Goal: Contribute content: Contribute content

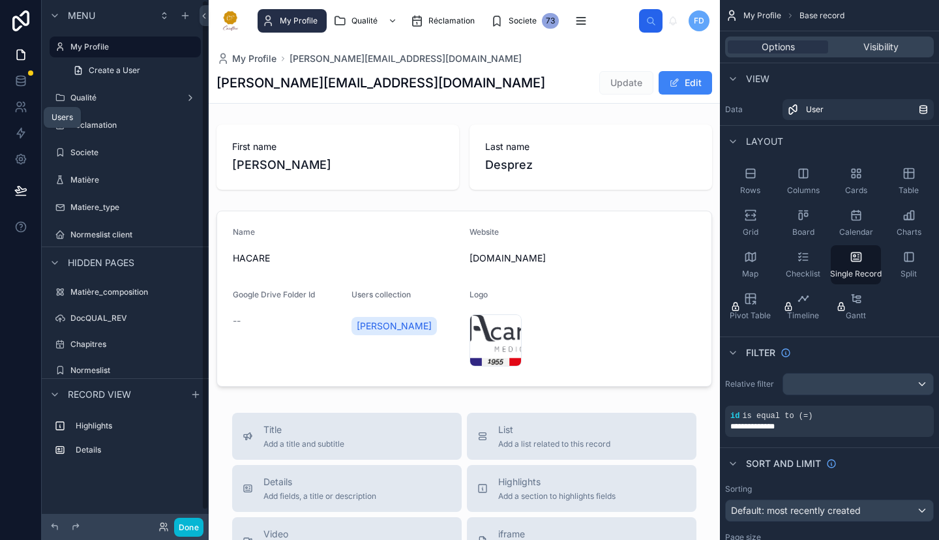
click at [25, 105] on icon at bounding box center [20, 106] width 13 height 13
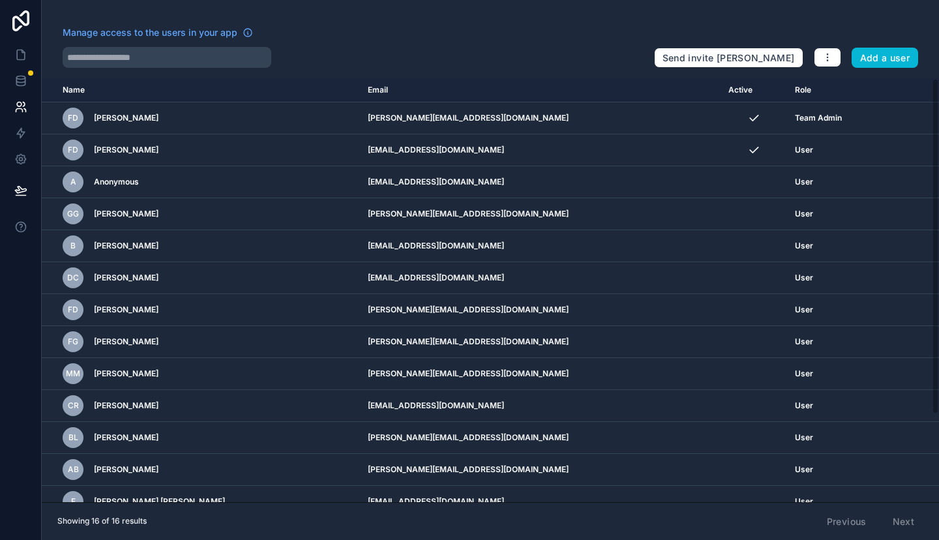
scroll to position [108, 0]
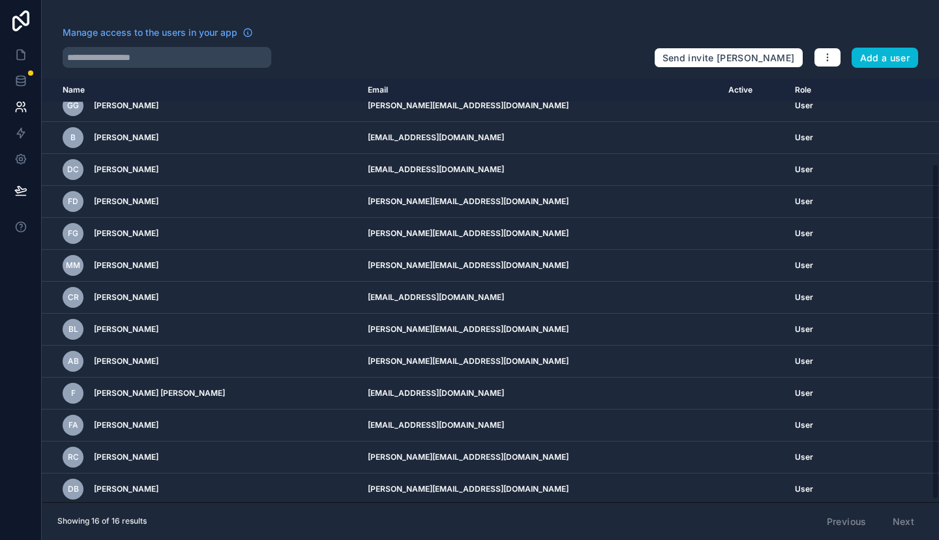
click at [24, 25] on icon at bounding box center [20, 20] width 17 height 21
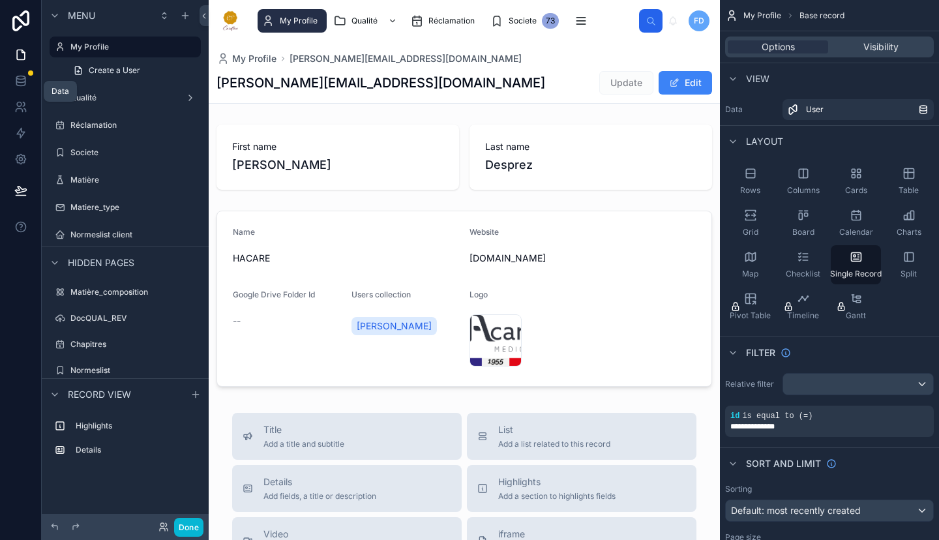
click at [11, 87] on link at bounding box center [20, 81] width 41 height 26
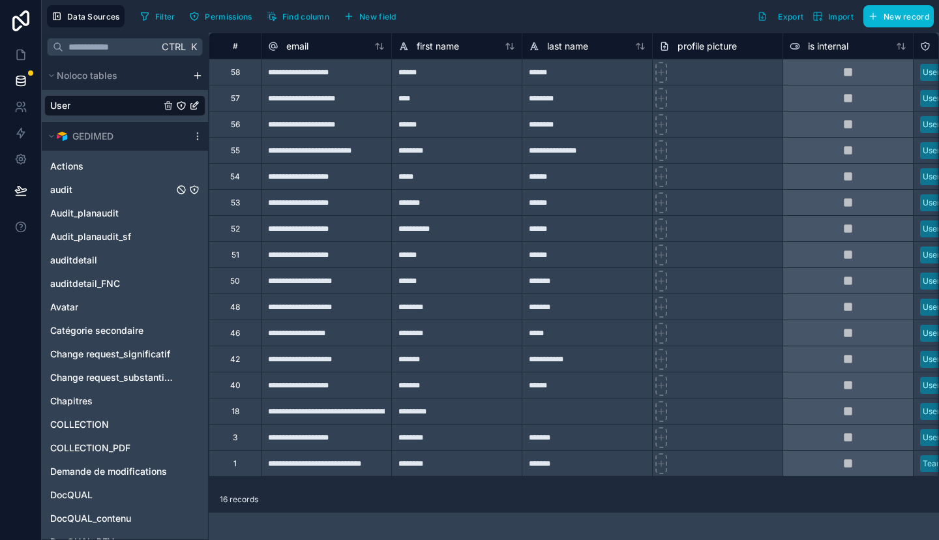
click at [117, 190] on div "audit" at bounding box center [124, 189] width 161 height 21
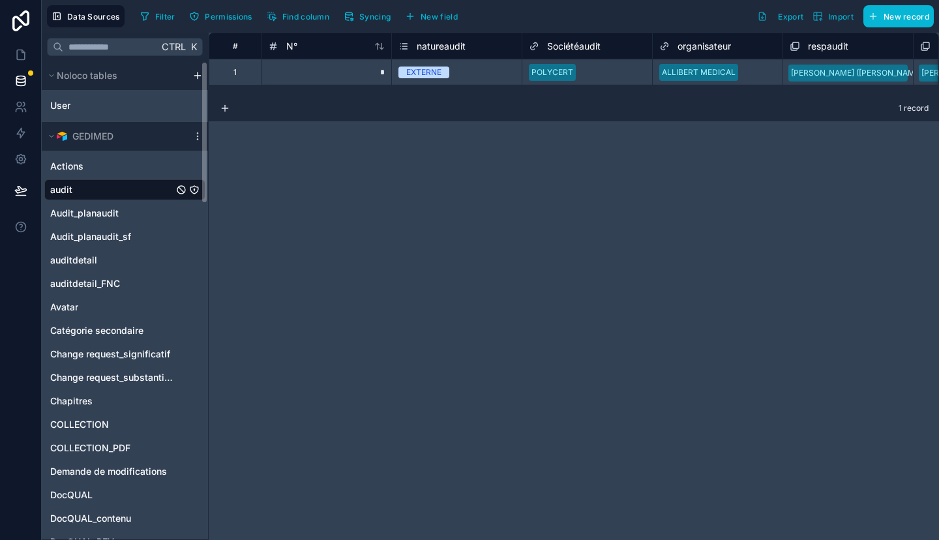
click at [97, 188] on div "audit" at bounding box center [124, 189] width 161 height 21
click at [103, 209] on span "Audit_planaudit" at bounding box center [84, 213] width 68 height 13
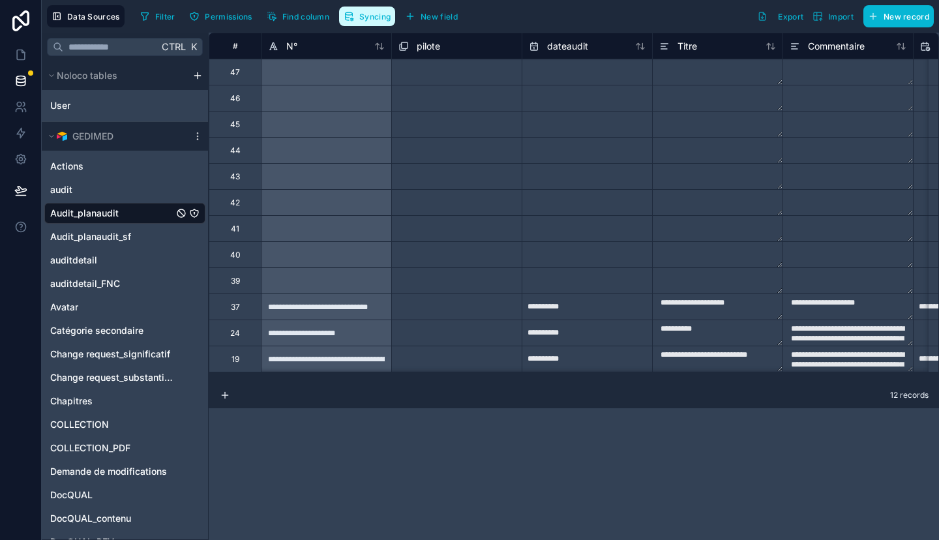
click at [363, 10] on button "Syncing" at bounding box center [367, 17] width 56 height 20
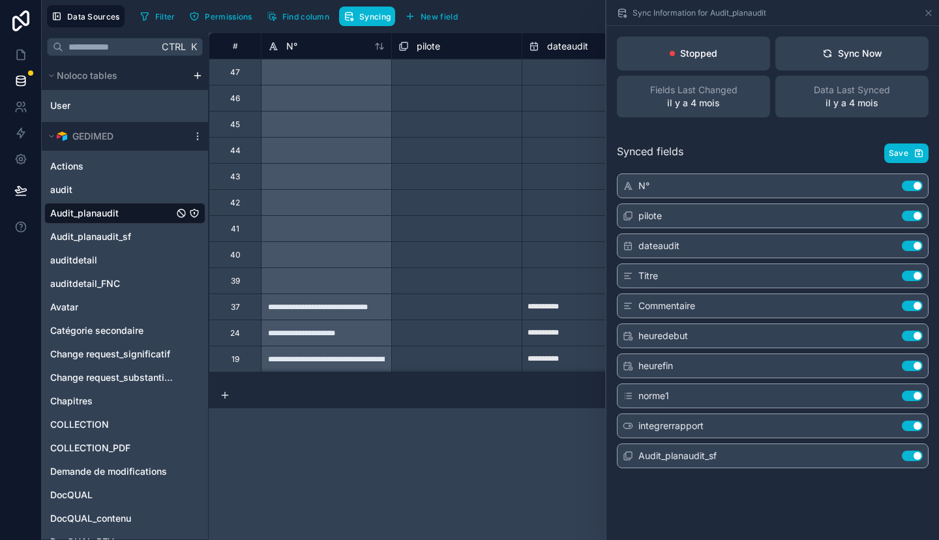
click at [883, 52] on button "Sync Now" at bounding box center [851, 54] width 153 height 34
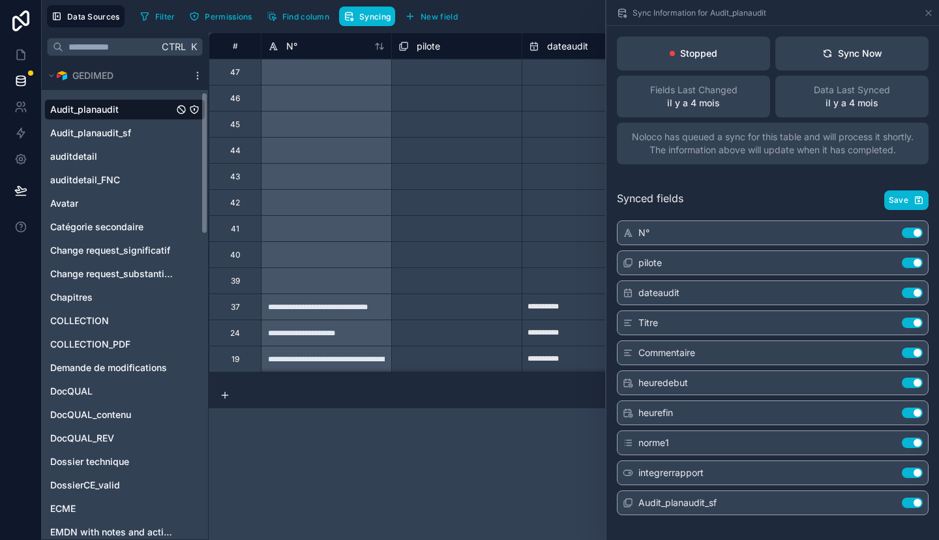
scroll to position [108, 0]
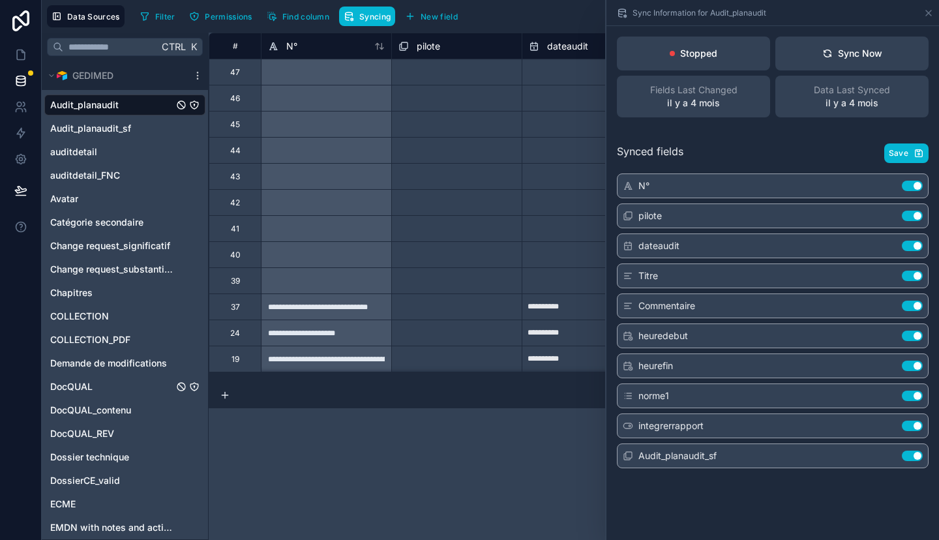
click at [98, 388] on div "DocQUAL" at bounding box center [124, 386] width 161 height 21
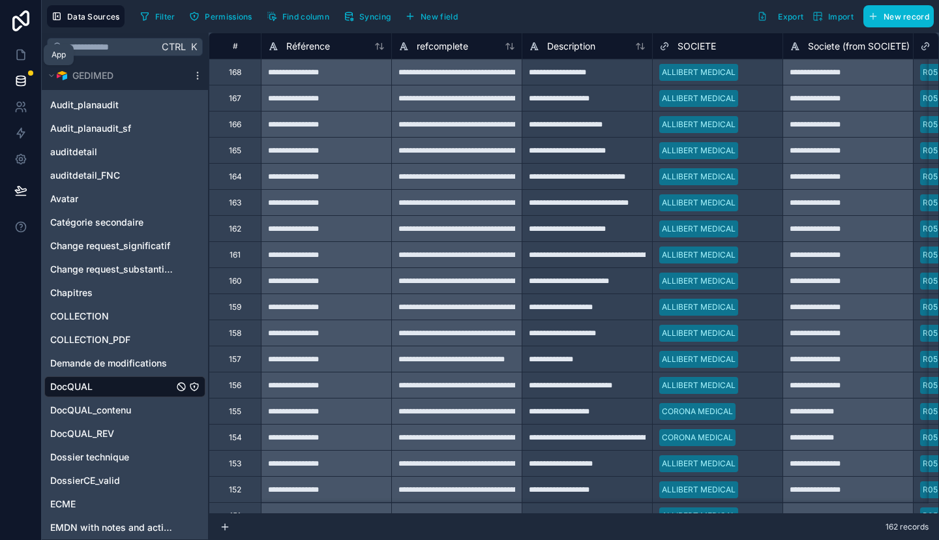
drag, startPoint x: 17, startPoint y: 55, endPoint x: 33, endPoint y: 59, distance: 16.9
click at [17, 55] on icon at bounding box center [21, 55] width 8 height 10
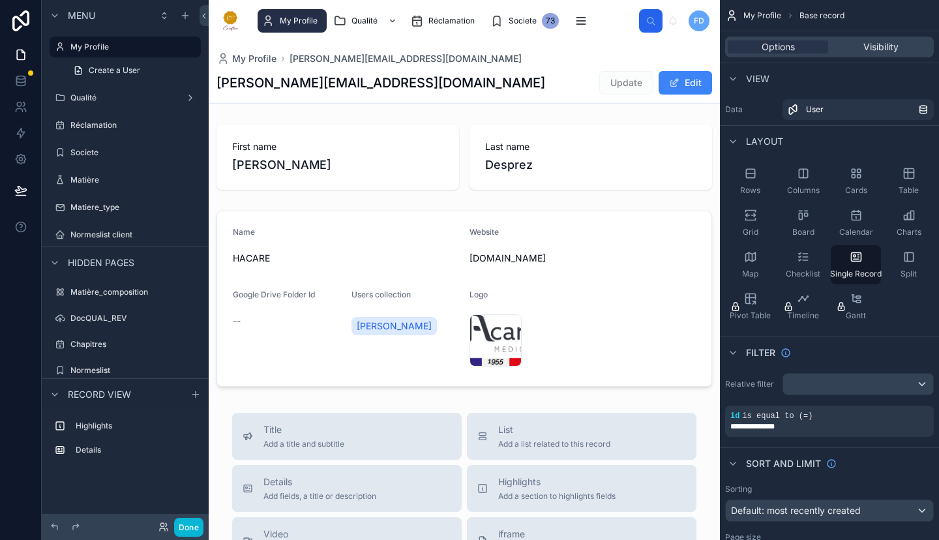
click at [129, 99] on label "Qualité" at bounding box center [125, 98] width 110 height 10
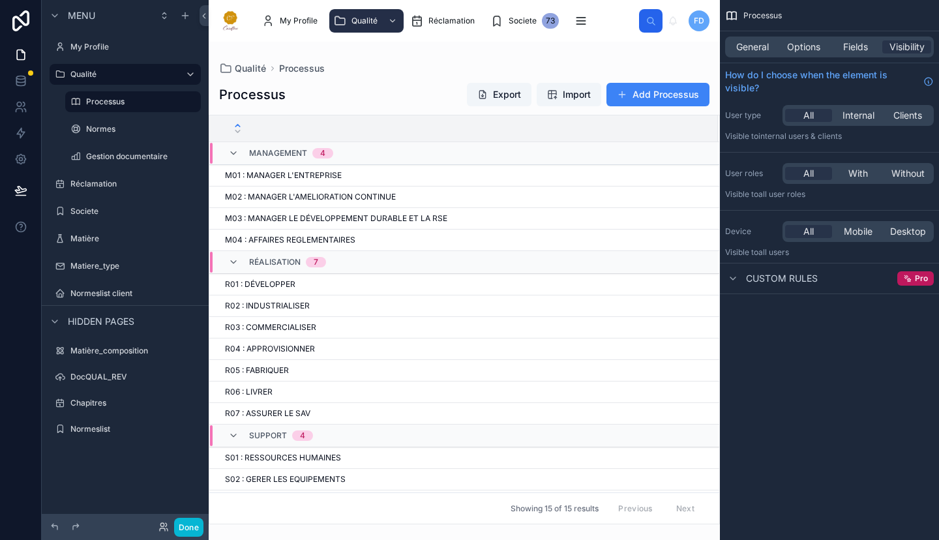
click at [153, 156] on label "Gestion documentaire" at bounding box center [142, 156] width 112 height 10
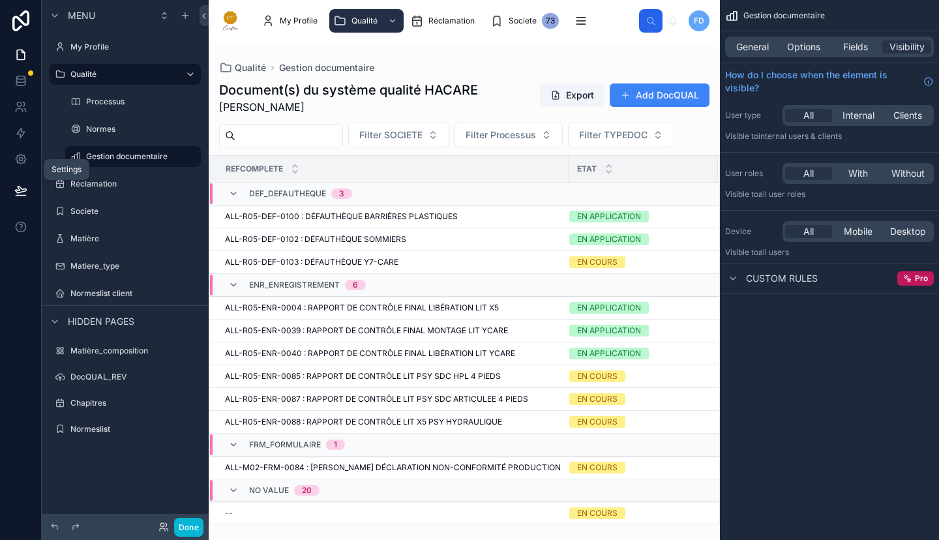
click at [16, 155] on icon at bounding box center [20, 159] width 13 height 13
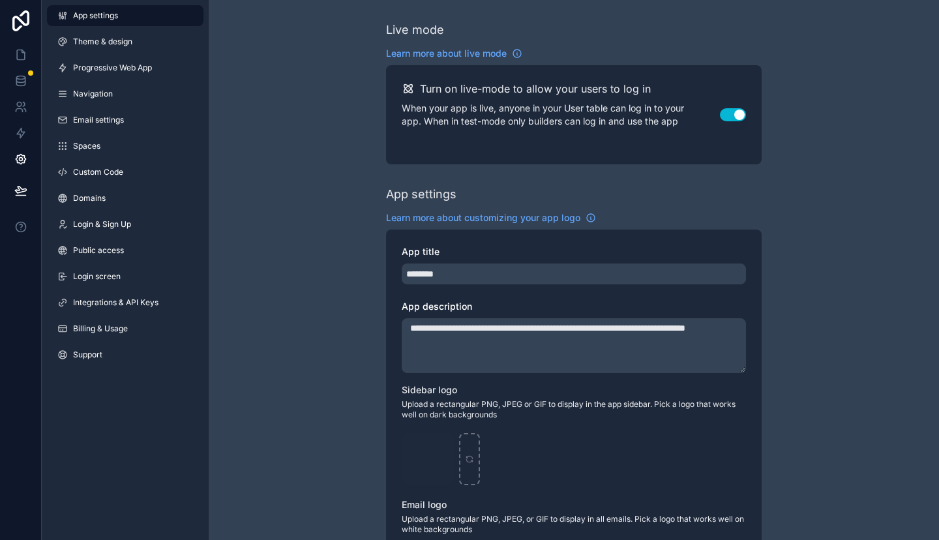
click at [133, 46] on link "Theme & design" at bounding box center [125, 41] width 157 height 21
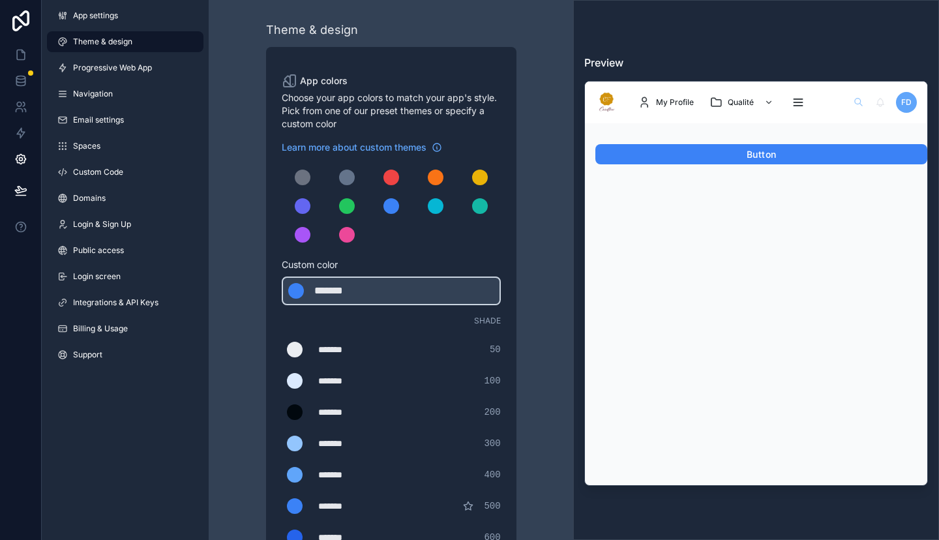
click at [342, 175] on div "scrollable content" at bounding box center [347, 178] width 16 height 16
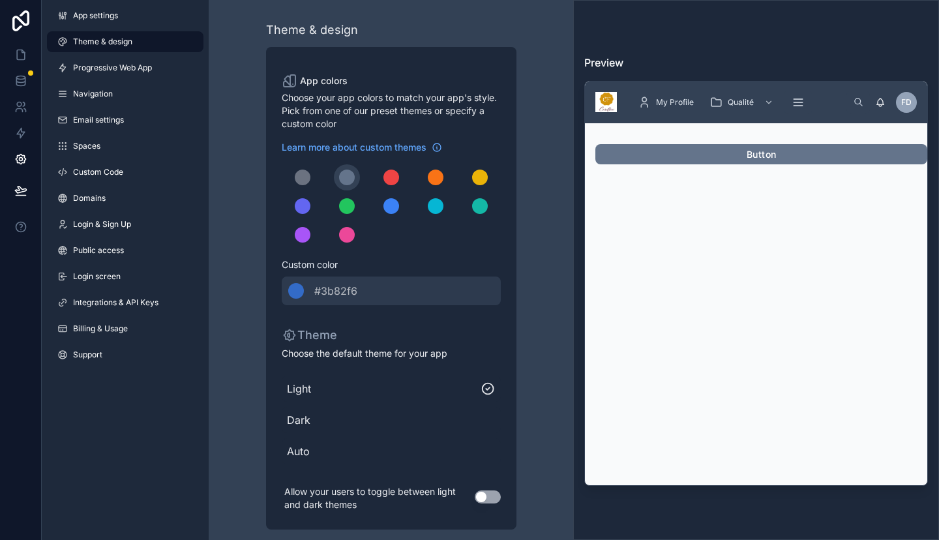
click at [333, 292] on span "#3b82f6" at bounding box center [335, 291] width 43 height 16
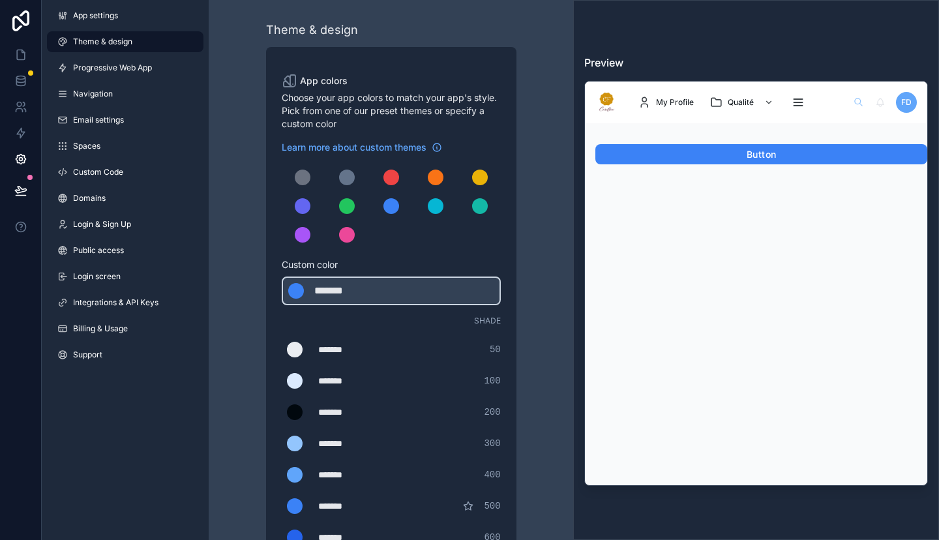
click at [353, 176] on div "scrollable content" at bounding box center [347, 178] width 16 height 16
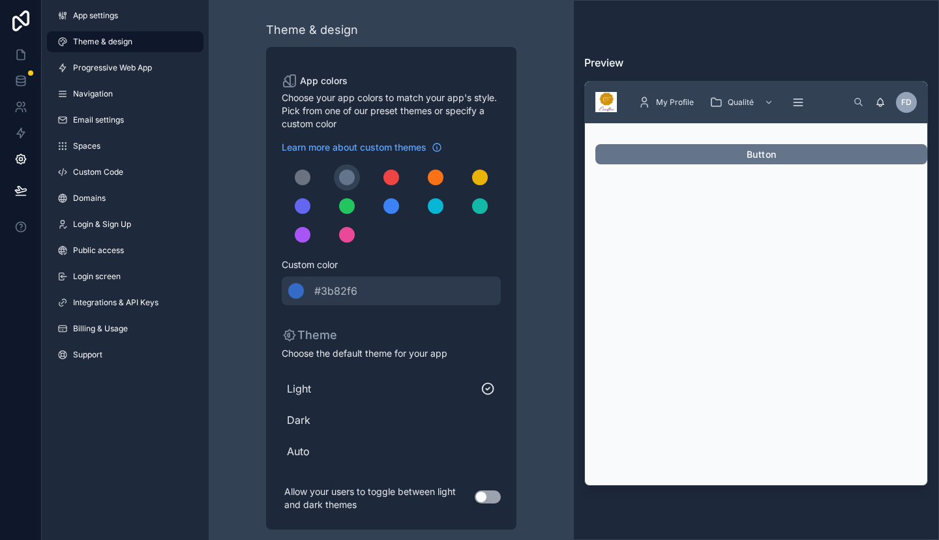
click at [335, 288] on span "#3b82f6" at bounding box center [335, 291] width 43 height 16
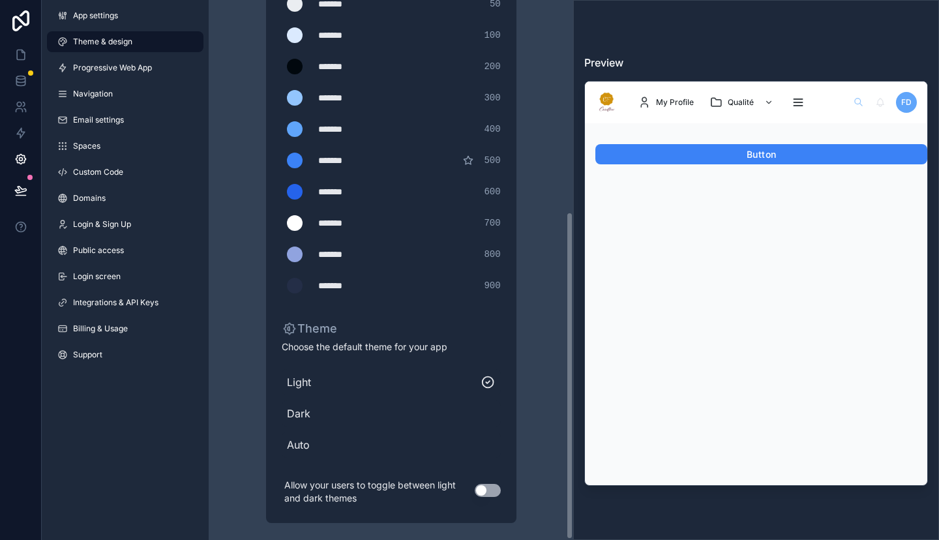
scroll to position [350, 0]
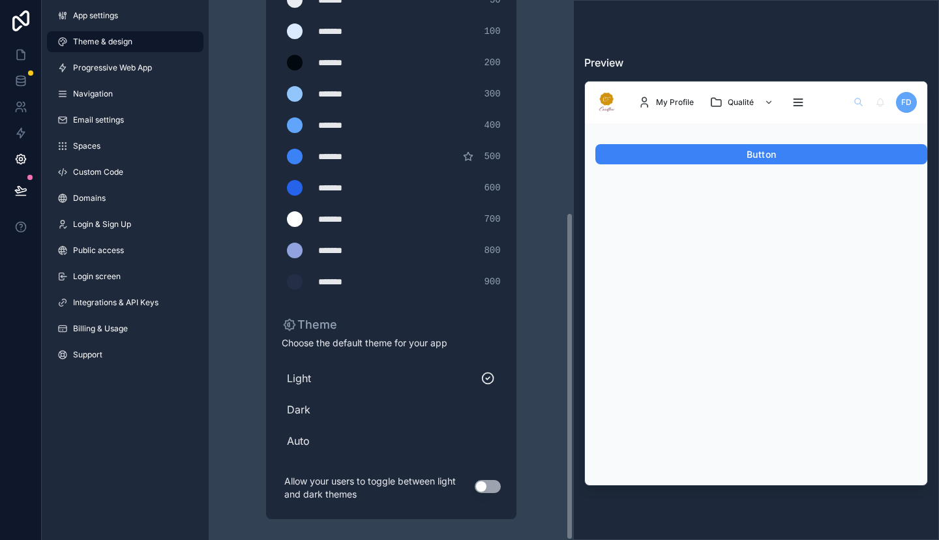
click at [487, 488] on button "Use setting" at bounding box center [488, 486] width 26 height 13
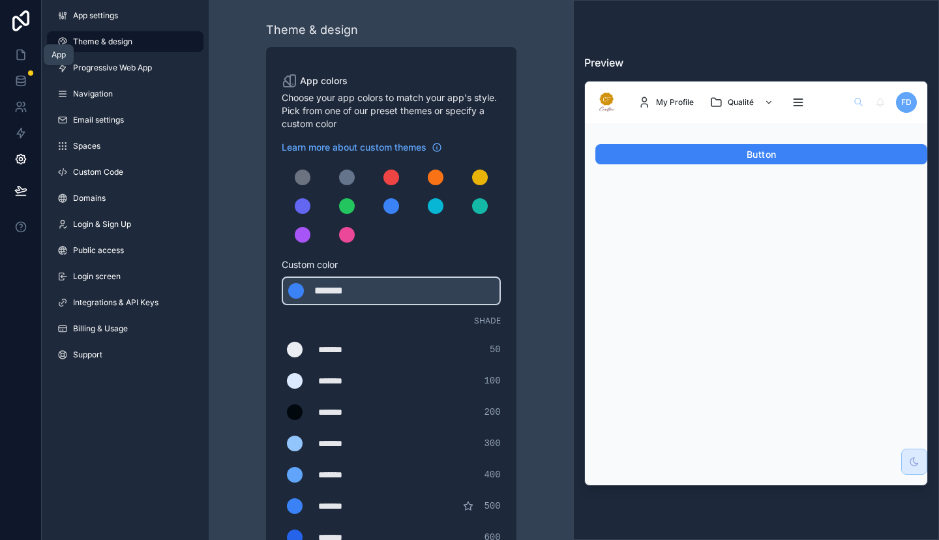
click at [30, 52] on link at bounding box center [20, 55] width 41 height 26
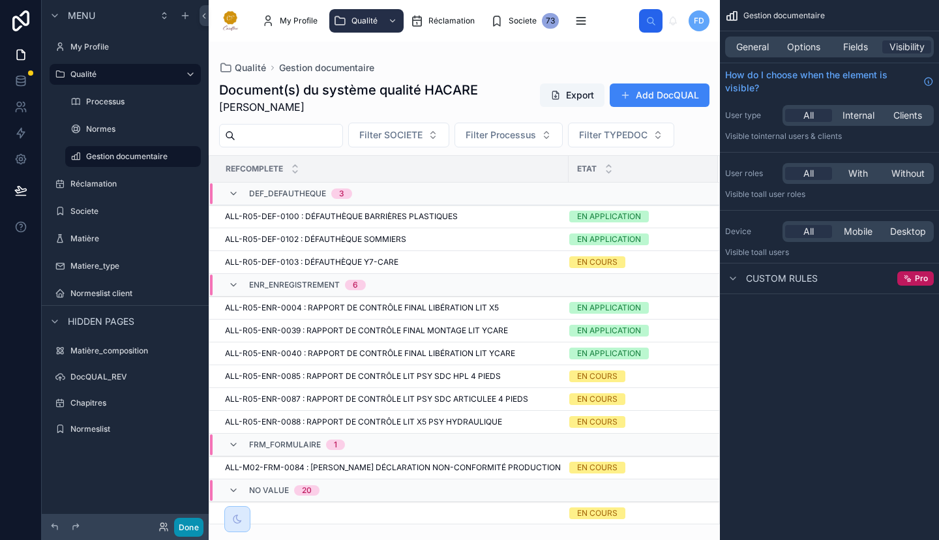
click at [193, 521] on button "Done" at bounding box center [188, 527] width 29 height 19
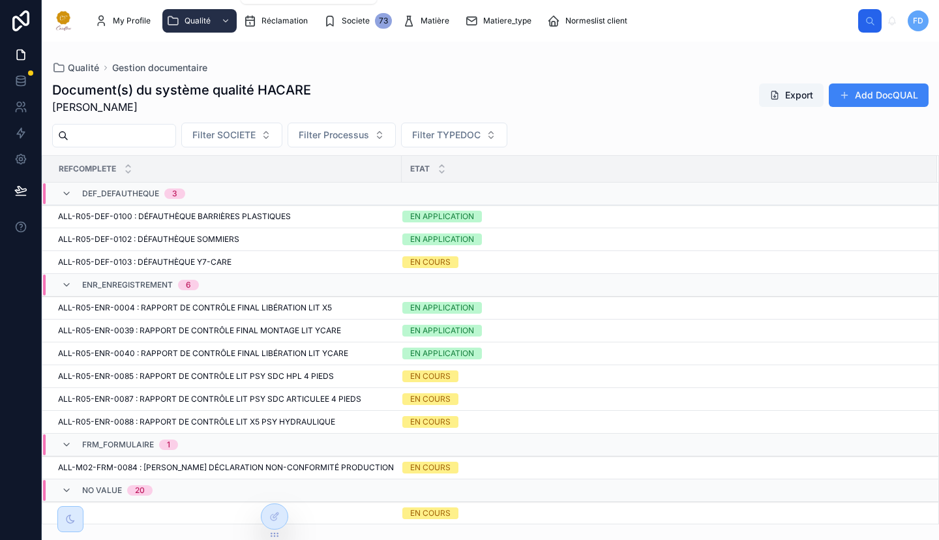
click at [223, 22] on icon "scrollable content" at bounding box center [225, 20] width 9 height 9
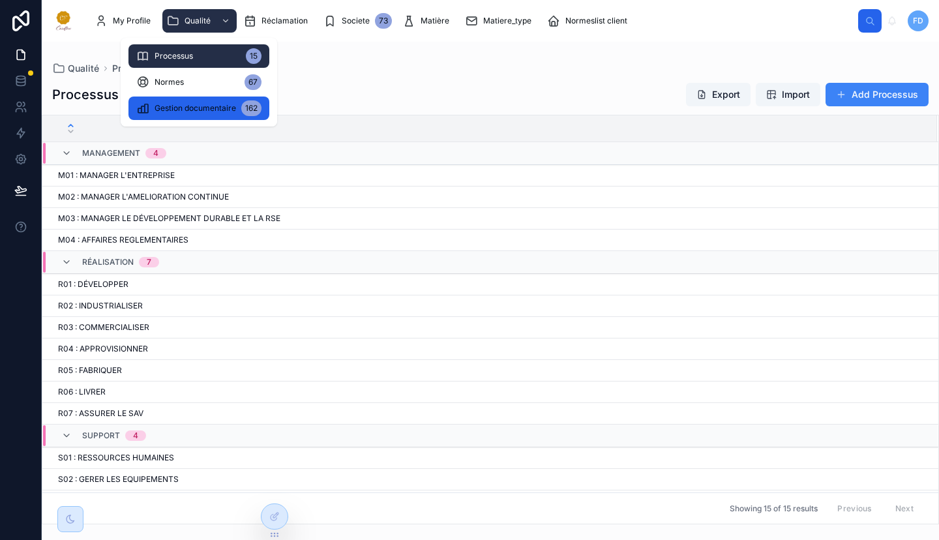
click at [210, 107] on span "Gestion documentaire" at bounding box center [196, 108] width 82 height 10
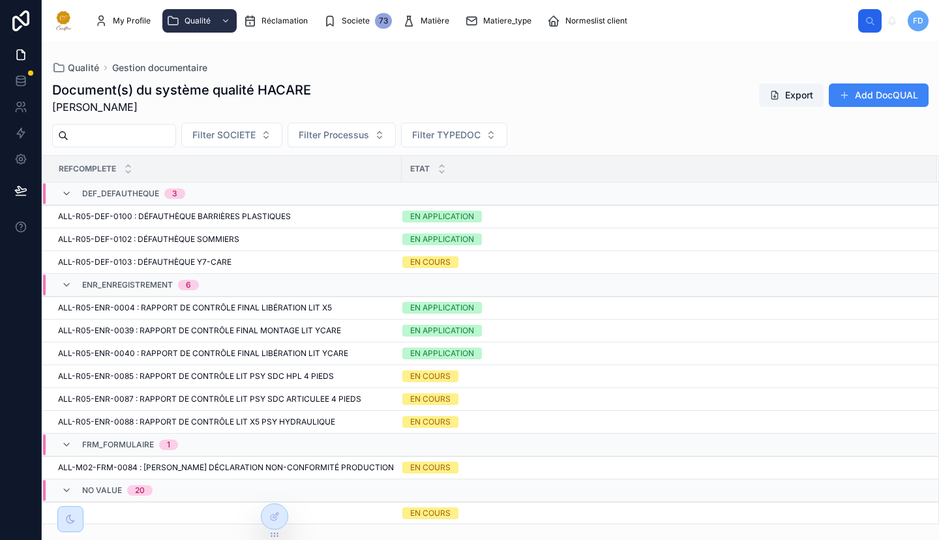
click at [801, 96] on button "Export" at bounding box center [791, 94] width 65 height 23
click at [254, 132] on span "Filter SOCIETE" at bounding box center [223, 134] width 63 height 13
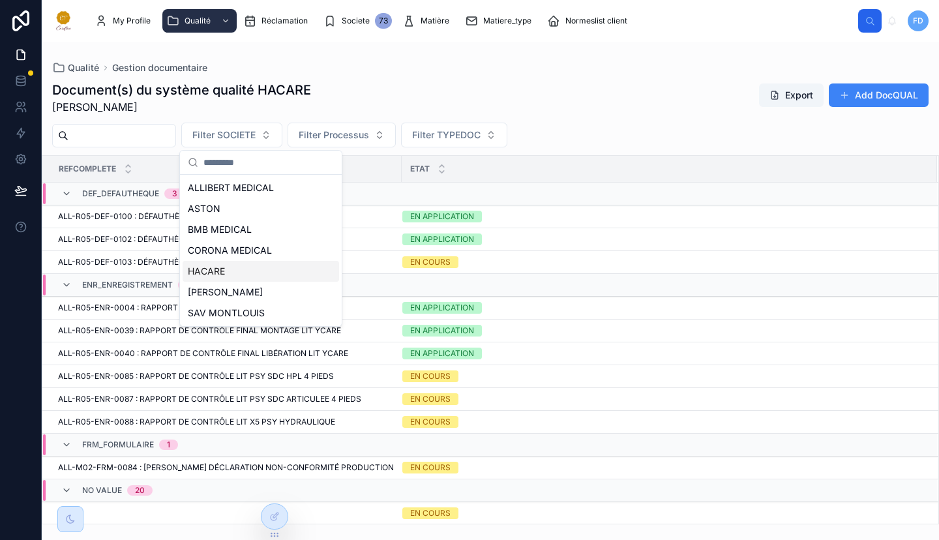
click at [277, 265] on div "HACARE" at bounding box center [261, 271] width 157 height 21
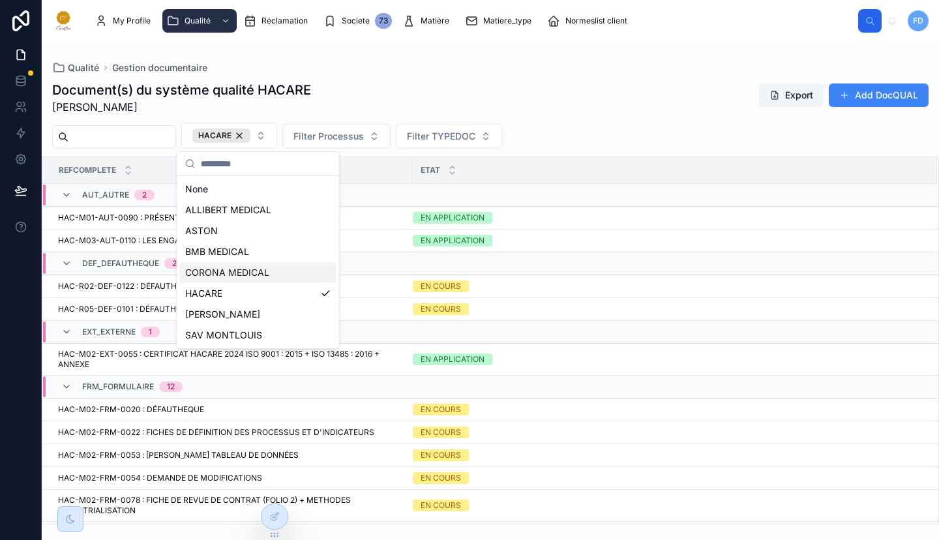
click at [628, 106] on div "Document(s) du système qualité HACARE [PERSON_NAME] Export Add DocQUAL" at bounding box center [490, 98] width 876 height 34
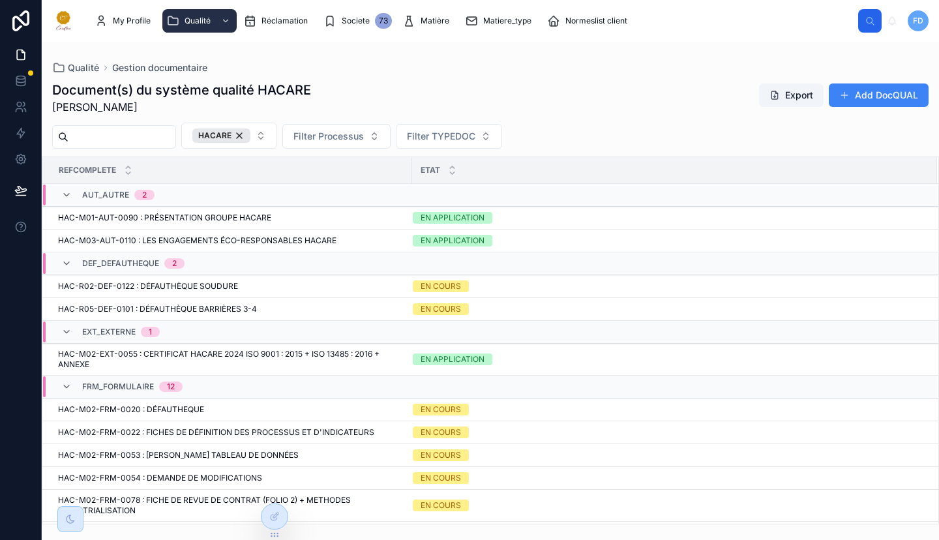
click at [250, 135] on div "HACARE" at bounding box center [221, 135] width 58 height 14
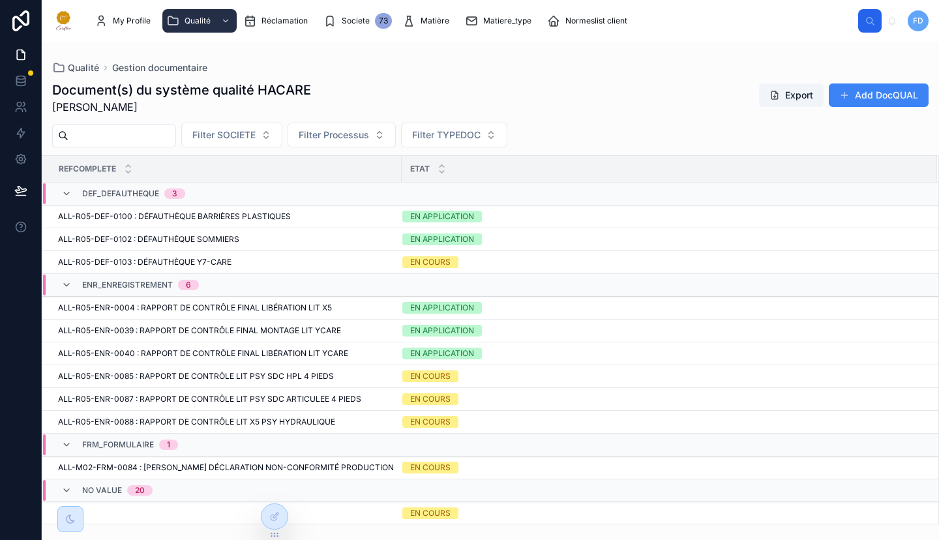
click at [367, 138] on span "Filter Processus" at bounding box center [334, 134] width 70 height 13
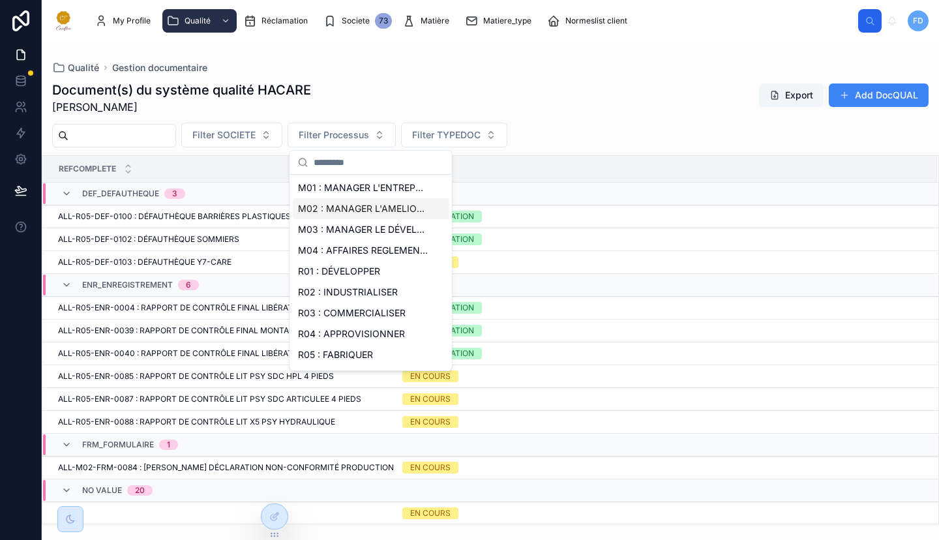
click at [400, 209] on span "M02 : MANAGER L'AMELIORATION CONTINUE" at bounding box center [363, 208] width 130 height 13
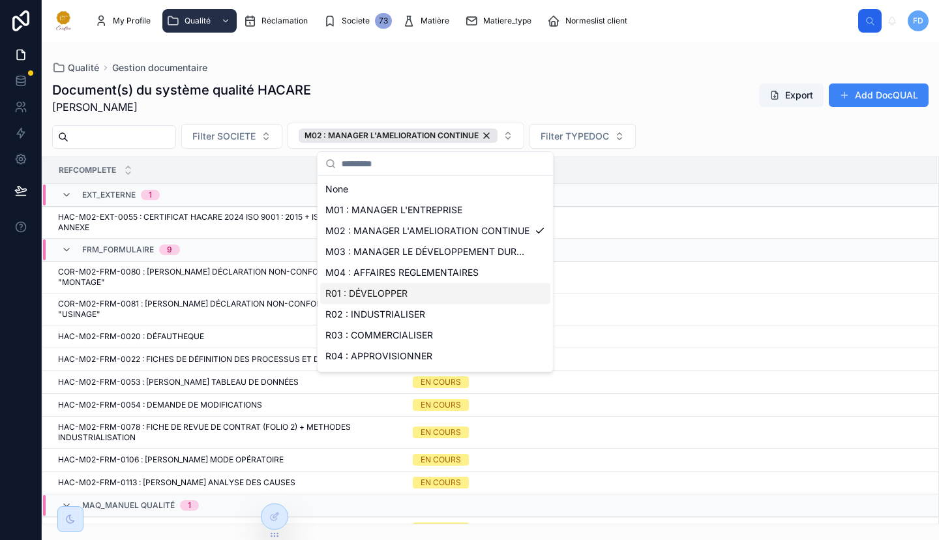
click at [691, 105] on div "Document(s) du système qualité HACARE [PERSON_NAME] Export Add DocQUAL" at bounding box center [490, 98] width 876 height 34
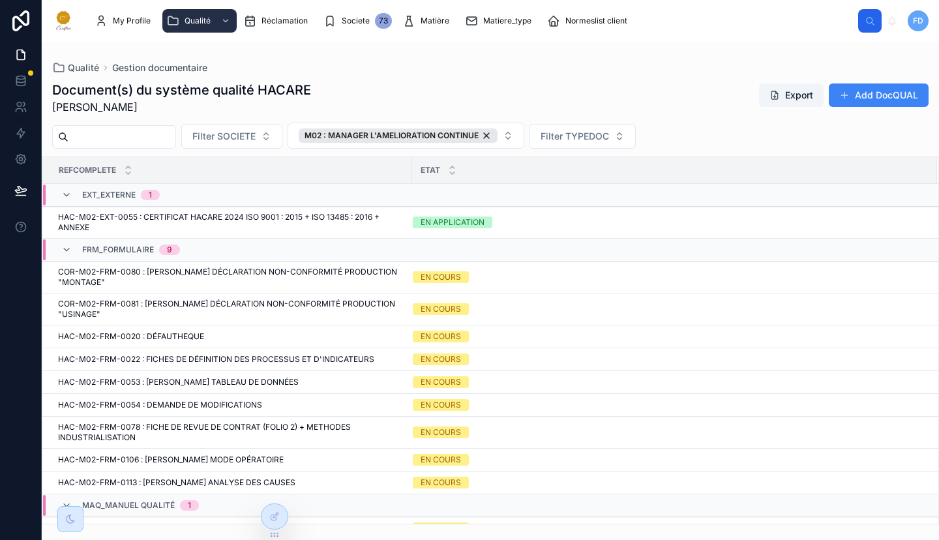
click at [233, 400] on span "HAC-M02-FRM-0054 : DEMANDE DE MODIFICATIONS" at bounding box center [160, 405] width 204 height 10
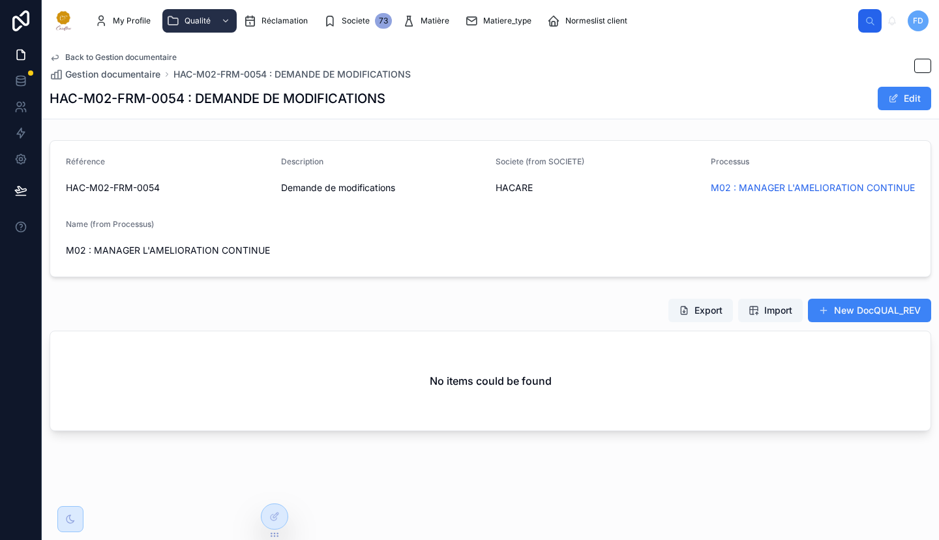
click at [202, 74] on span "HAC-M02-FRM-0054 : DEMANDE DE MODIFICATIONS" at bounding box center [291, 74] width 237 height 13
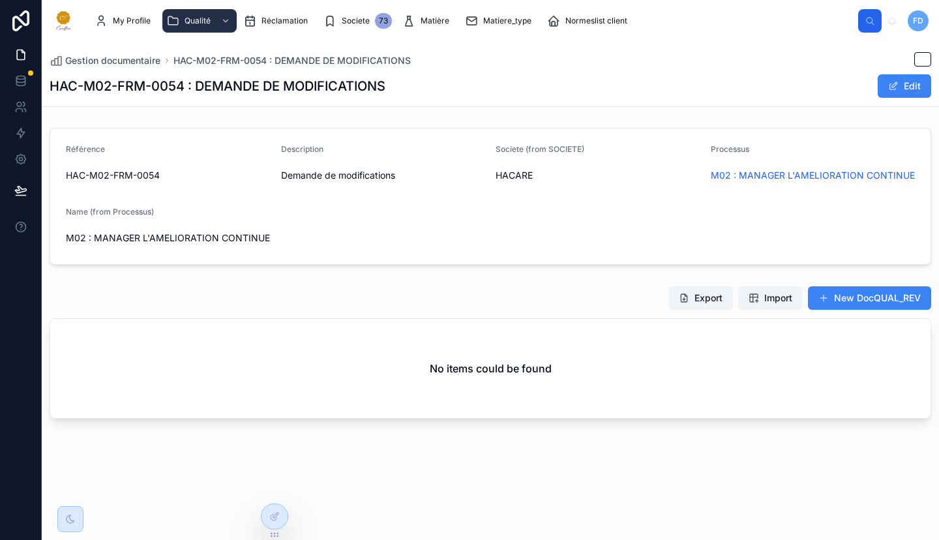
click at [136, 67] on span "Gestion documentaire" at bounding box center [112, 60] width 95 height 13
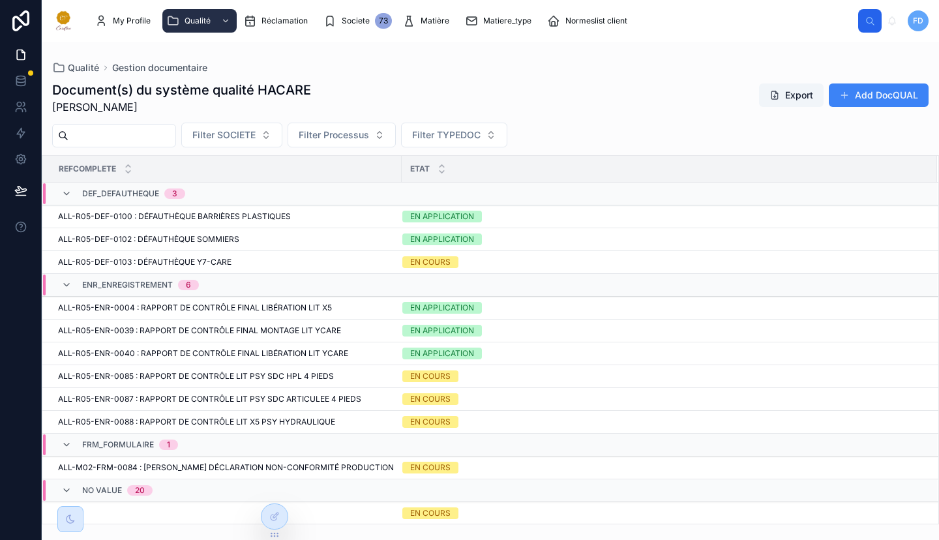
click at [363, 144] on button "Filter Processus" at bounding box center [342, 135] width 108 height 25
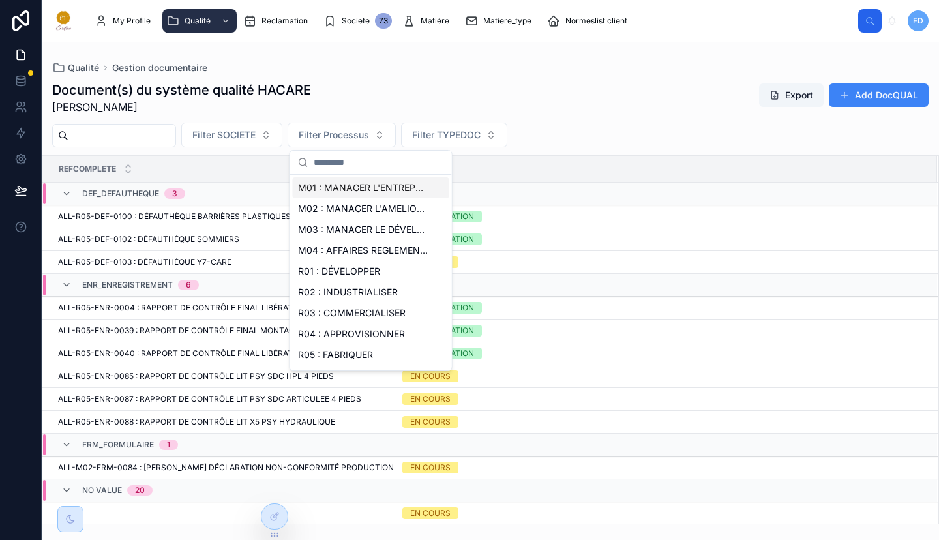
click at [481, 132] on span "Filter TYPEDOC" at bounding box center [446, 134] width 68 height 13
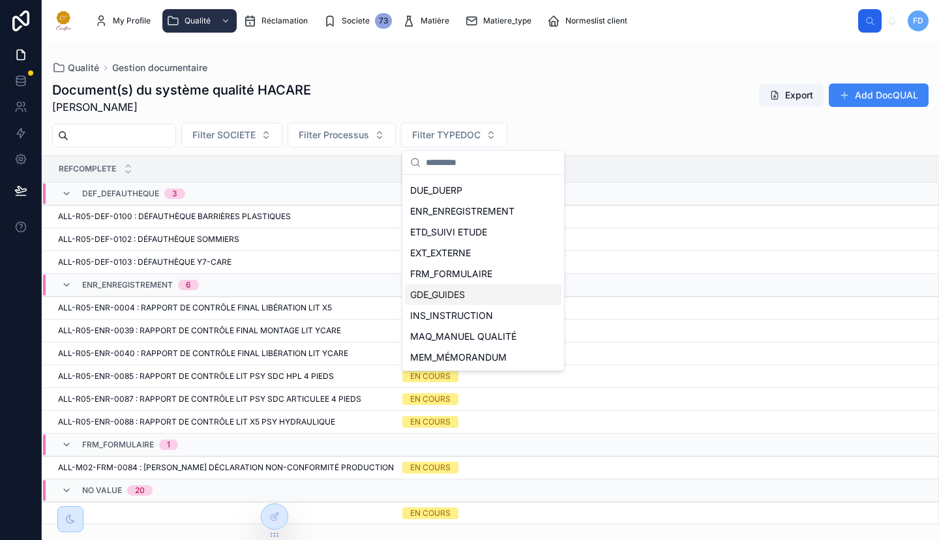
scroll to position [217, 0]
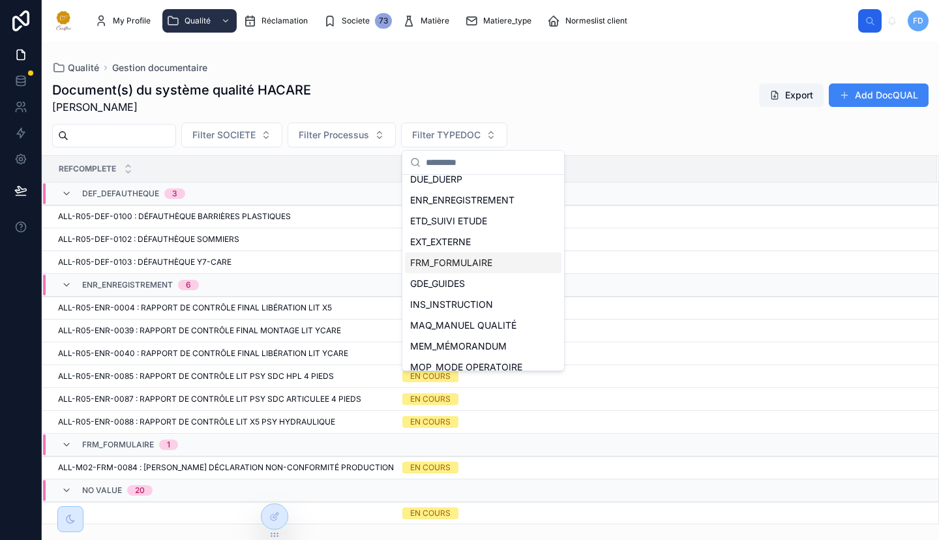
click at [496, 259] on div "FRM_FORMULAIRE" at bounding box center [483, 262] width 157 height 21
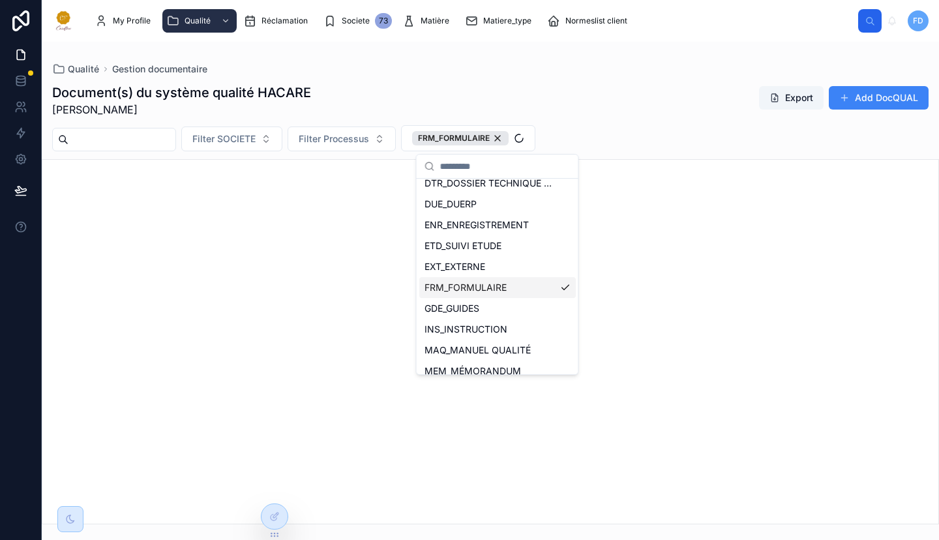
scroll to position [238, 0]
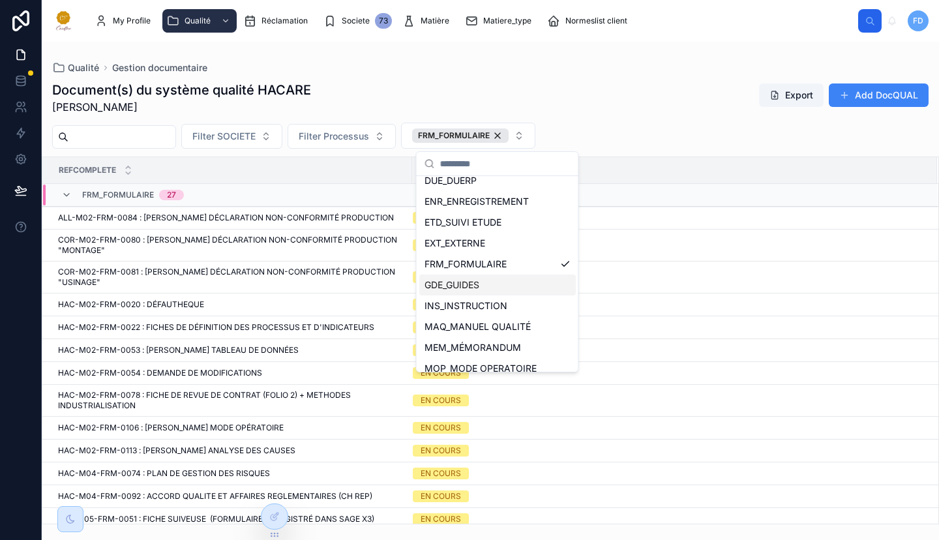
click at [256, 133] on span "Filter SOCIETE" at bounding box center [223, 136] width 63 height 13
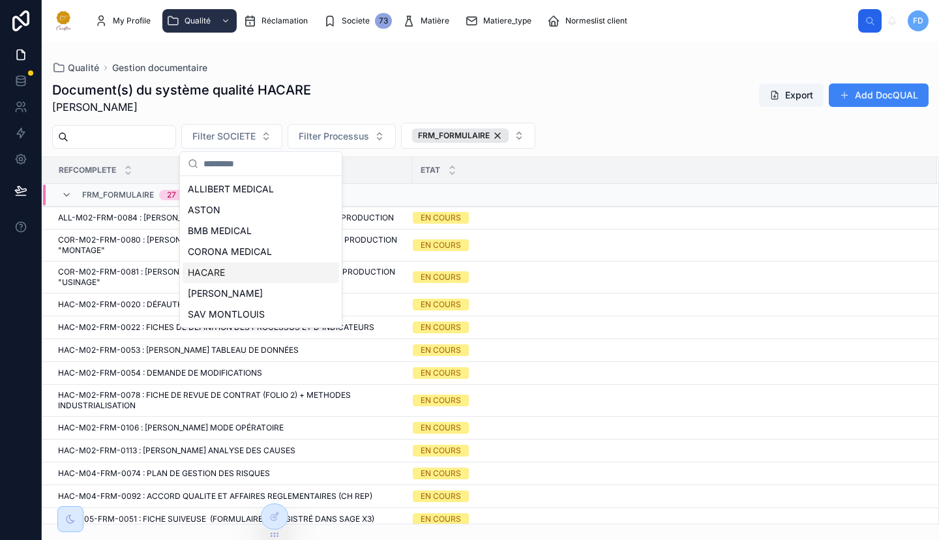
click at [266, 267] on div "HACARE" at bounding box center [261, 272] width 157 height 21
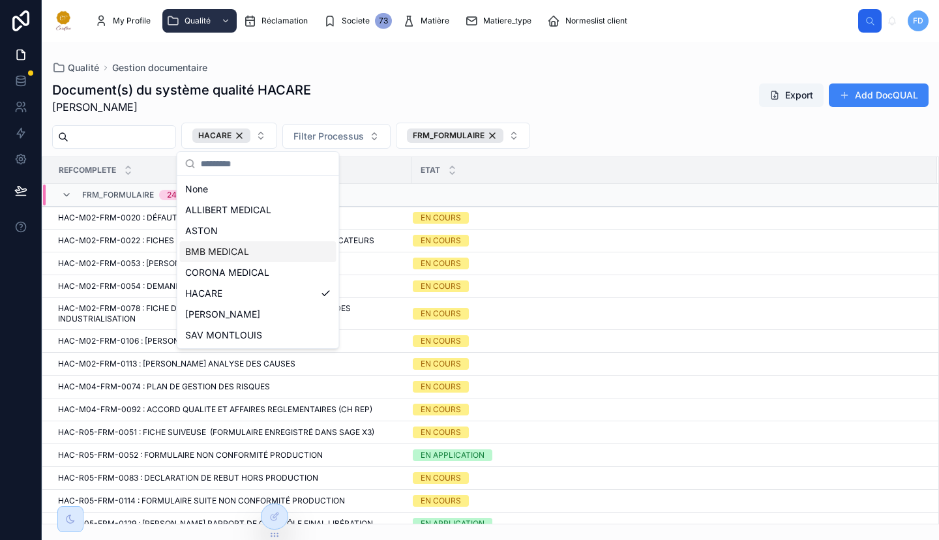
scroll to position [108, 0]
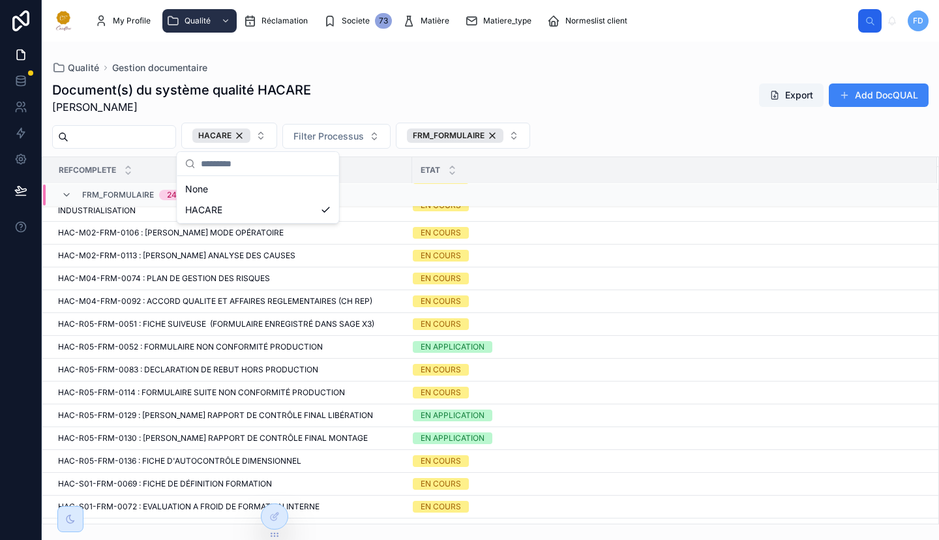
click at [663, 112] on div "Document(s) du système qualité HACARE [PERSON_NAME] Export Add DocQUAL" at bounding box center [490, 98] width 876 height 34
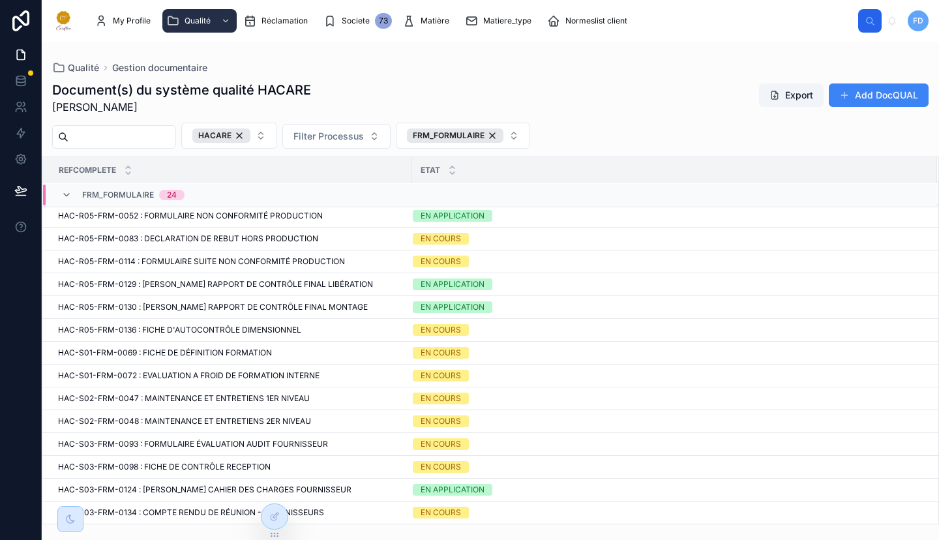
click at [364, 136] on span "Filter Processus" at bounding box center [328, 136] width 70 height 13
click at [576, 113] on div "Document(s) du système qualité HACARE [PERSON_NAME] Export Add DocQUAL" at bounding box center [490, 98] width 876 height 34
click at [361, 141] on span "Filter Processus" at bounding box center [328, 136] width 70 height 13
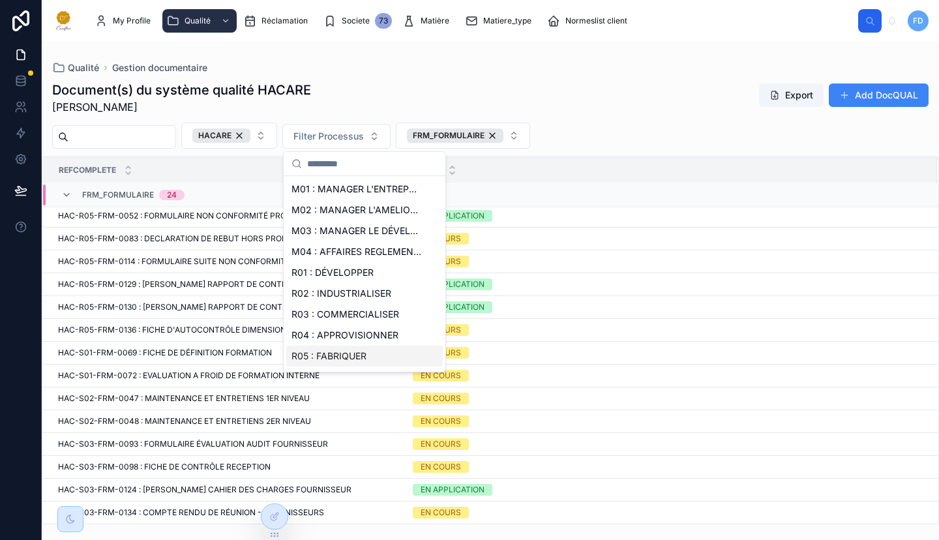
click at [382, 350] on div "R05 : FABRIQUER" at bounding box center [364, 356] width 157 height 21
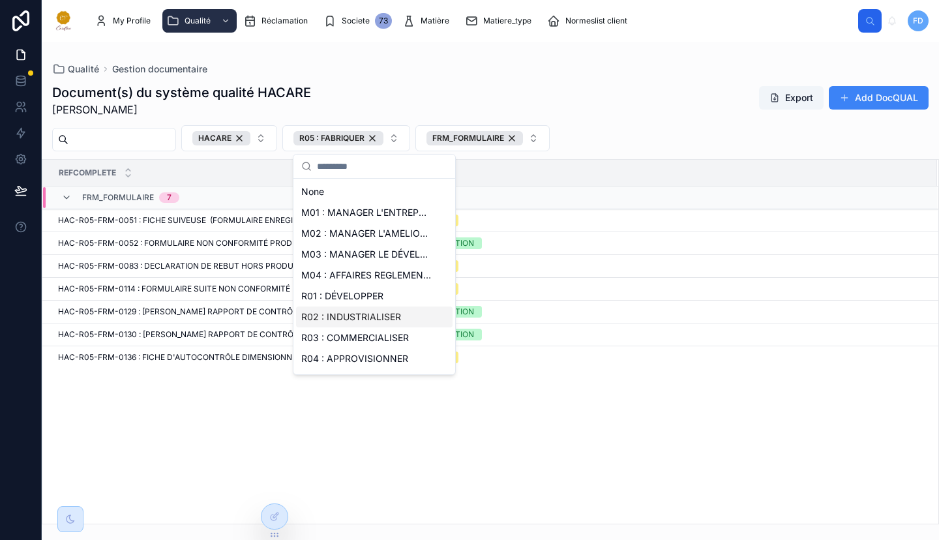
click at [653, 130] on div "HACARE R05 : FABRIQUER FRM_FORMULAIRE" at bounding box center [490, 138] width 897 height 26
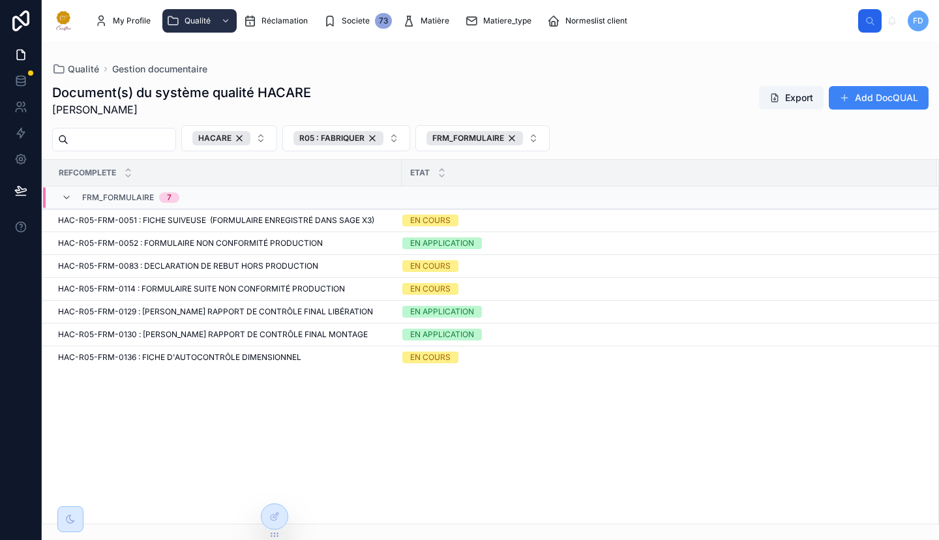
click at [294, 333] on span "HAC-R05-FRM-0130 : [PERSON_NAME] RAPPORT DE CONTRÔLE FINAL MONTAGE" at bounding box center [213, 334] width 310 height 10
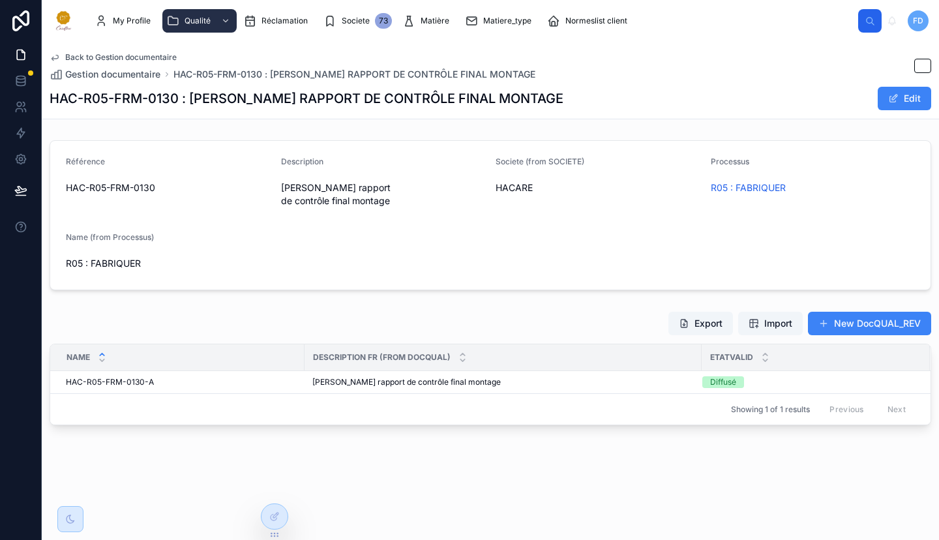
click at [157, 377] on div "HAC-R05-FRM-0130-A HAC-R05-FRM-0130-A" at bounding box center [181, 382] width 231 height 10
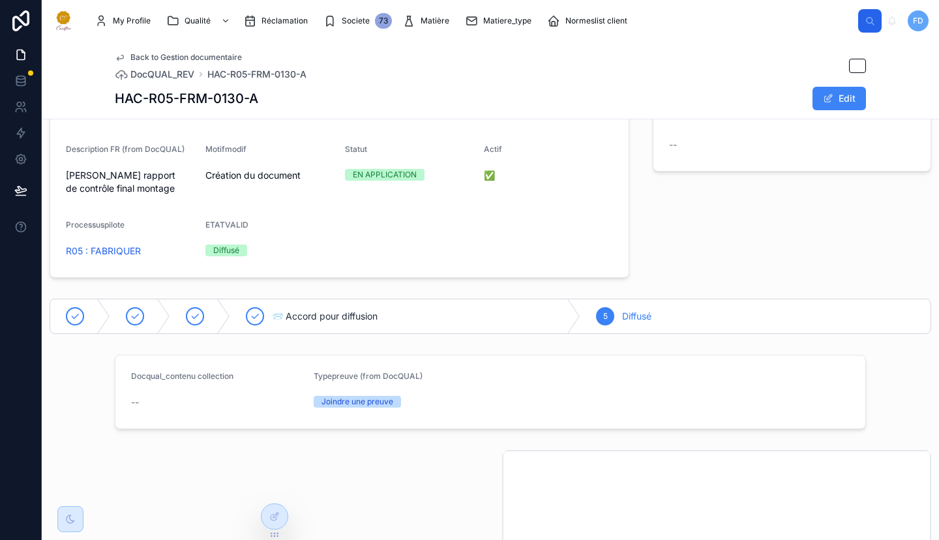
scroll to position [351, 0]
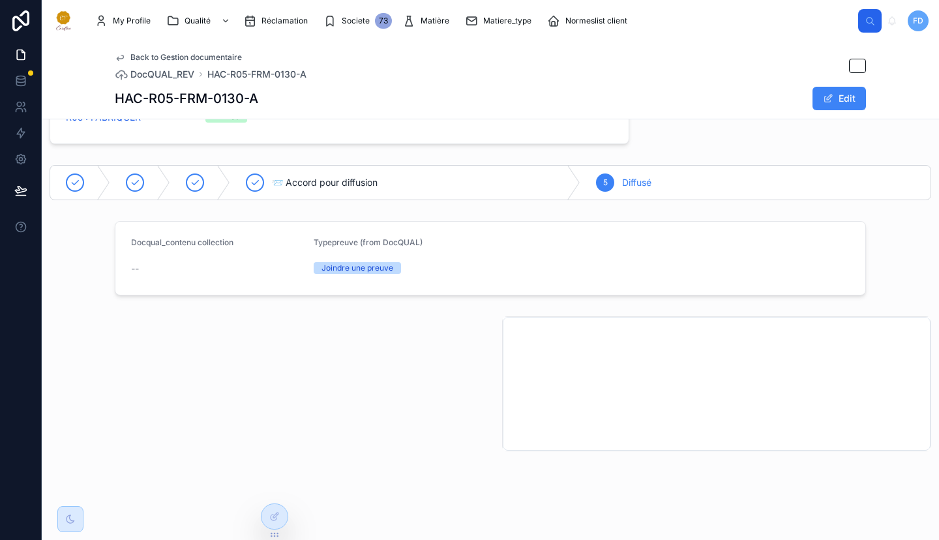
click at [832, 98] on button "Edit" at bounding box center [839, 98] width 53 height 23
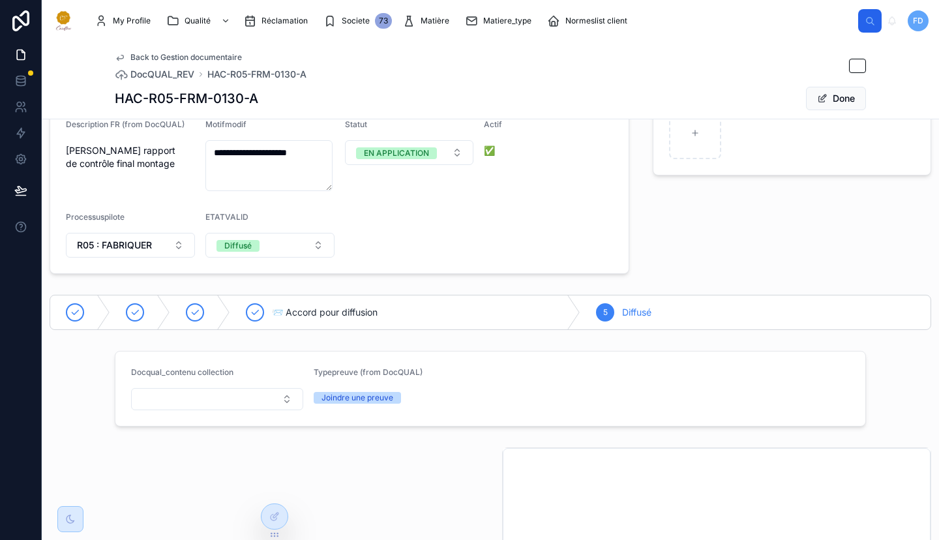
scroll to position [0, 0]
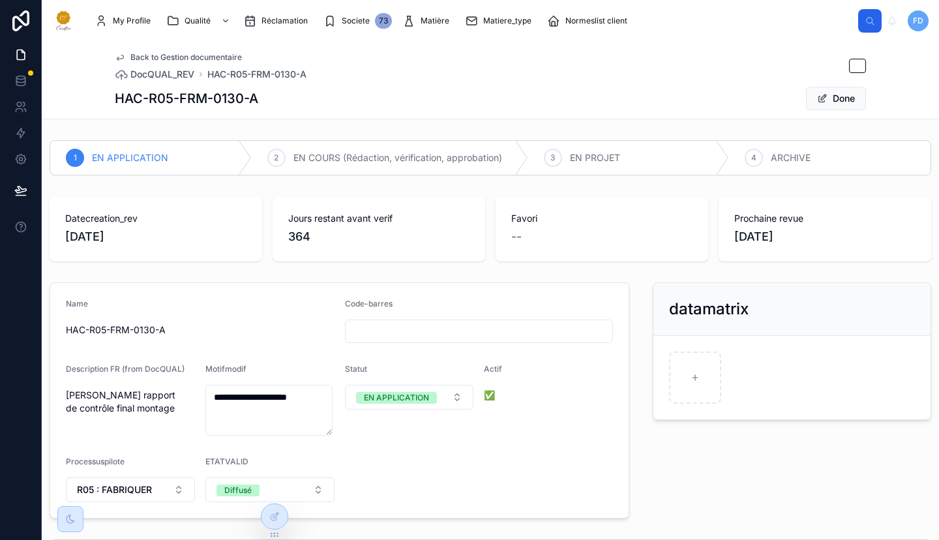
click at [65, 512] on div at bounding box center [70, 519] width 26 height 26
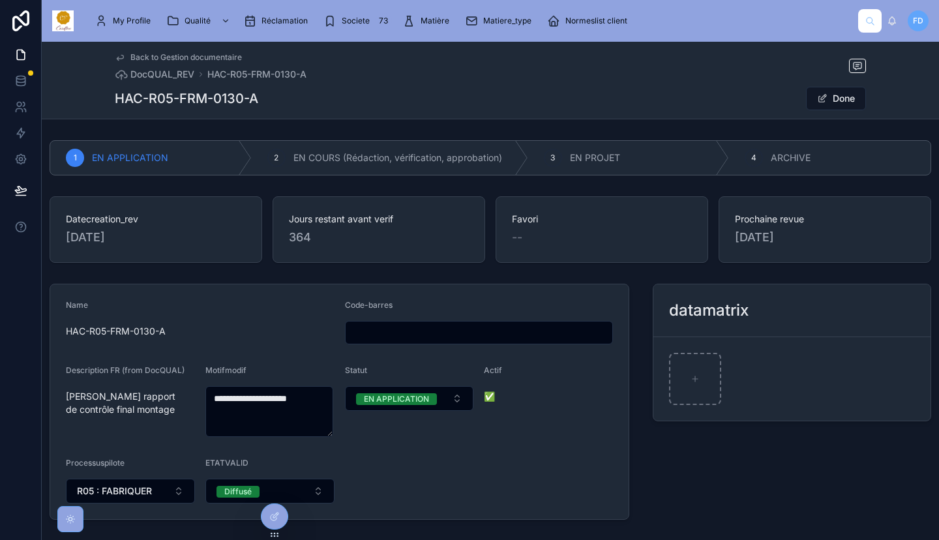
click at [70, 518] on icon at bounding box center [70, 519] width 10 height 10
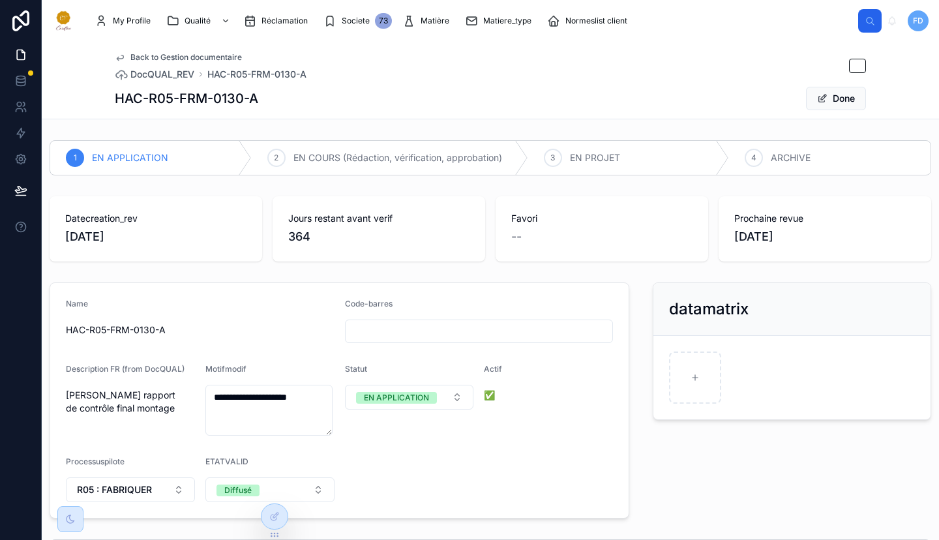
click at [264, 514] on div at bounding box center [275, 516] width 26 height 25
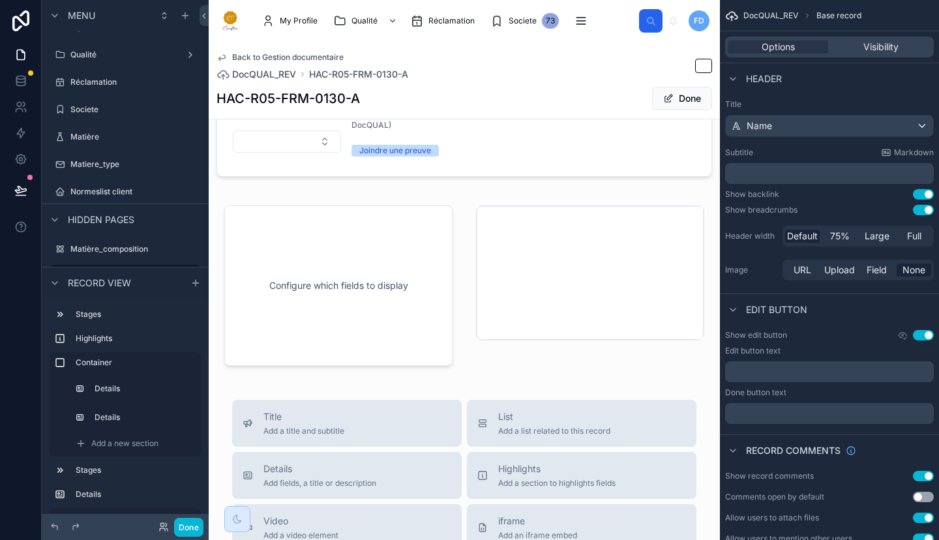
scroll to position [543, 0]
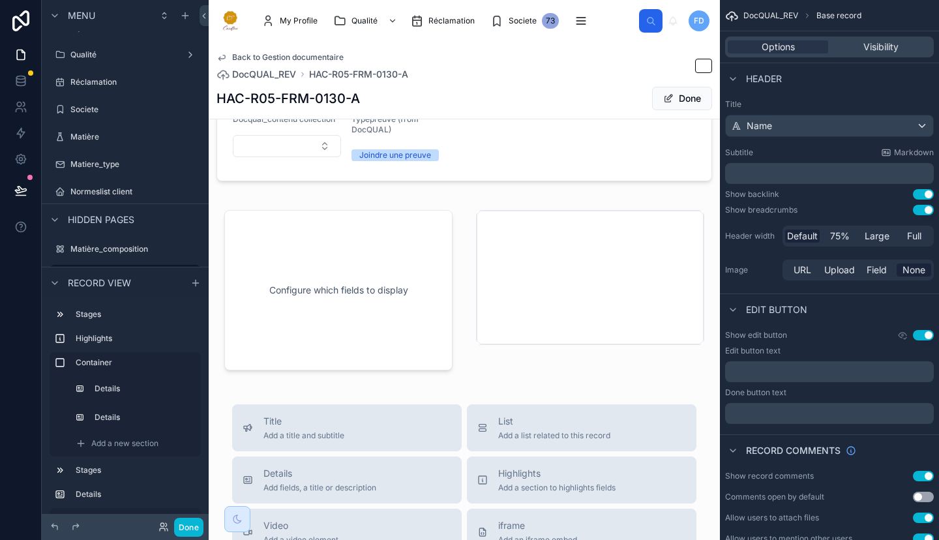
click at [400, 264] on div at bounding box center [464, 290] width 511 height 187
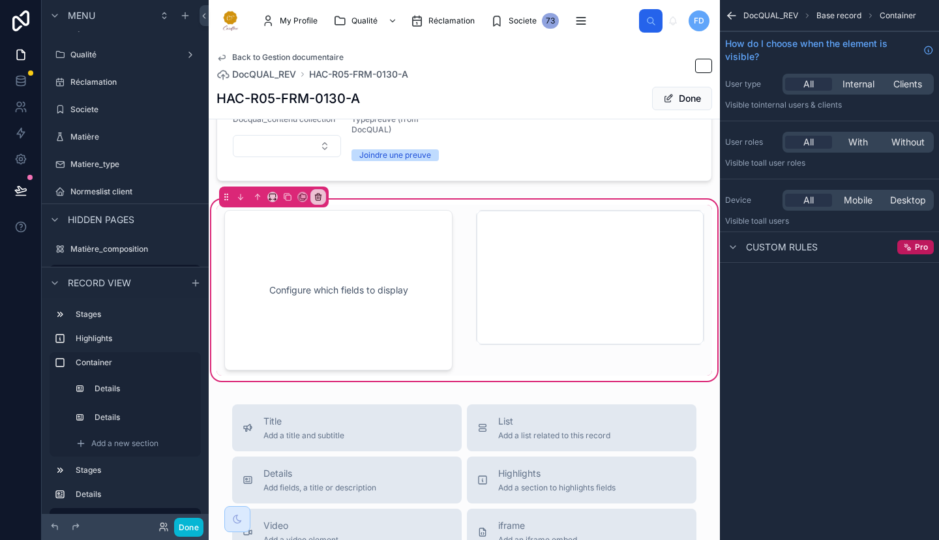
click at [608, 219] on div at bounding box center [590, 290] width 244 height 171
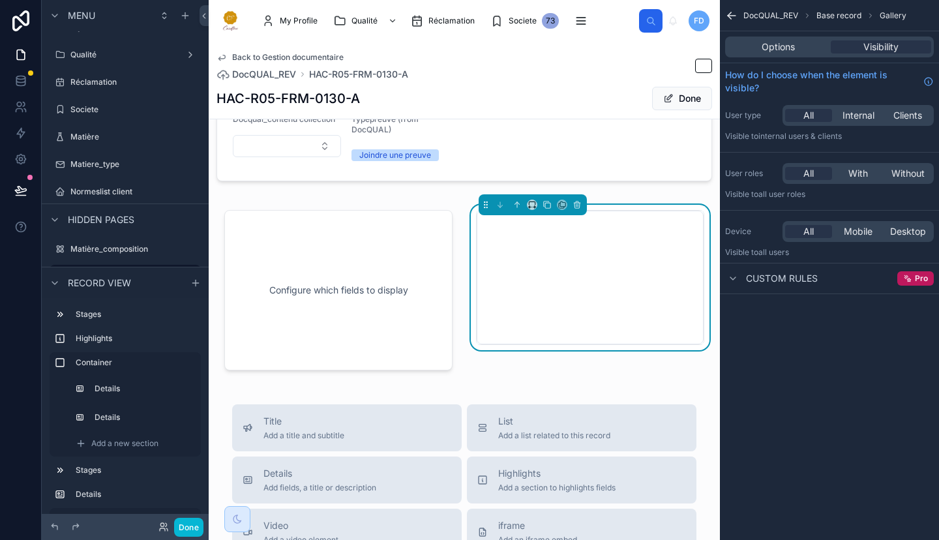
click at [791, 44] on span "Options" at bounding box center [778, 46] width 33 height 13
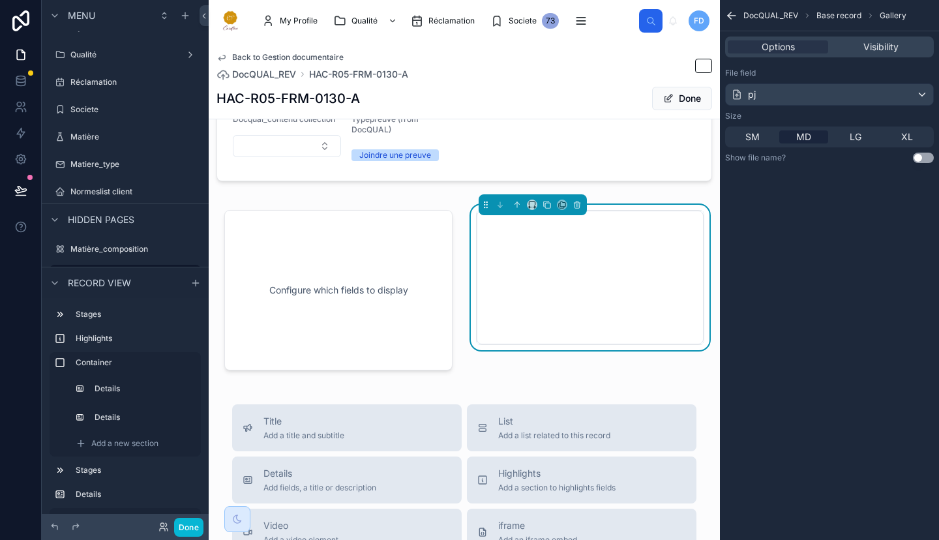
click at [404, 253] on div at bounding box center [339, 290] width 244 height 171
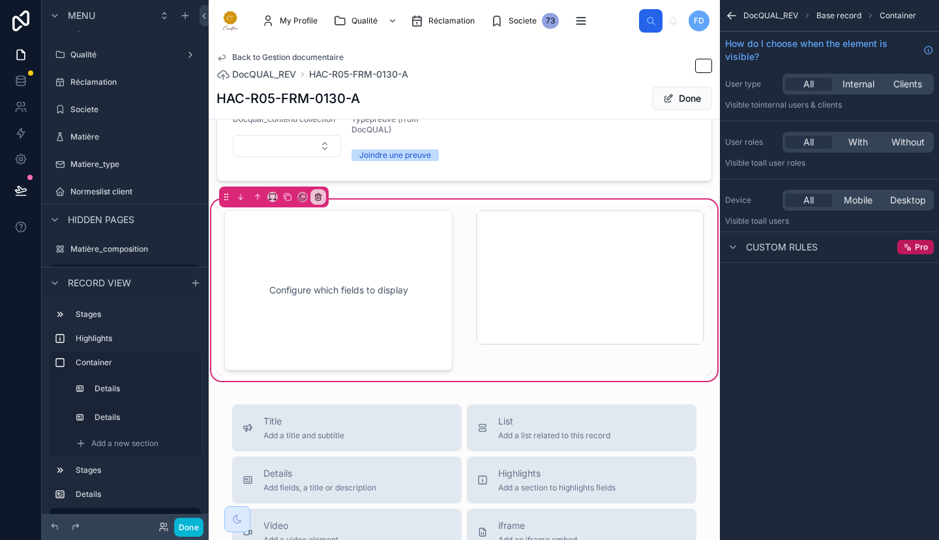
click at [772, 245] on span "Custom rules" at bounding box center [782, 247] width 72 height 13
click at [404, 259] on div at bounding box center [339, 290] width 244 height 171
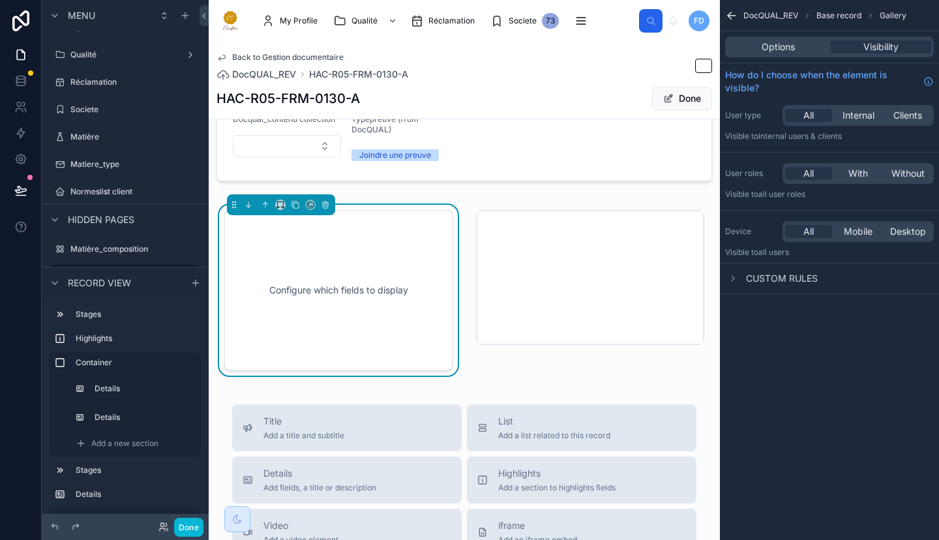
click at [778, 40] on span "Options" at bounding box center [778, 46] width 33 height 13
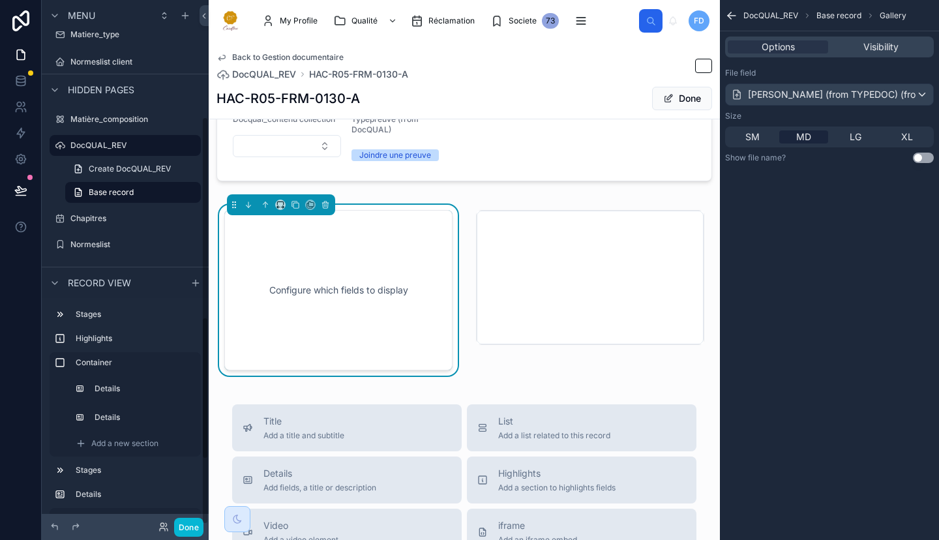
scroll to position [108, 0]
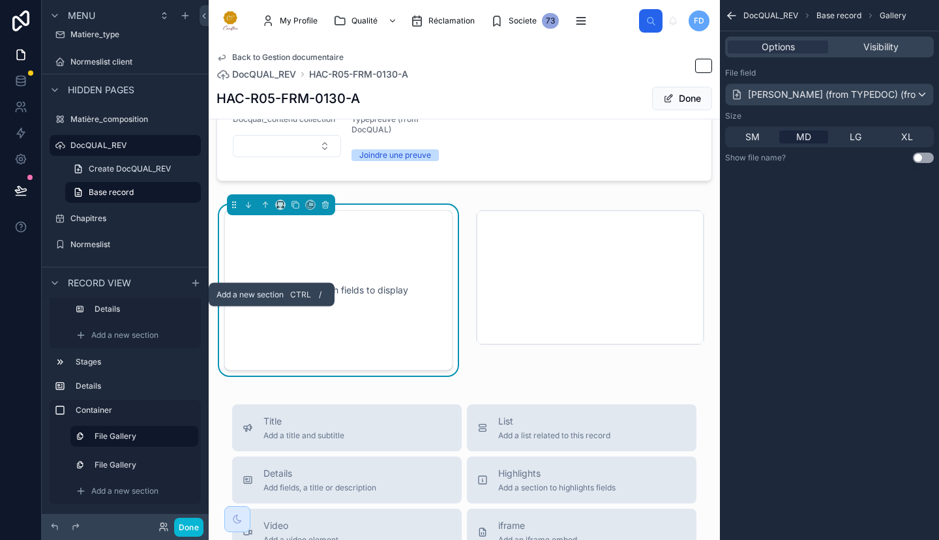
click at [192, 278] on icon "scrollable content" at bounding box center [195, 282] width 10 height 10
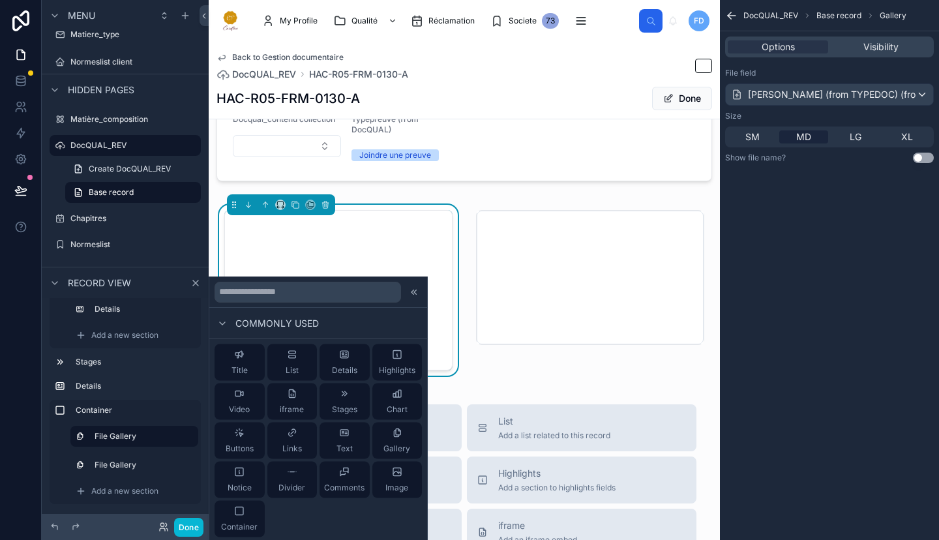
click at [258, 512] on button "Container" at bounding box center [240, 519] width 50 height 37
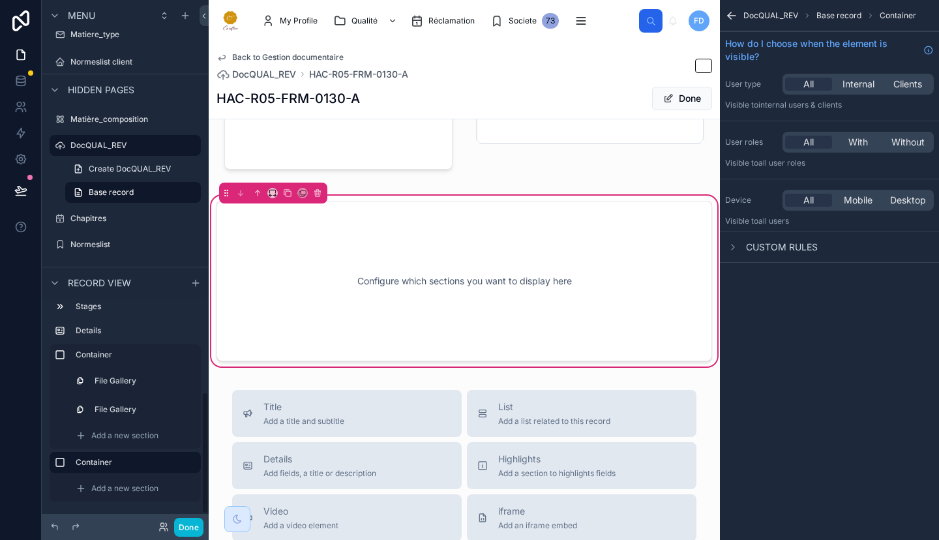
scroll to position [164, 0]
click at [152, 485] on span "Add a new section" at bounding box center [124, 488] width 67 height 10
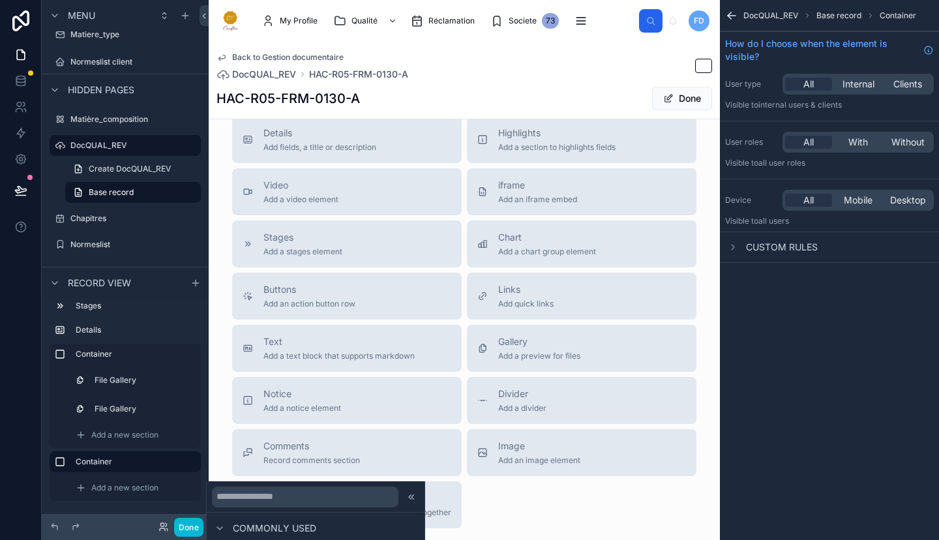
scroll to position [108, 0]
click at [214, 524] on div at bounding box center [220, 528] width 16 height 16
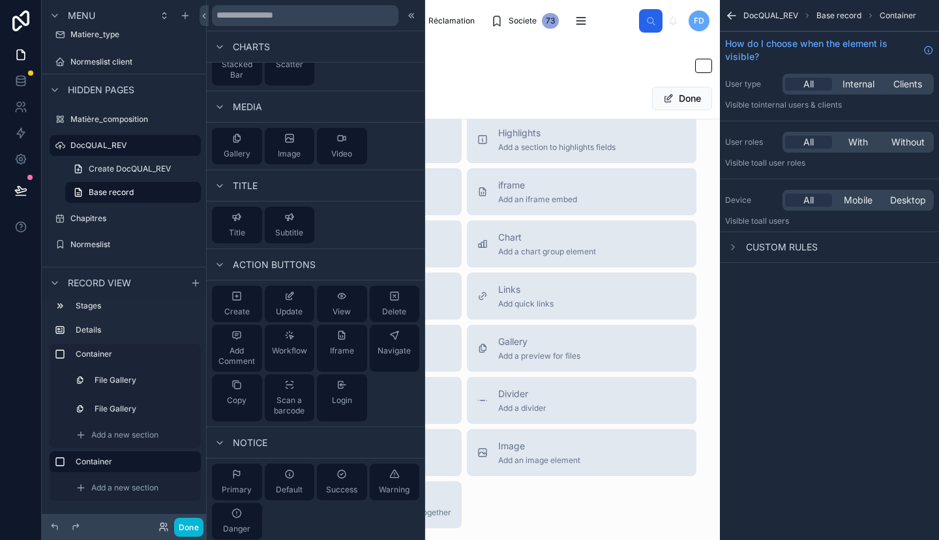
scroll to position [340, 0]
click at [337, 298] on div "View" at bounding box center [342, 299] width 18 height 26
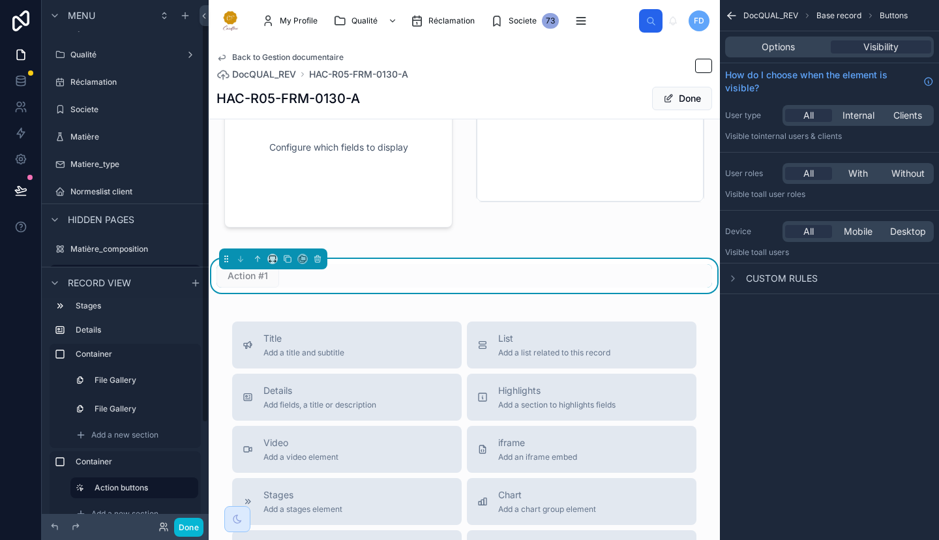
scroll to position [681, 0]
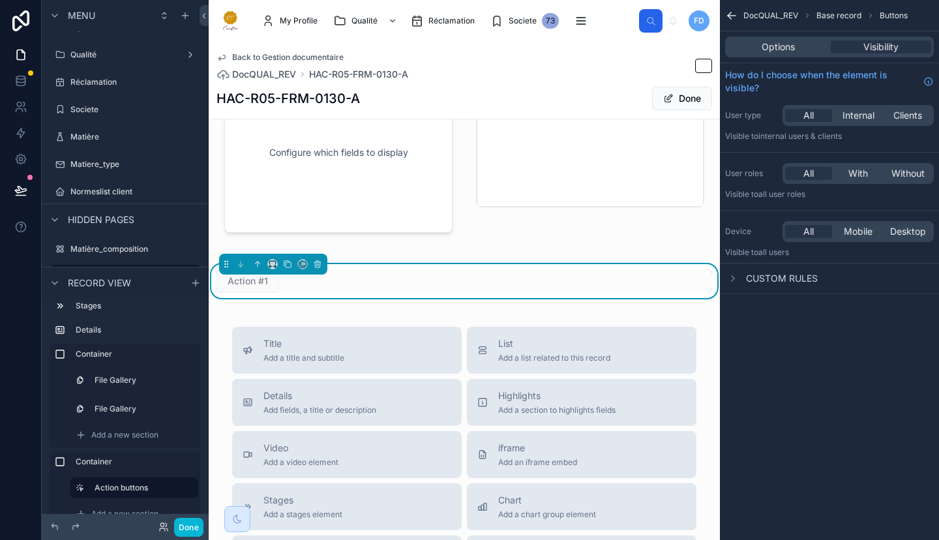
click at [250, 287] on span "Action #1" at bounding box center [248, 280] width 63 height 13
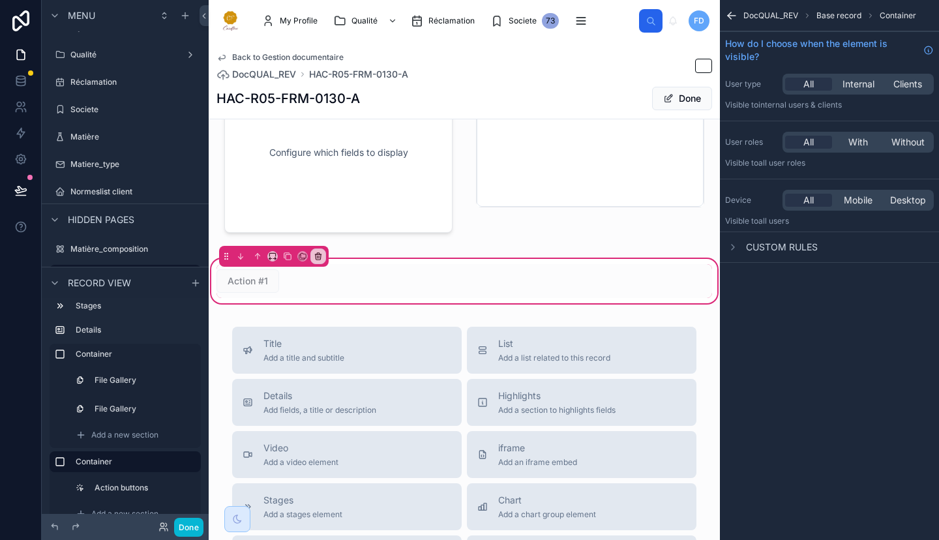
click at [256, 290] on div at bounding box center [464, 281] width 511 height 34
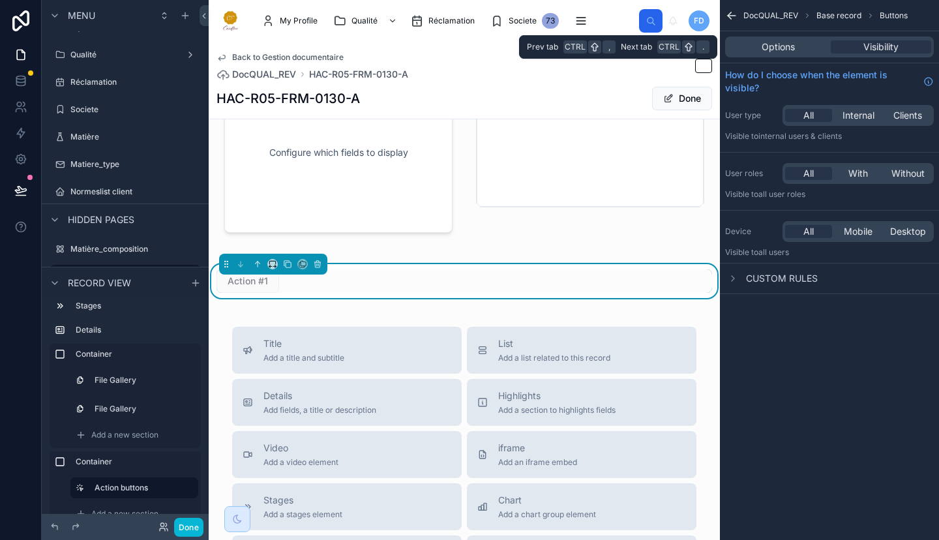
click at [764, 44] on span "Options" at bounding box center [778, 46] width 33 height 13
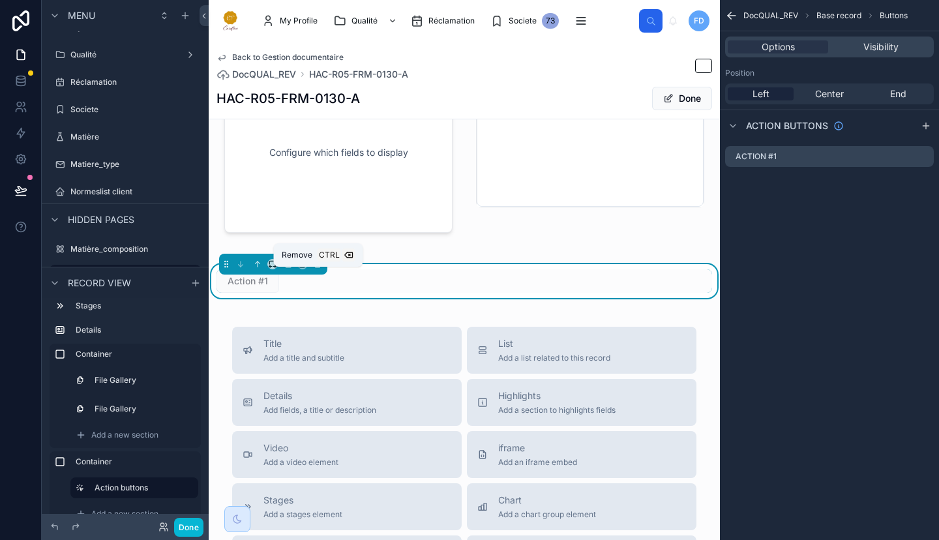
click at [315, 267] on icon at bounding box center [317, 264] width 5 height 5
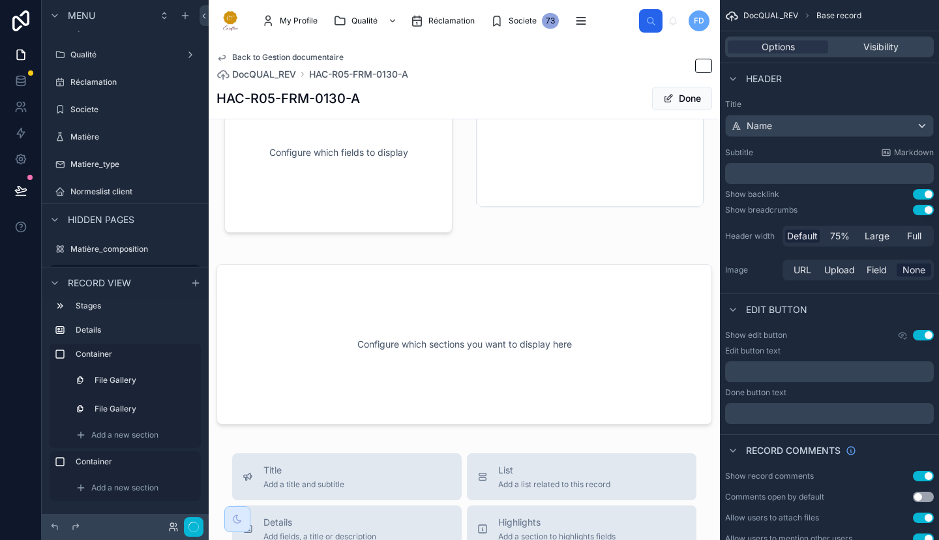
click at [318, 359] on div at bounding box center [464, 344] width 511 height 176
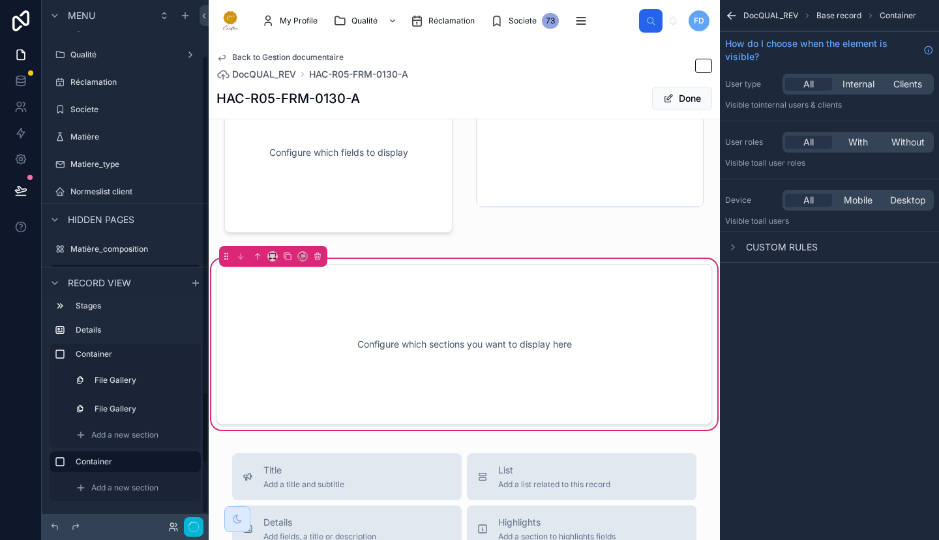
scroll to position [149, 0]
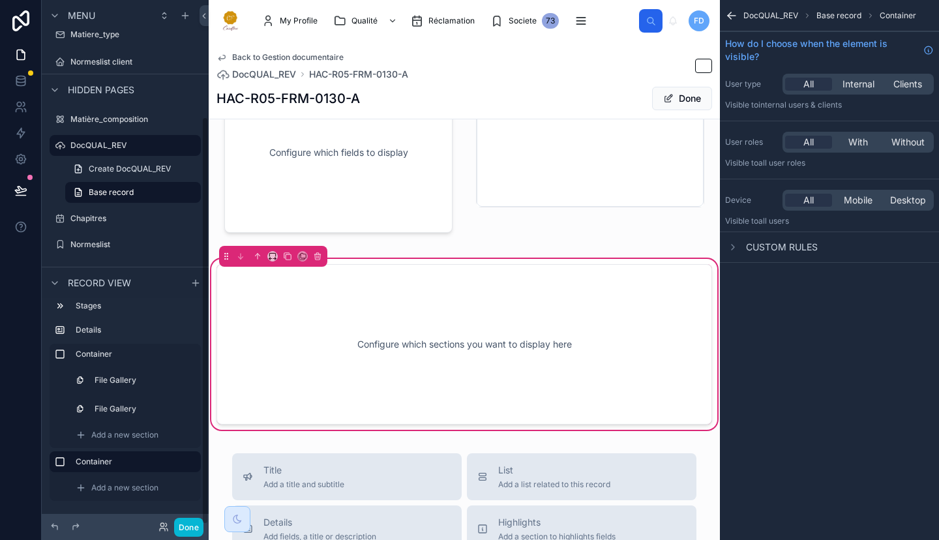
click at [173, 488] on div "Add a new section" at bounding box center [134, 487] width 128 height 21
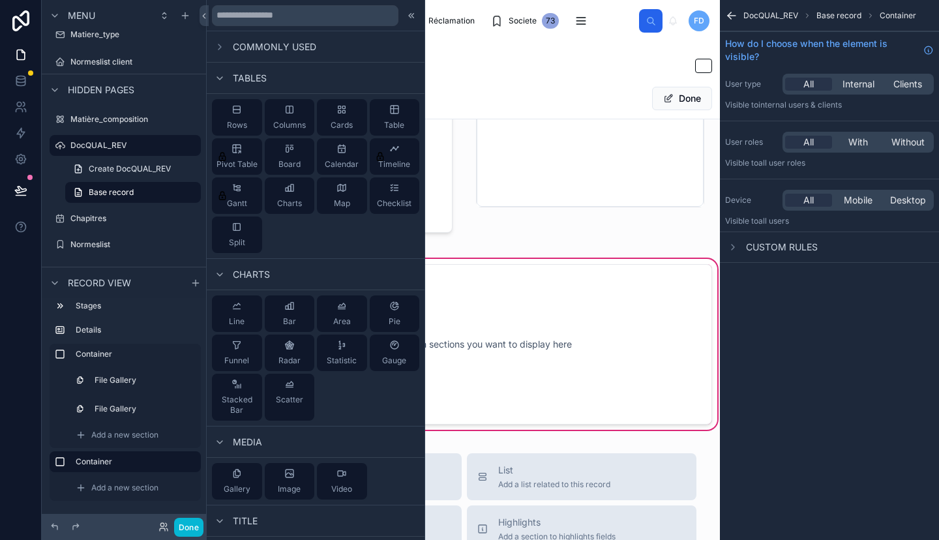
scroll to position [108, 0]
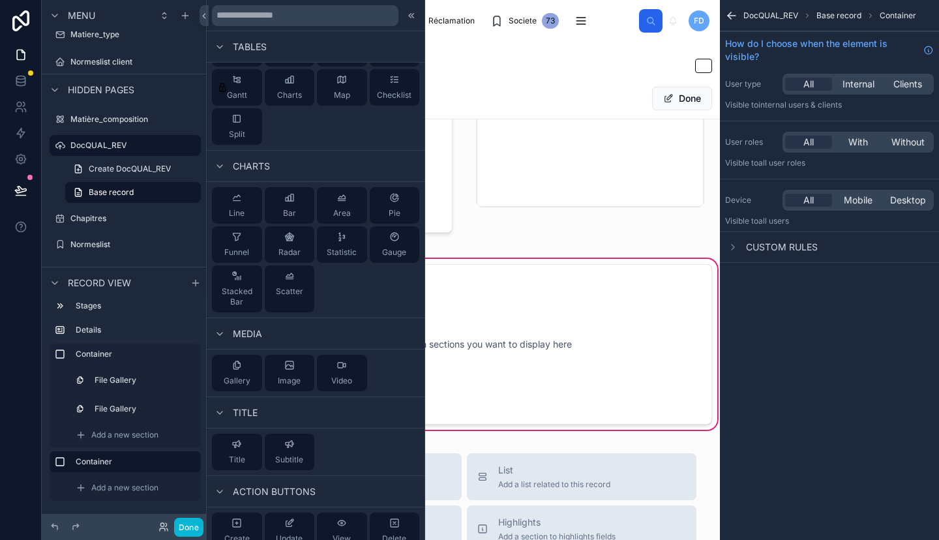
drag, startPoint x: 237, startPoint y: 379, endPoint x: 475, endPoint y: 352, distance: 239.5
click at [475, 352] on div "Commonly used Tables Rows Columns Cards Table Pivot Table Board Calendar Timeli…" at bounding box center [469, 270] width 939 height 540
click at [235, 367] on icon at bounding box center [237, 365] width 10 height 10
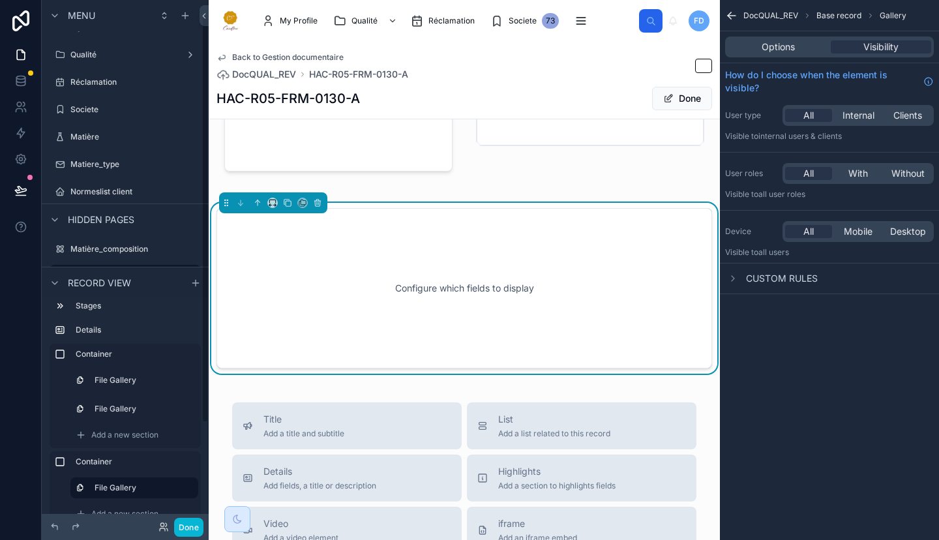
scroll to position [749, 0]
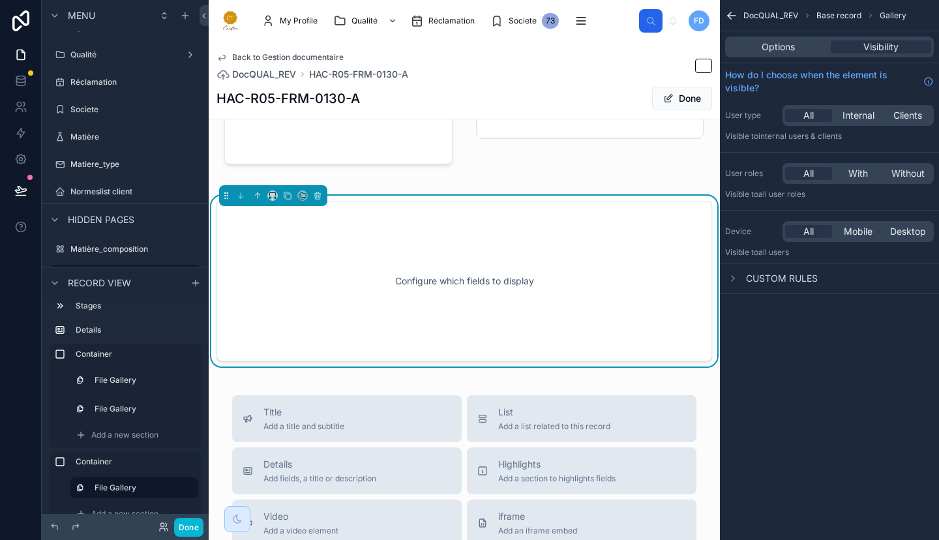
click at [462, 321] on div "Configure which fields to display" at bounding box center [464, 280] width 453 height 117
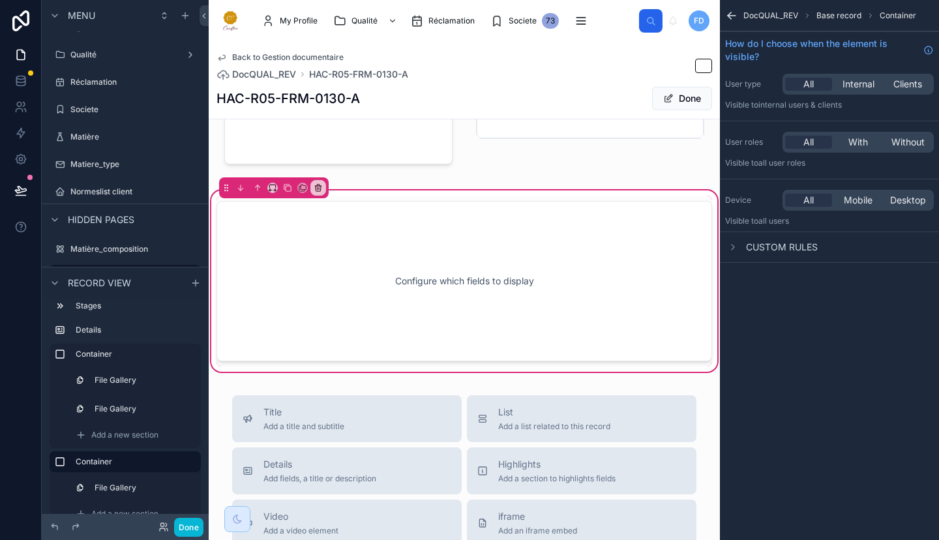
click at [598, 314] on div at bounding box center [464, 281] width 511 height 171
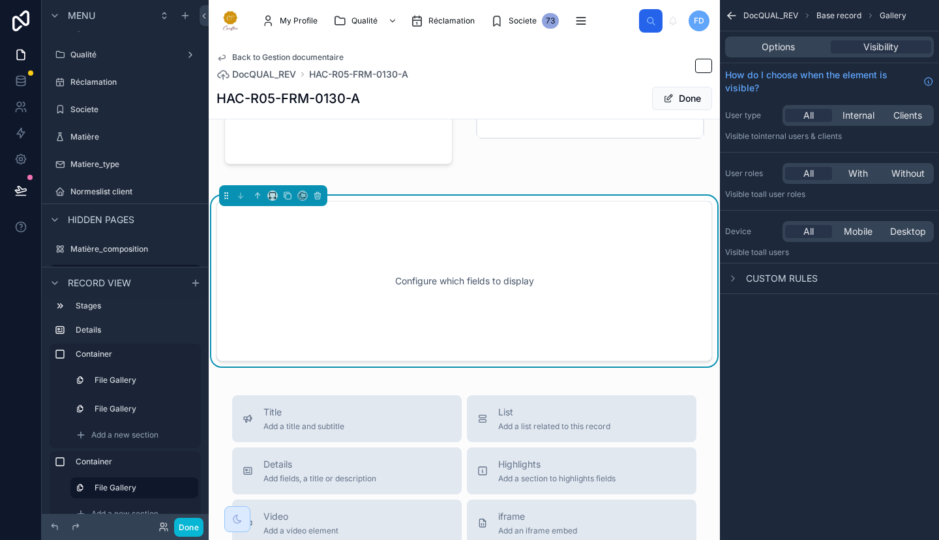
click at [777, 47] on span "Options" at bounding box center [778, 46] width 33 height 13
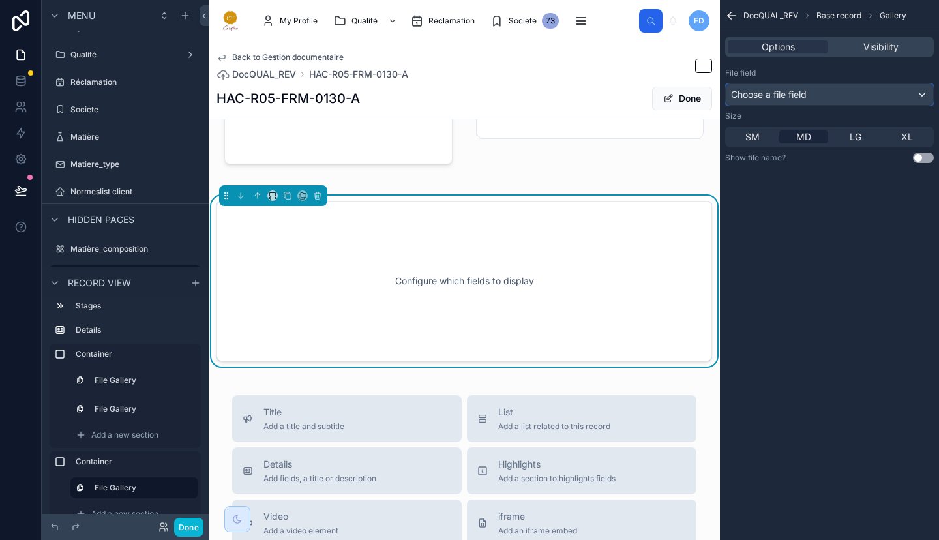
click at [820, 98] on div "Choose a file field" at bounding box center [829, 94] width 207 height 21
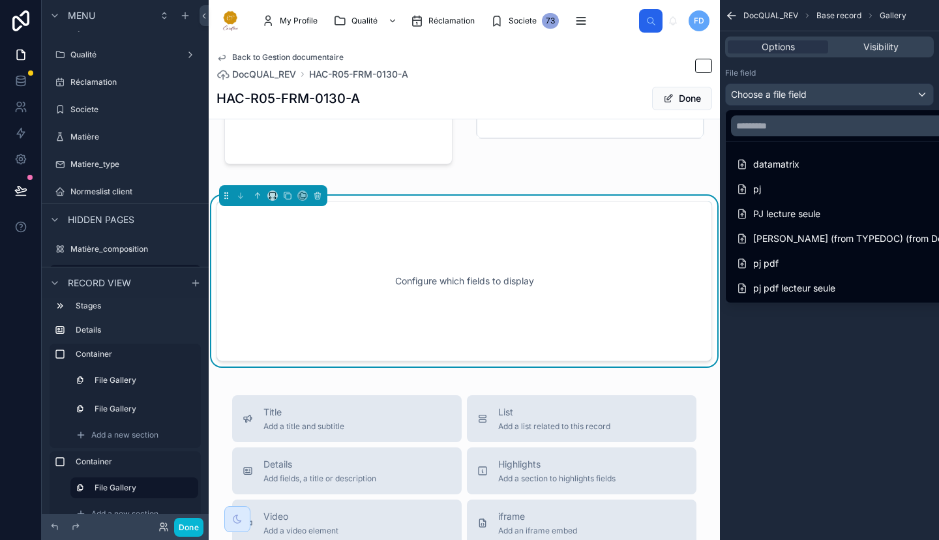
click at [851, 207] on div "PJ lecture seule" at bounding box center [856, 214] width 241 height 16
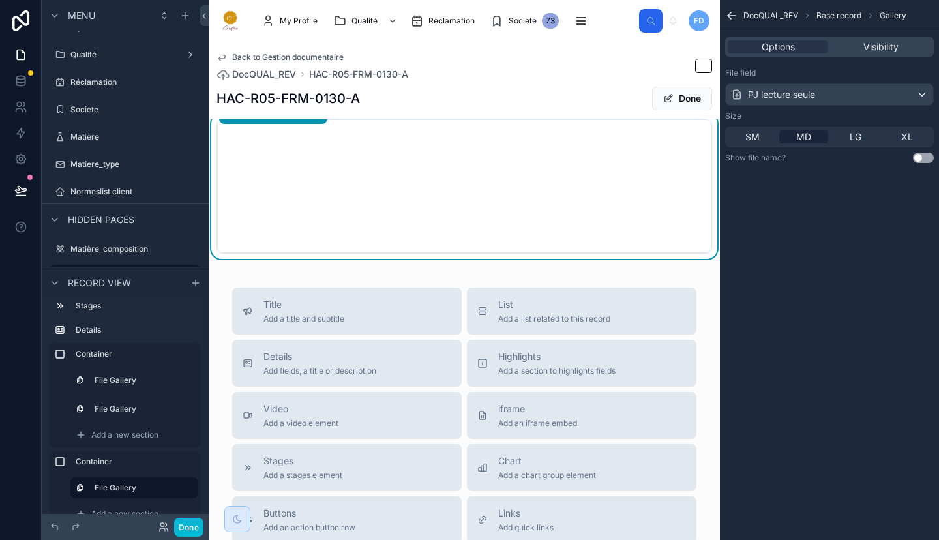
scroll to position [723, 0]
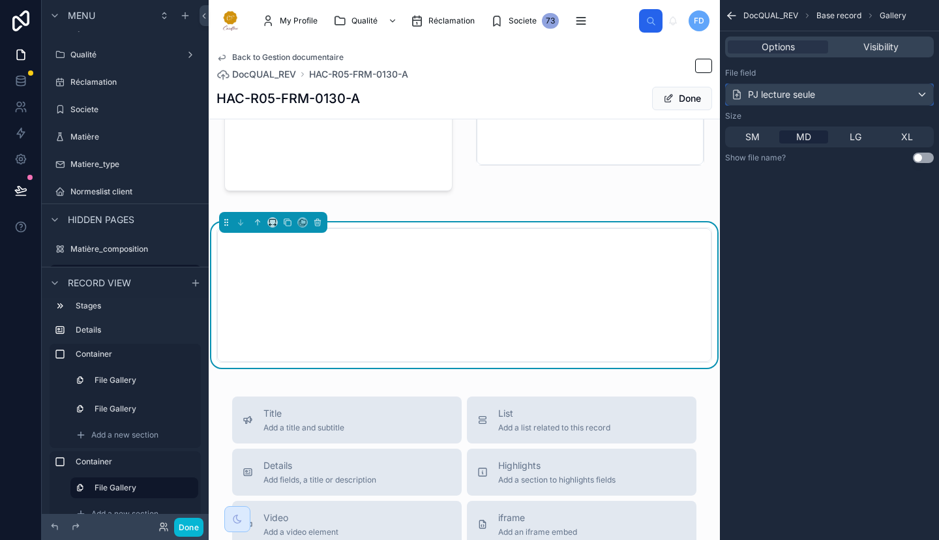
click at [852, 96] on div "PJ lecture seule" at bounding box center [829, 94] width 207 height 21
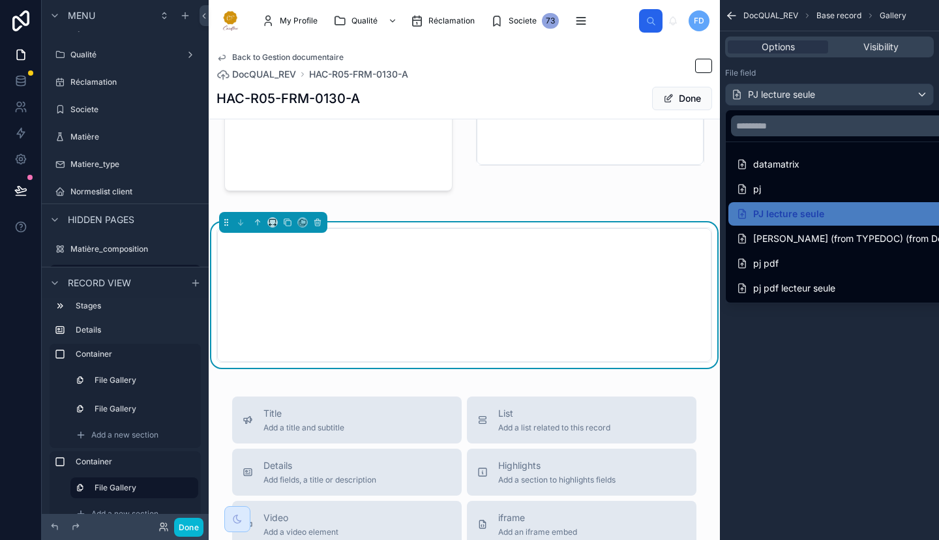
click at [844, 278] on div "pj pdf lecteur seule" at bounding box center [856, 288] width 256 height 23
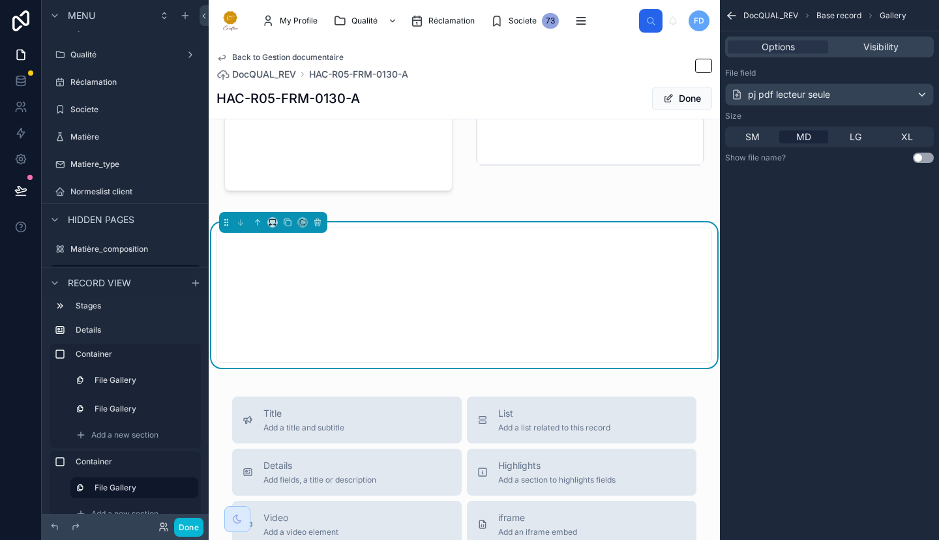
click at [698, 234] on div at bounding box center [464, 294] width 511 height 145
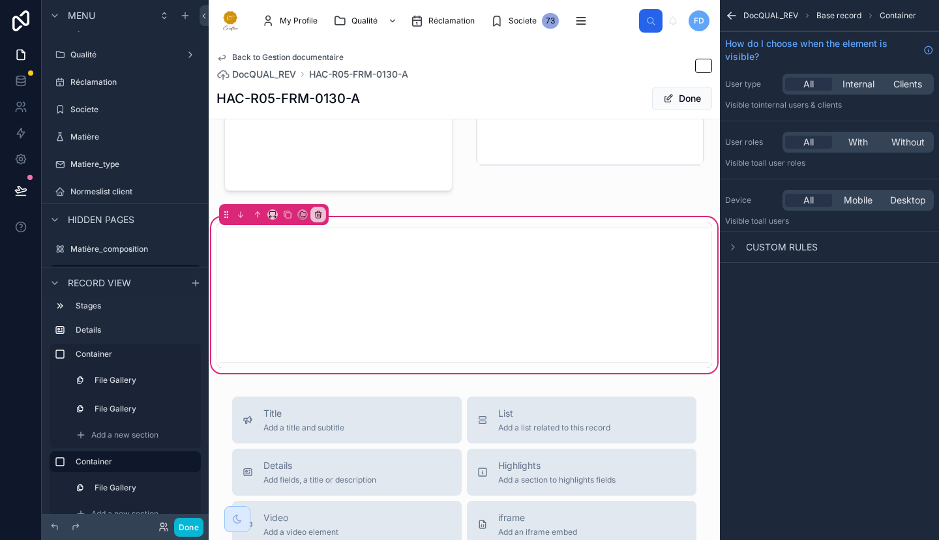
click at [492, 248] on div at bounding box center [464, 294] width 511 height 145
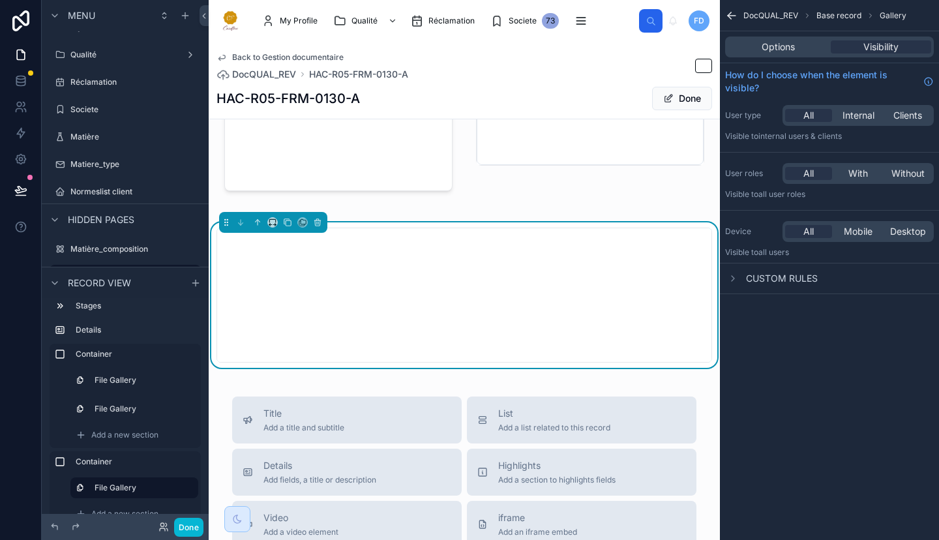
click at [799, 52] on div "Options" at bounding box center [778, 46] width 100 height 13
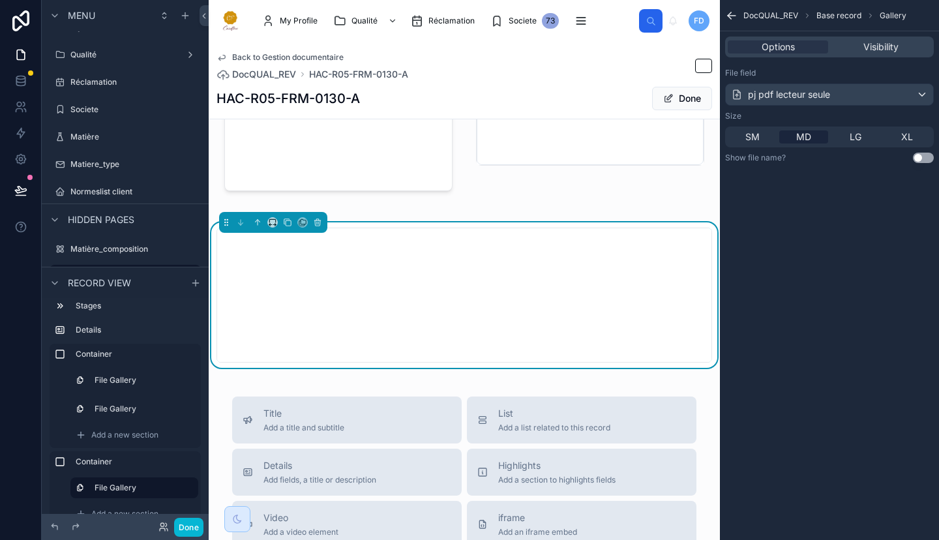
click at [906, 133] on span "XL" at bounding box center [907, 136] width 12 height 13
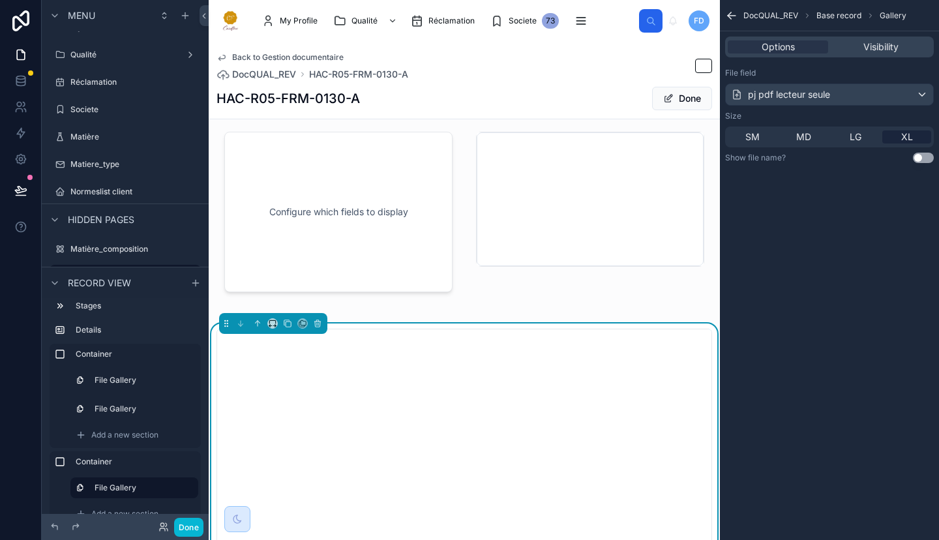
scroll to position [614, 0]
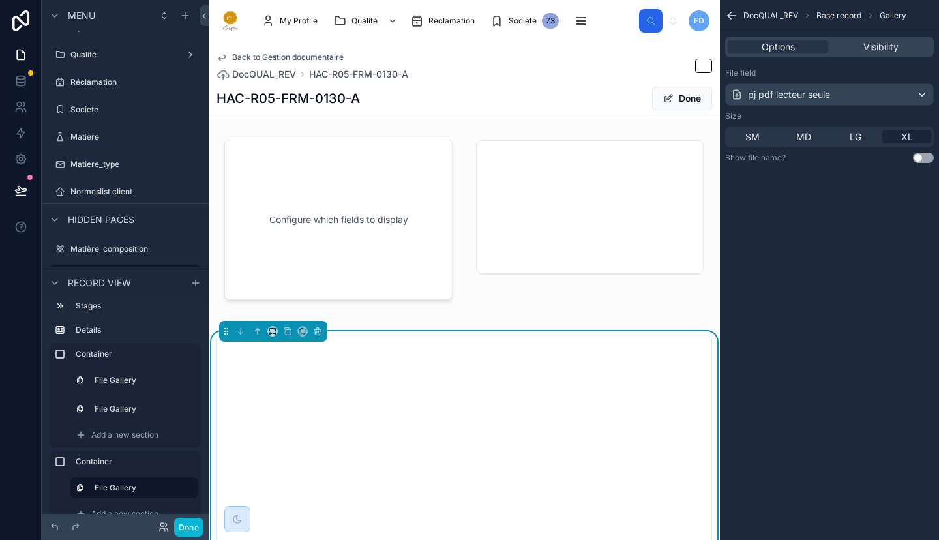
click at [461, 143] on div at bounding box center [464, 220] width 511 height 187
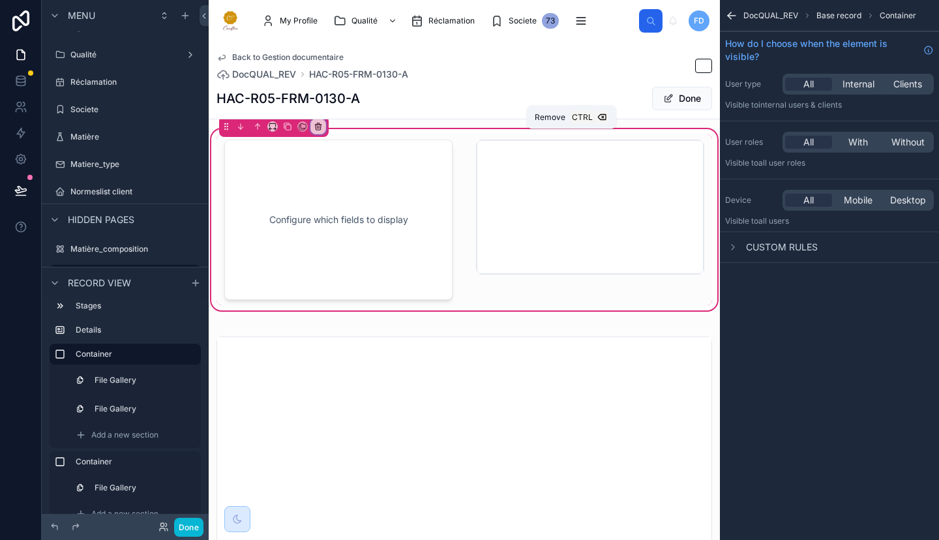
click at [318, 131] on icon at bounding box center [318, 126] width 9 height 9
click at [396, 185] on span "Remove entire container" at bounding box center [374, 188] width 104 height 16
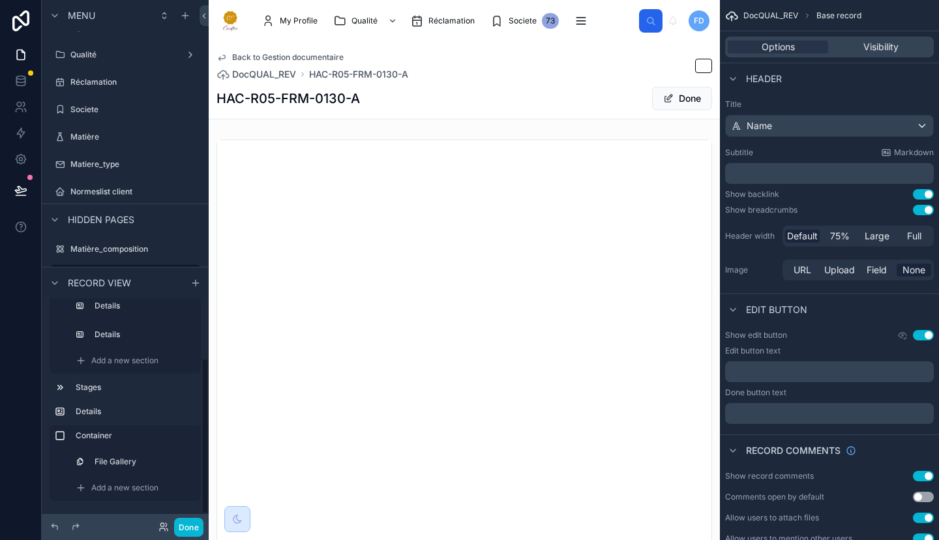
scroll to position [83, 0]
click at [195, 524] on button "Done" at bounding box center [188, 527] width 29 height 19
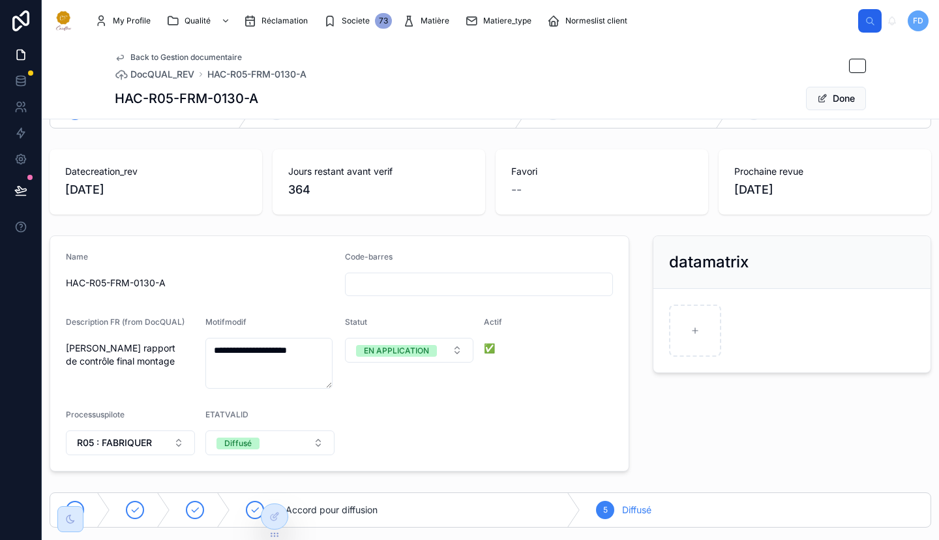
scroll to position [0, 0]
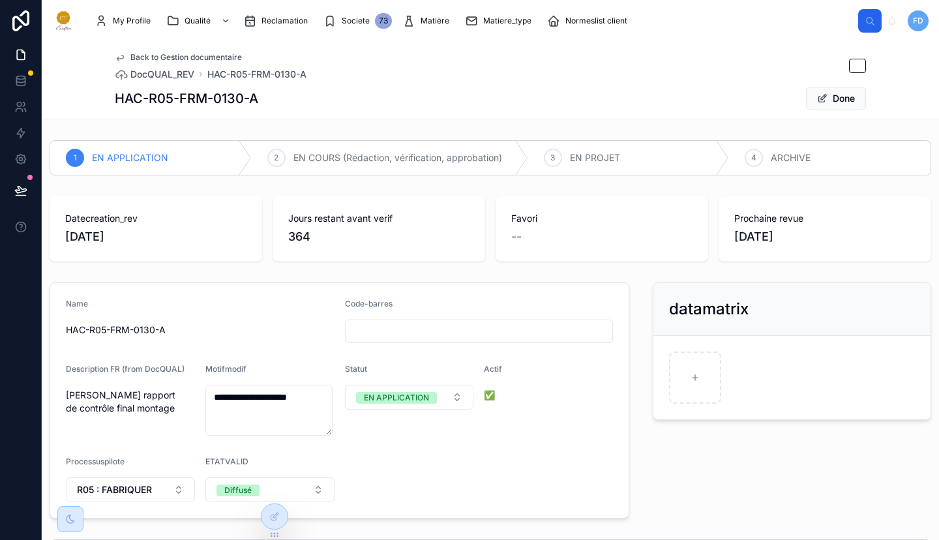
click at [276, 514] on icon at bounding box center [274, 516] width 10 height 10
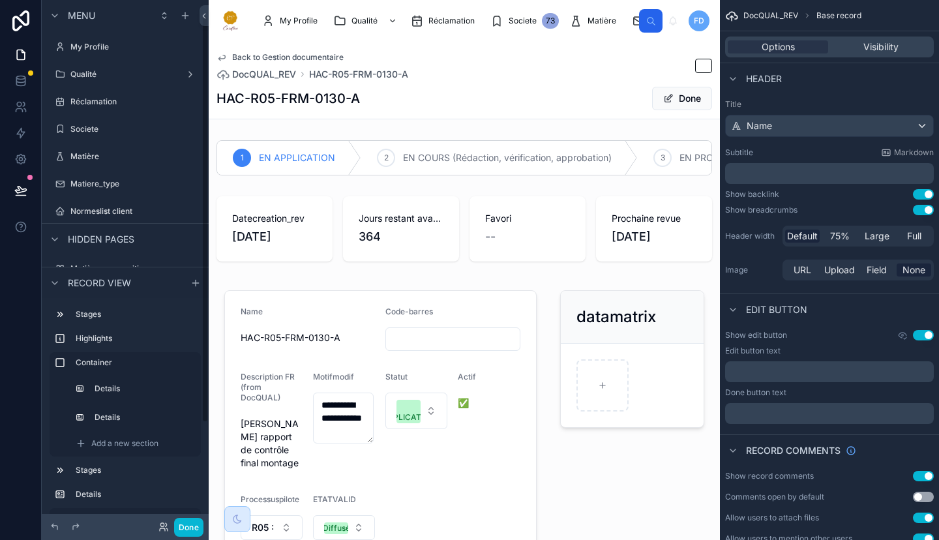
scroll to position [20, 0]
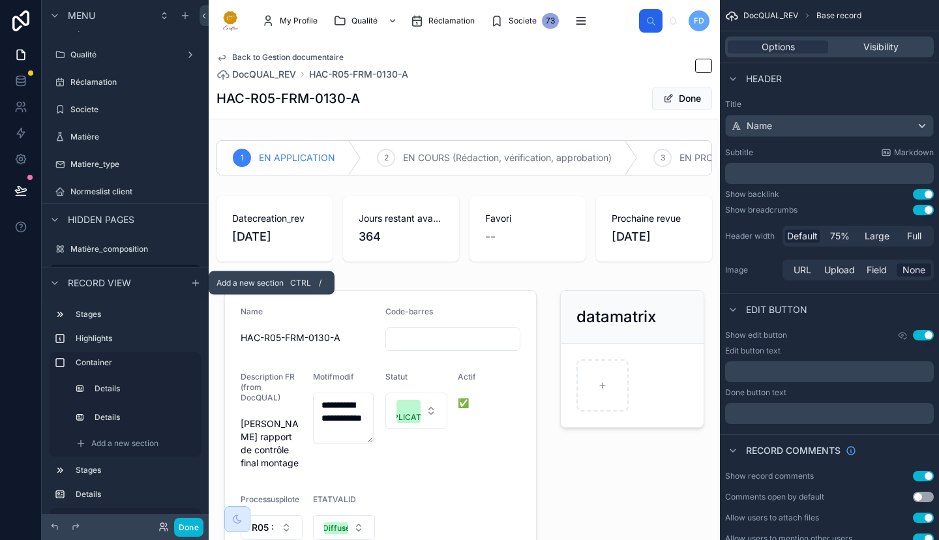
click at [192, 280] on icon "scrollable content" at bounding box center [195, 282] width 10 height 10
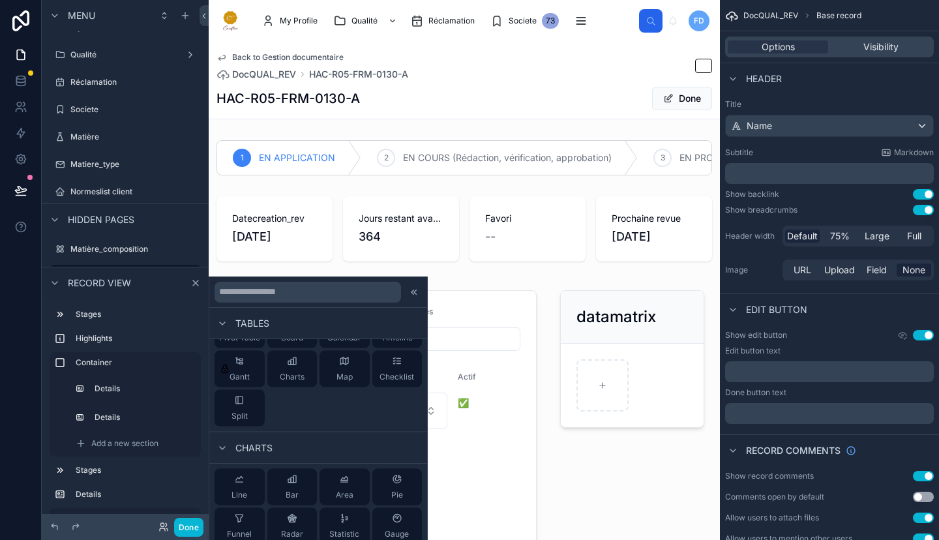
scroll to position [108, 0]
click at [232, 403] on div "Split" at bounding box center [240, 403] width 50 height 37
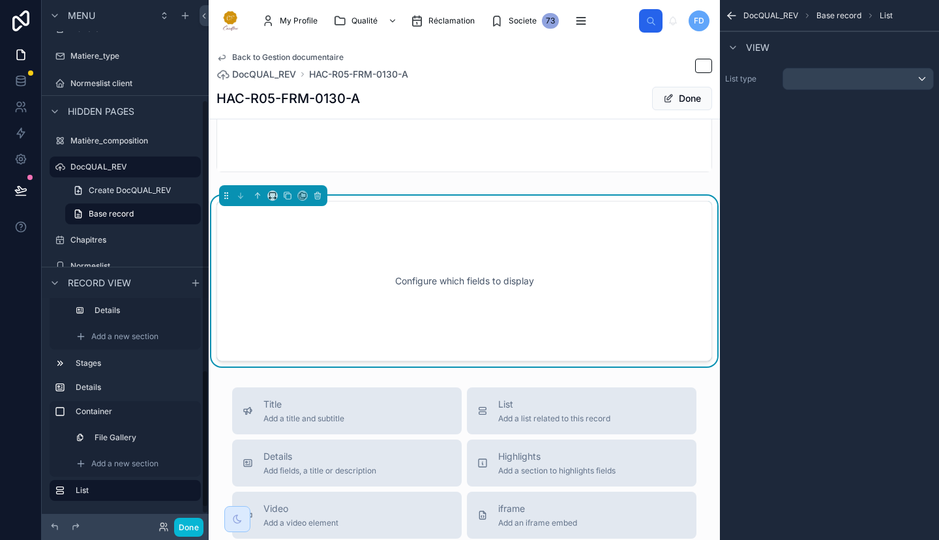
scroll to position [149, 0]
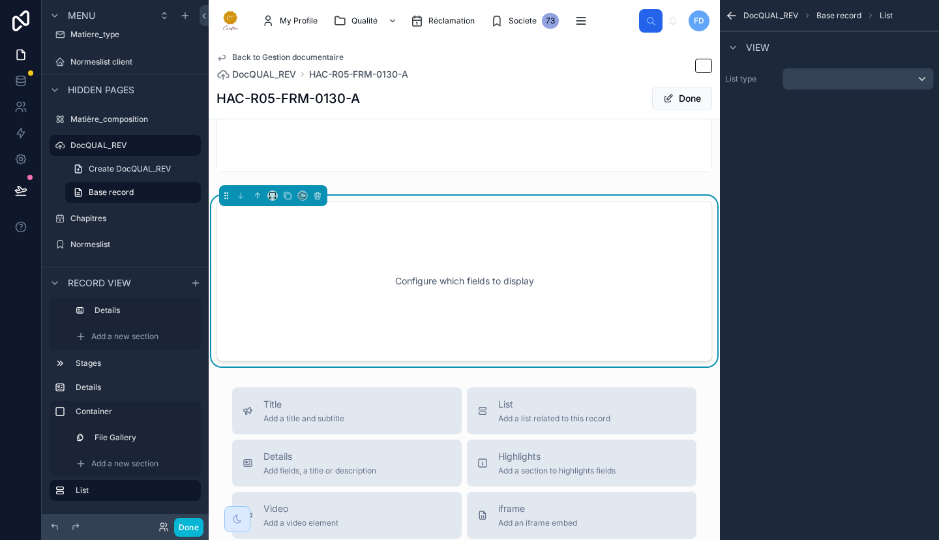
click at [298, 322] on div "Configure which fields to display" at bounding box center [464, 280] width 453 height 117
click at [159, 487] on label "List" at bounding box center [133, 490] width 115 height 10
click at [0, 0] on icon "scrollable content" at bounding box center [0, 0] width 0 height 0
click at [320, 199] on icon at bounding box center [317, 196] width 5 height 5
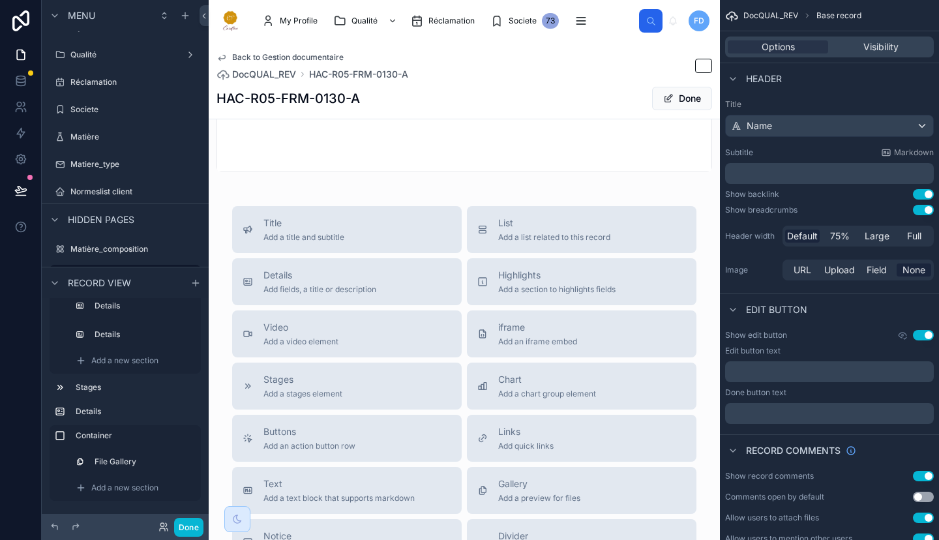
scroll to position [1229, 0]
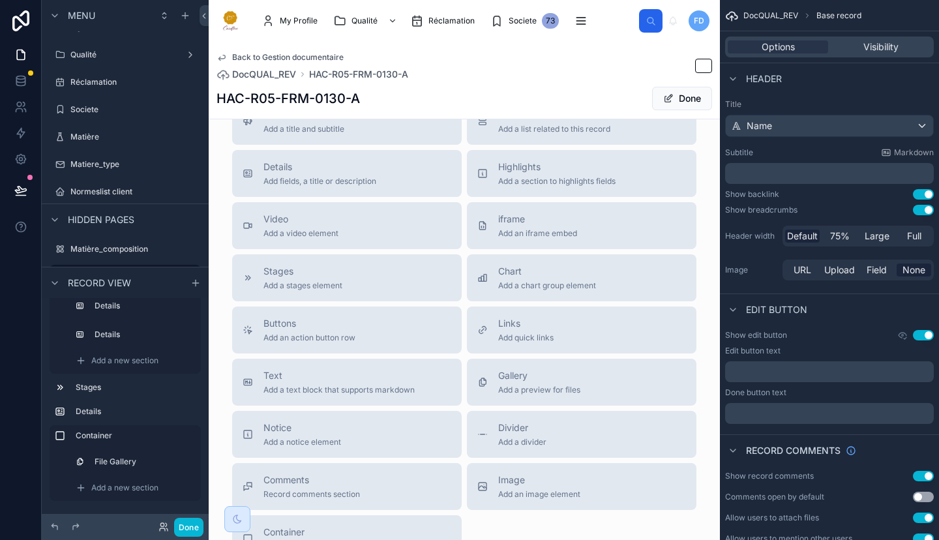
click at [402, 442] on div "Notice Add a notice element" at bounding box center [347, 434] width 209 height 26
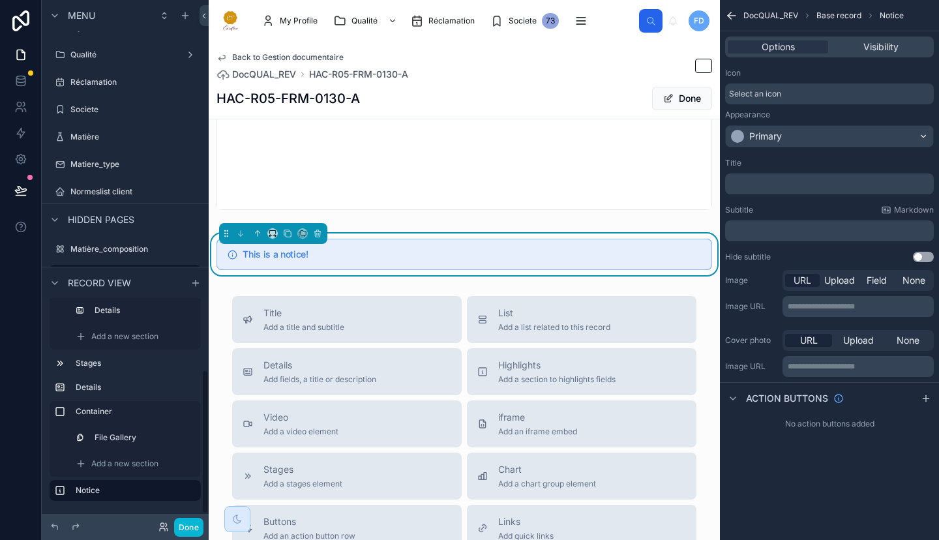
scroll to position [1056, 0]
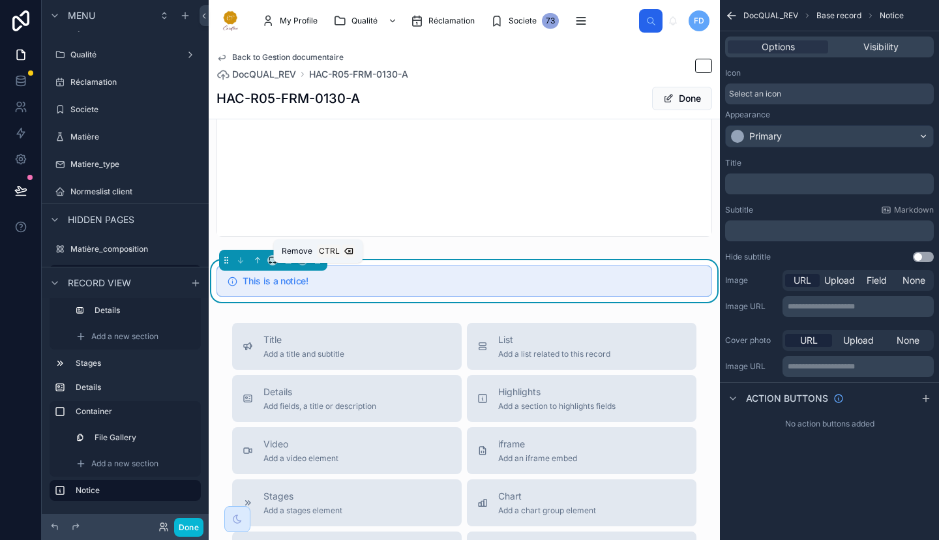
click at [317, 262] on icon at bounding box center [317, 261] width 0 height 3
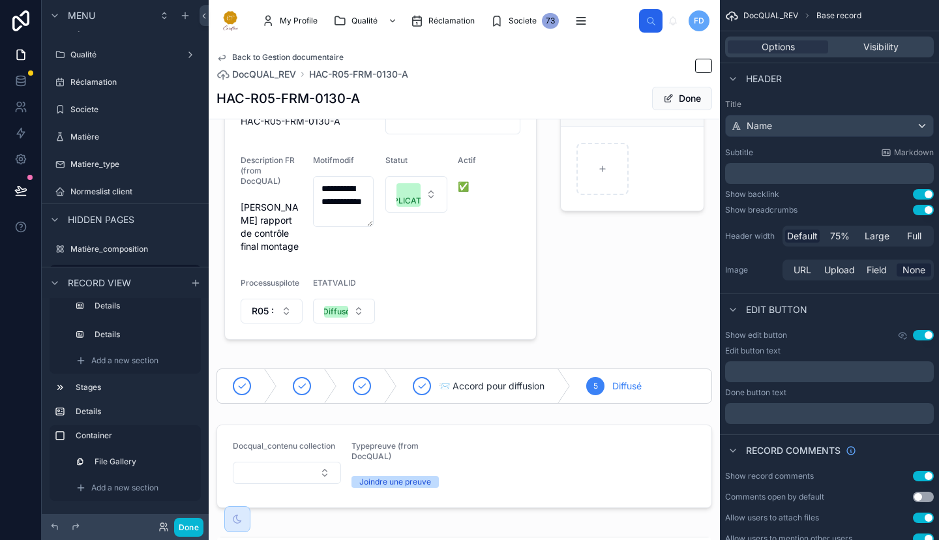
scroll to position [326, 0]
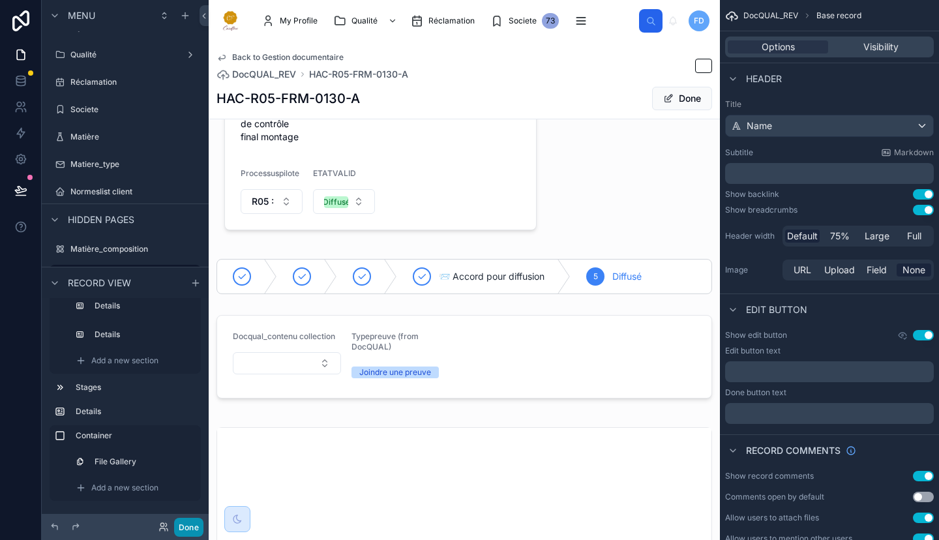
click at [197, 522] on button "Done" at bounding box center [188, 527] width 29 height 19
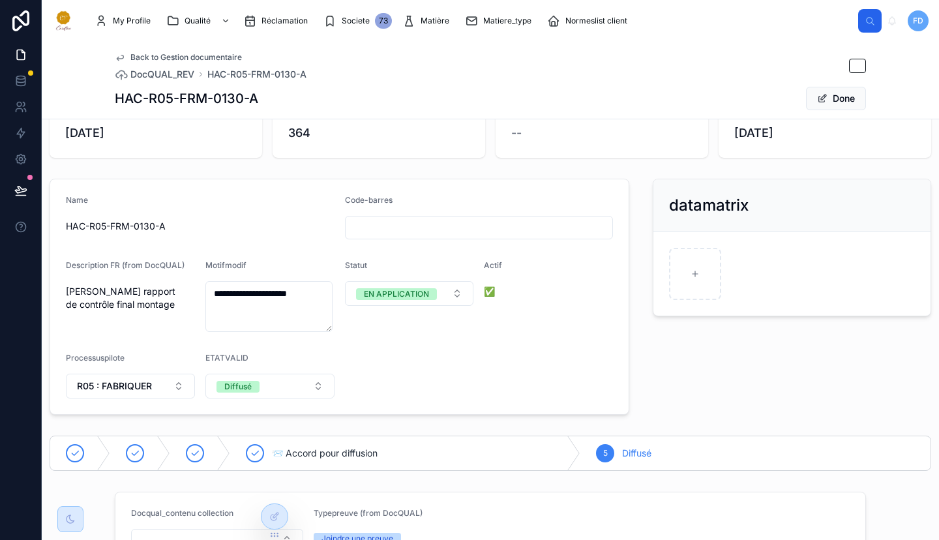
scroll to position [108, 0]
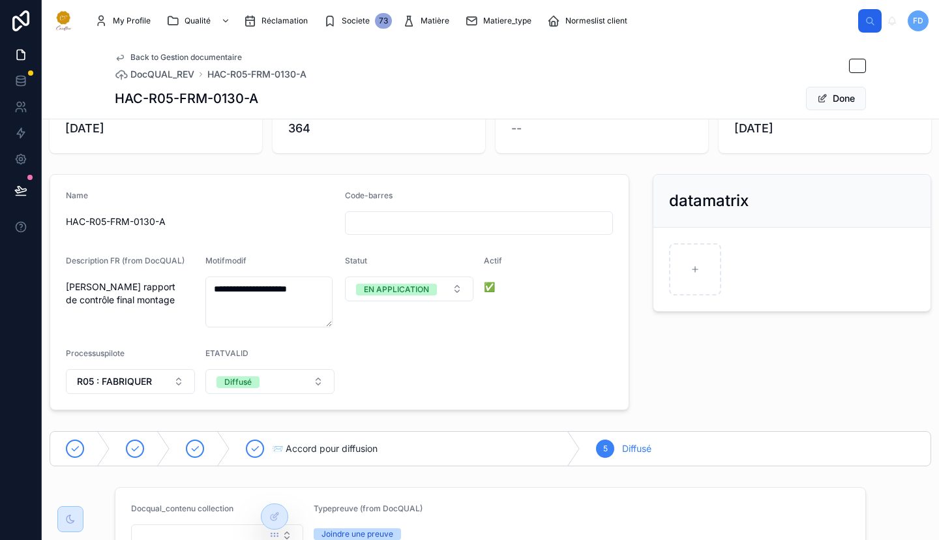
click at [273, 514] on icon at bounding box center [274, 516] width 10 height 10
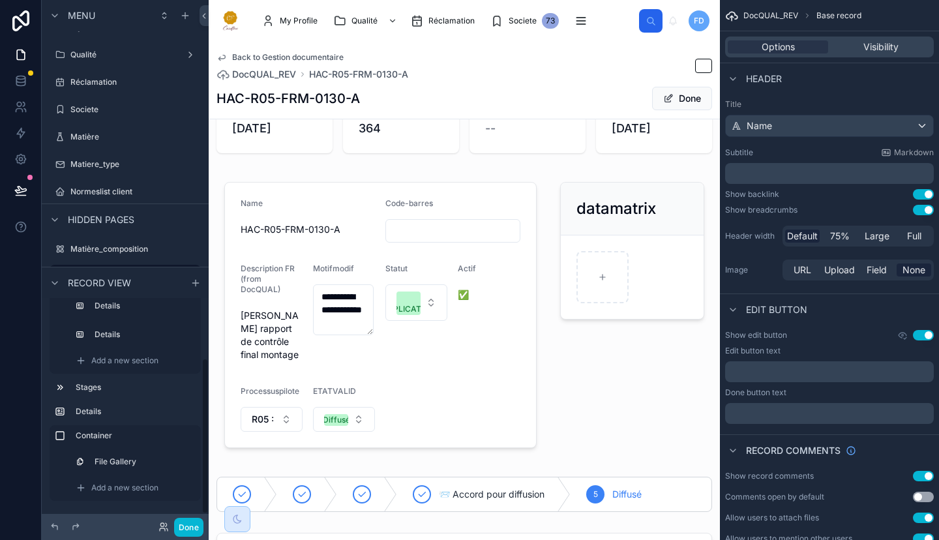
scroll to position [83, 0]
click at [191, 280] on icon "scrollable content" at bounding box center [195, 282] width 10 height 10
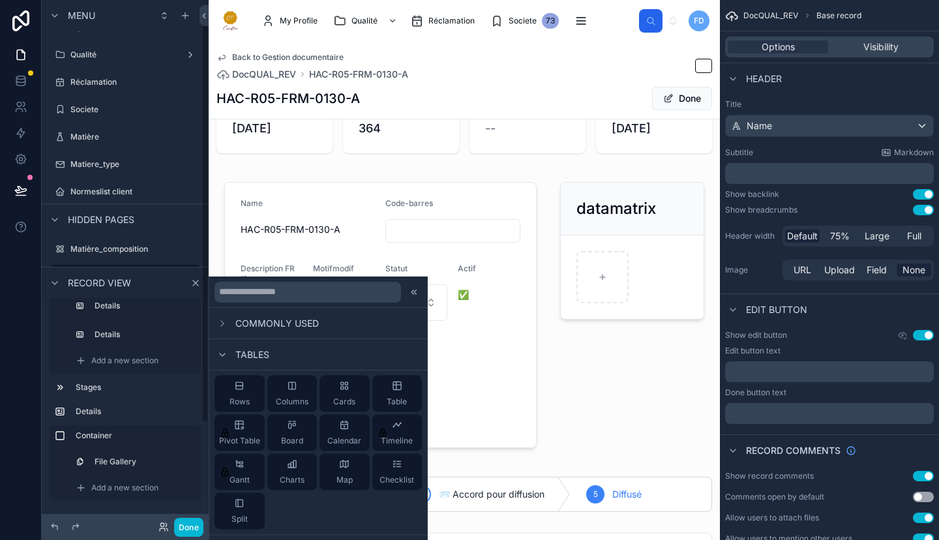
click at [641, 322] on div at bounding box center [464, 315] width 511 height 292
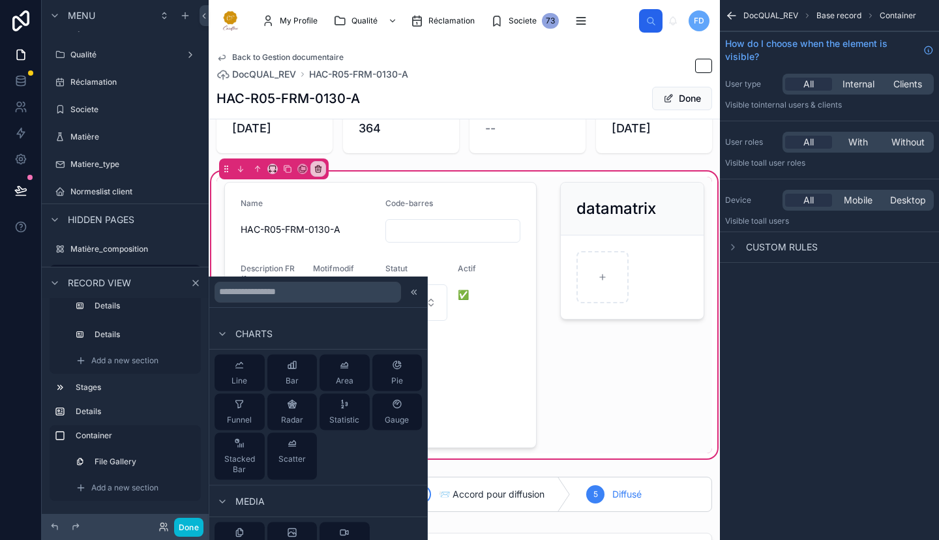
scroll to position [326, 0]
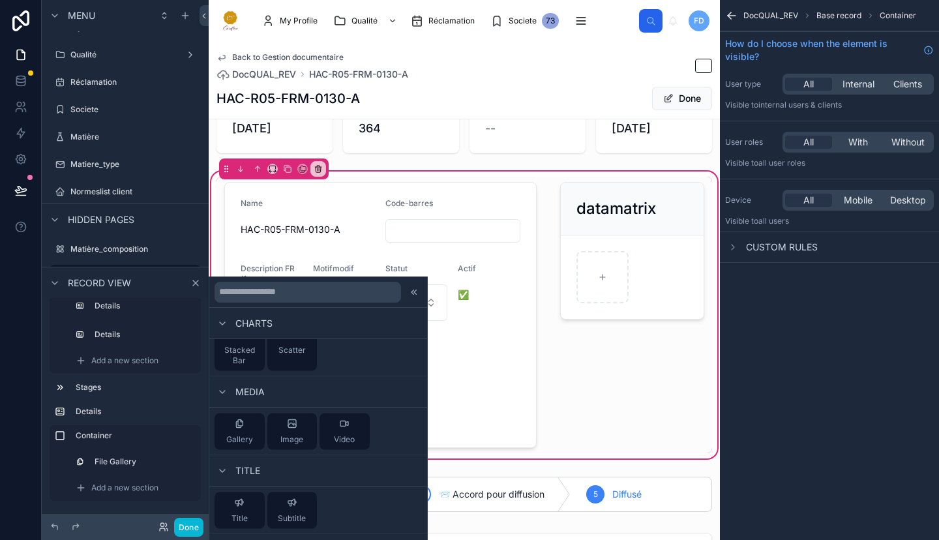
drag, startPoint x: 250, startPoint y: 438, endPoint x: 528, endPoint y: 382, distance: 282.8
click at [582, 378] on div "Commonly used Tables Rows Columns Cards Table Pivot Table Board Calendar Timeli…" at bounding box center [469, 270] width 939 height 540
drag, startPoint x: 241, startPoint y: 430, endPoint x: 282, endPoint y: 425, distance: 41.3
click at [282, 425] on div "Gallery Image Video" at bounding box center [318, 432] width 218 height 48
click at [127, 336] on label "Details" at bounding box center [144, 334] width 98 height 10
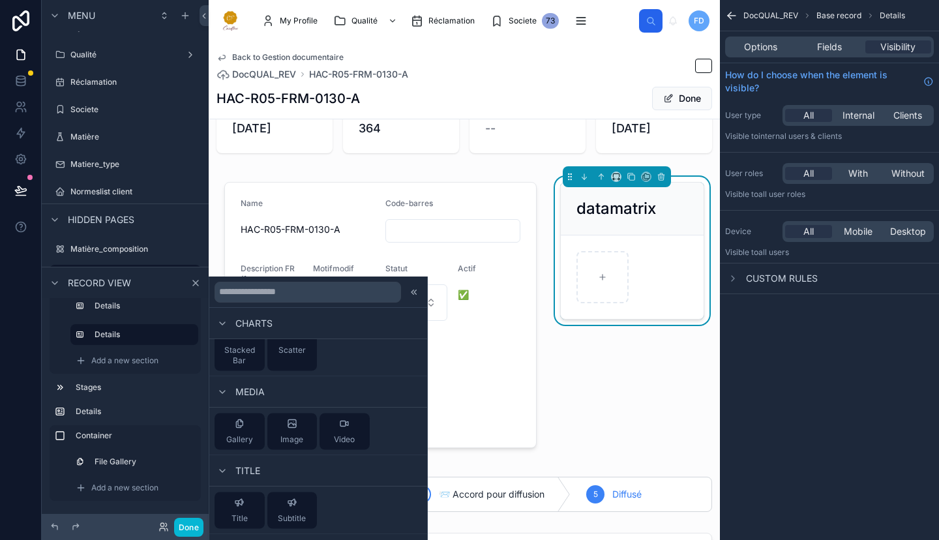
click at [132, 360] on span "Add a new section" at bounding box center [124, 360] width 67 height 10
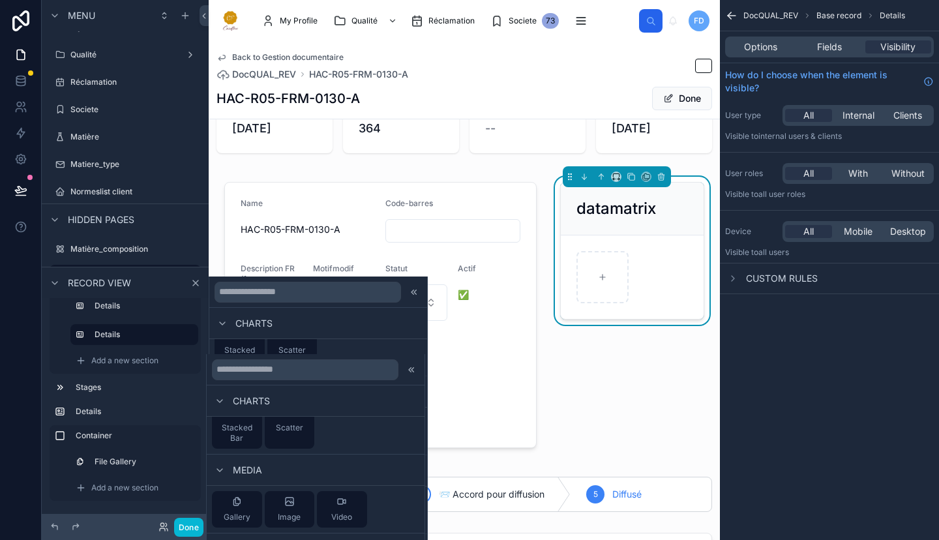
click at [237, 427] on icon at bounding box center [239, 424] width 5 height 6
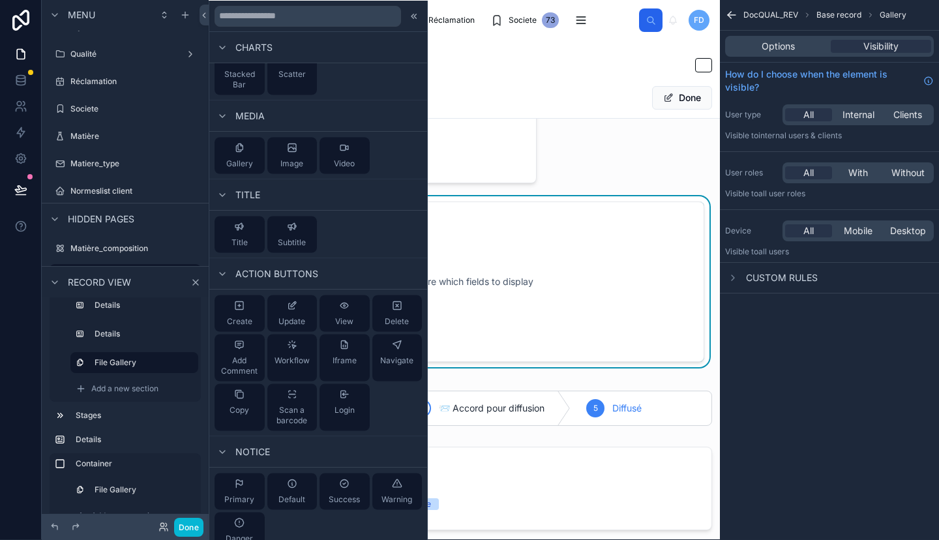
scroll to position [374, 0]
click at [154, 365] on label "File Gallery" at bounding box center [141, 362] width 93 height 10
click at [409, 20] on icon at bounding box center [414, 15] width 10 height 10
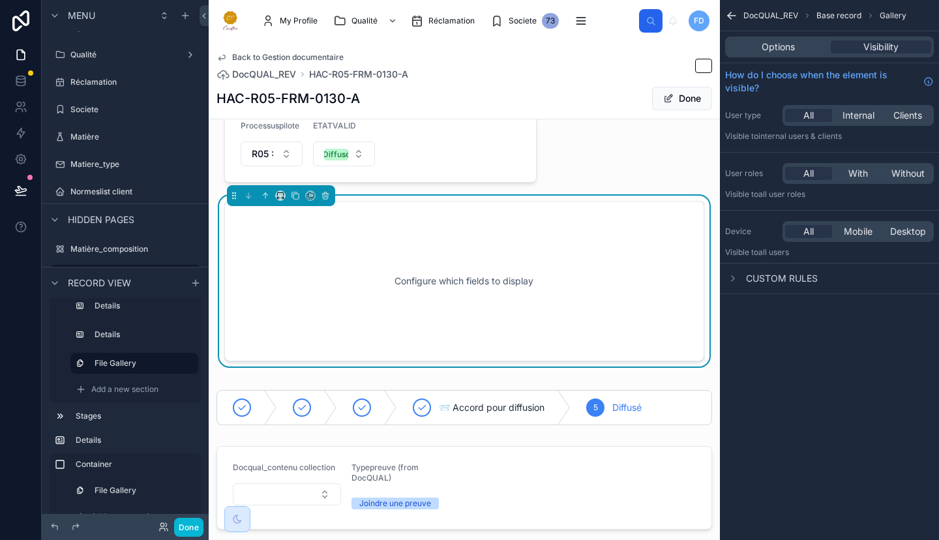
scroll to position [265, 0]
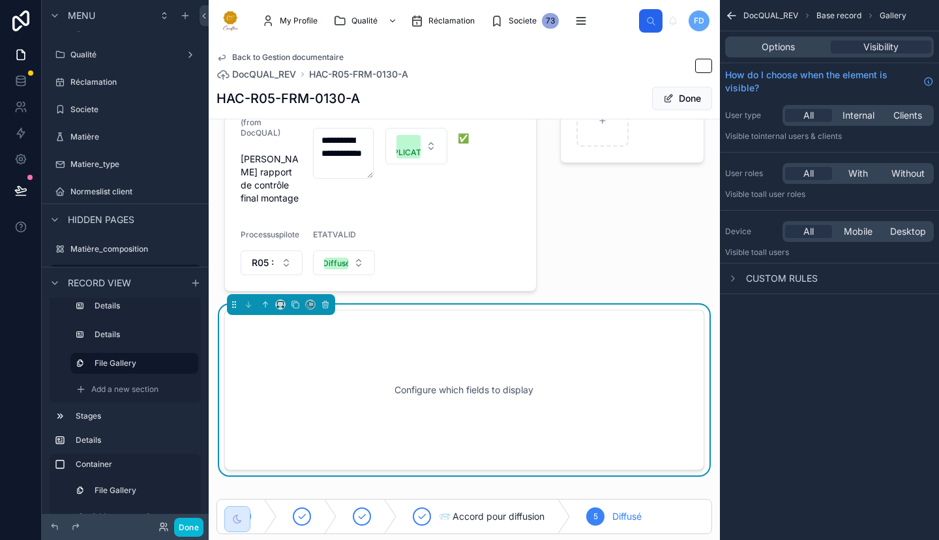
drag, startPoint x: 231, startPoint y: 314, endPoint x: 628, endPoint y: 183, distance: 418.2
click at [628, 183] on div "**********" at bounding box center [465, 247] width 496 height 455
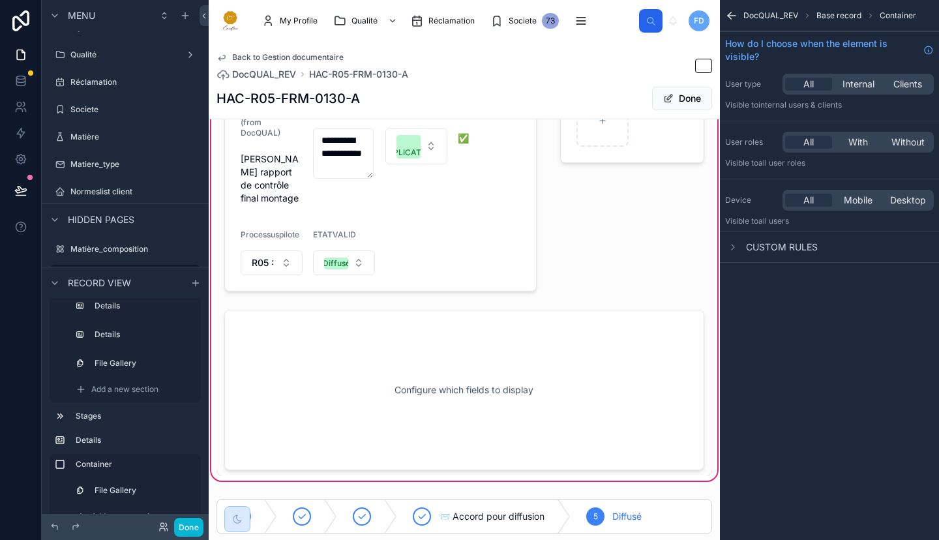
click at [629, 175] on div at bounding box center [632, 158] width 160 height 277
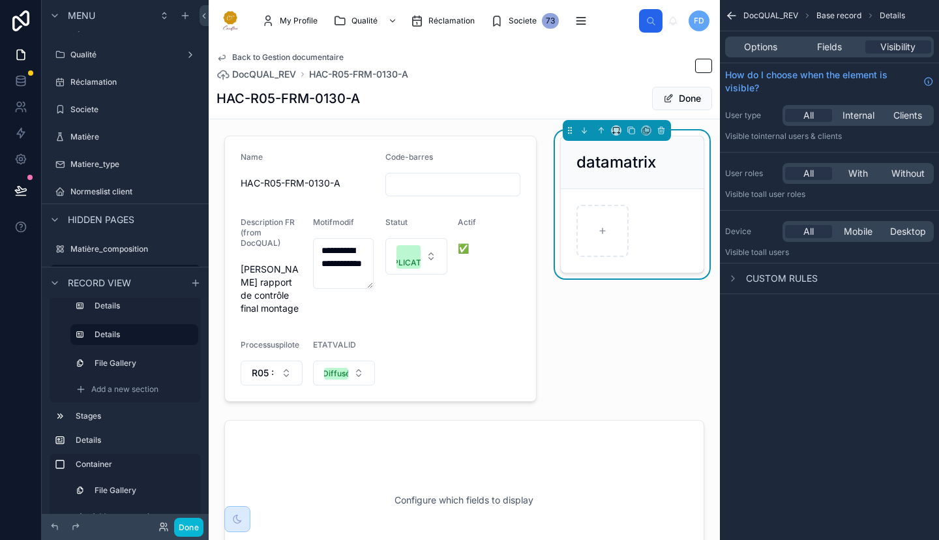
scroll to position [156, 0]
click at [558, 457] on div at bounding box center [465, 498] width 496 height 171
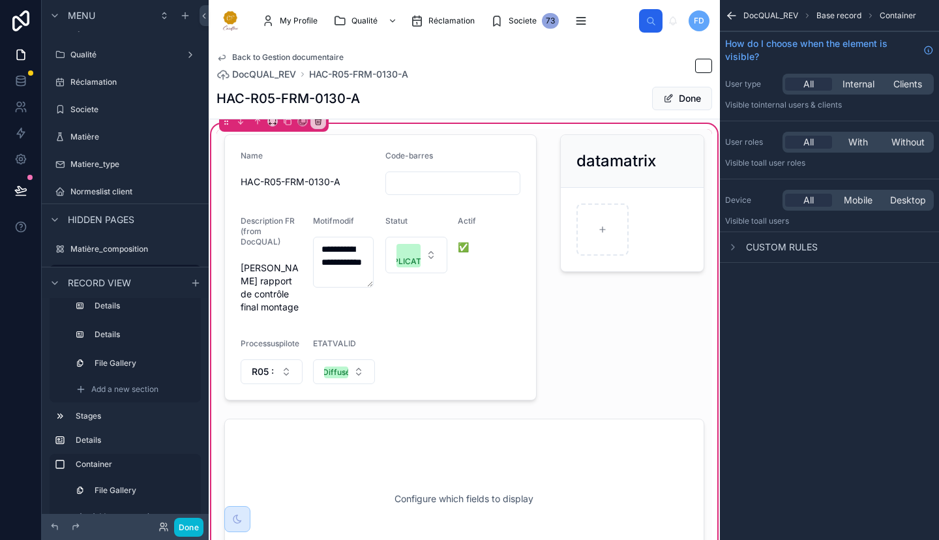
click at [345, 482] on div at bounding box center [465, 498] width 496 height 171
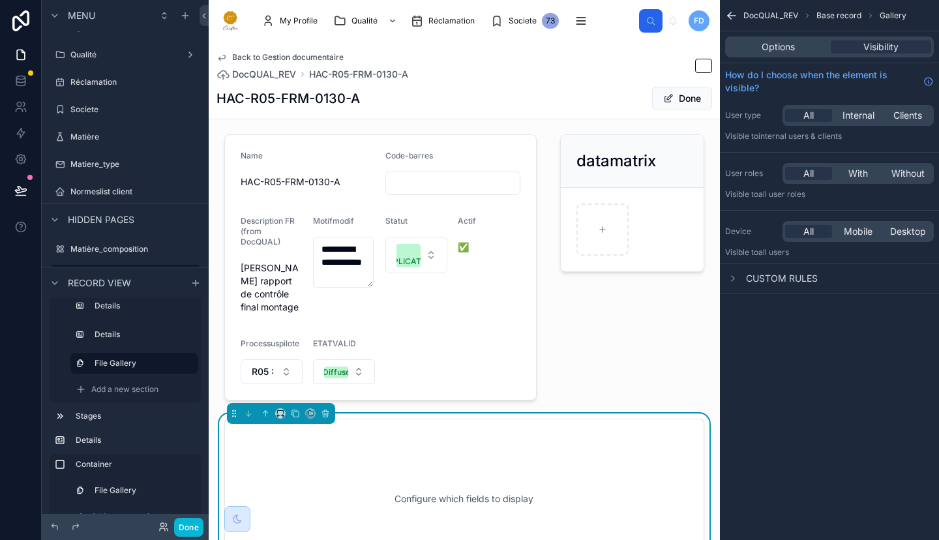
click at [792, 51] on span "Options" at bounding box center [778, 46] width 33 height 13
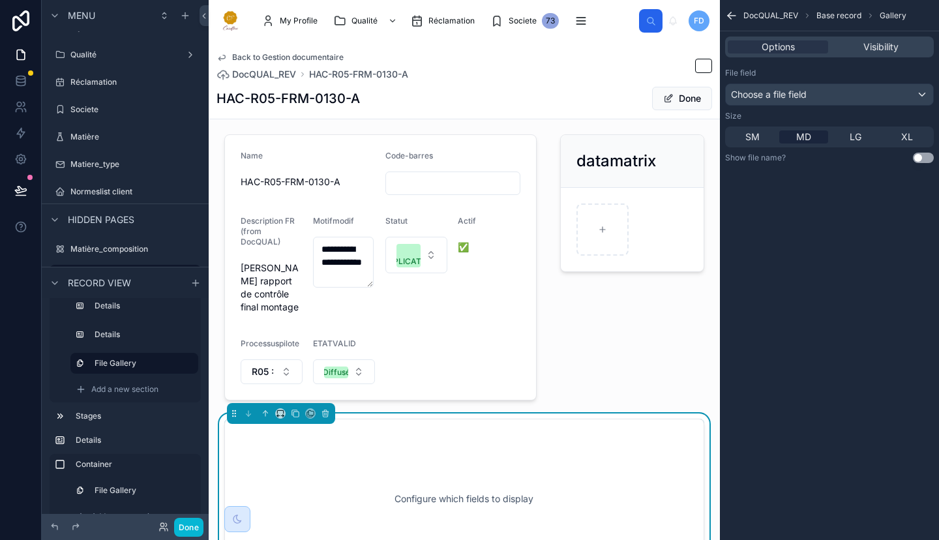
click at [753, 135] on span "SM" at bounding box center [752, 136] width 14 height 13
click at [781, 93] on span "Choose a file field" at bounding box center [769, 94] width 76 height 11
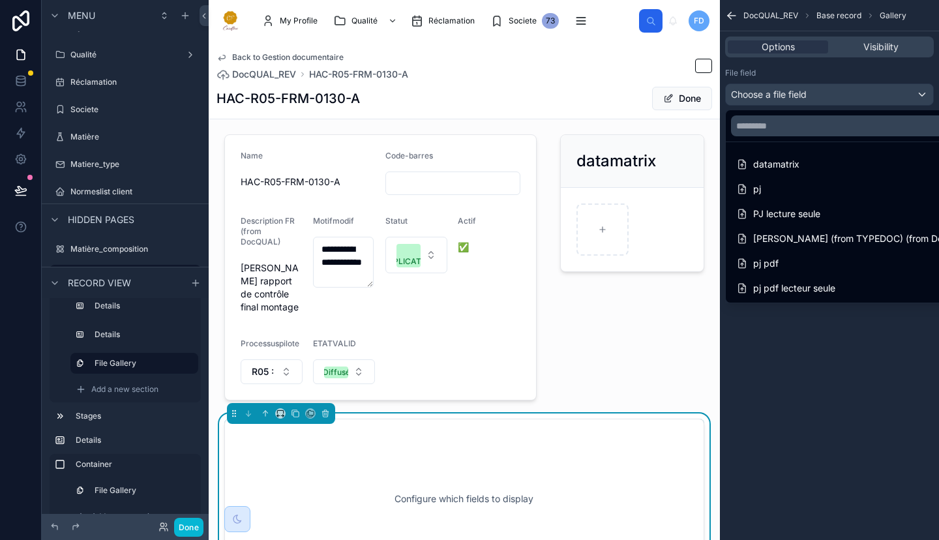
click at [821, 281] on div "pj pdf lecteur seule" at bounding box center [785, 288] width 99 height 16
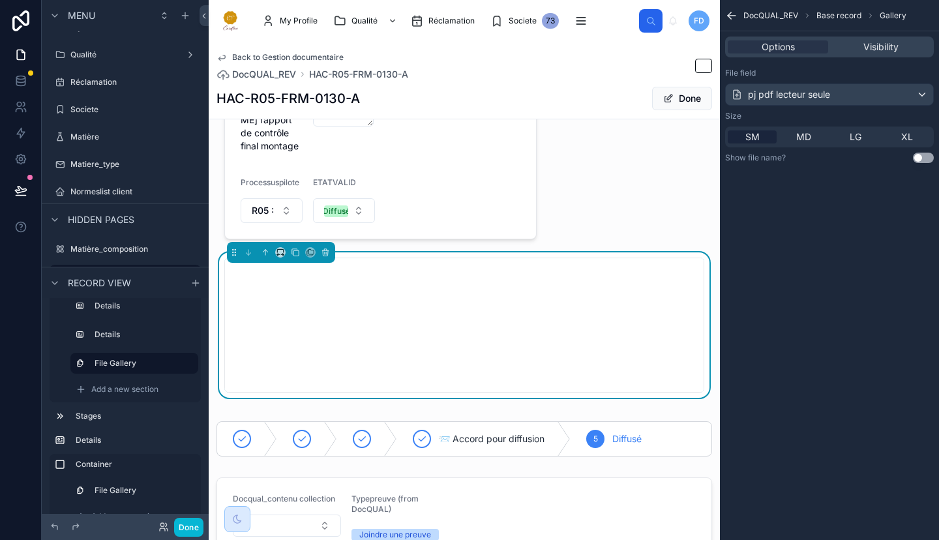
scroll to position [374, 0]
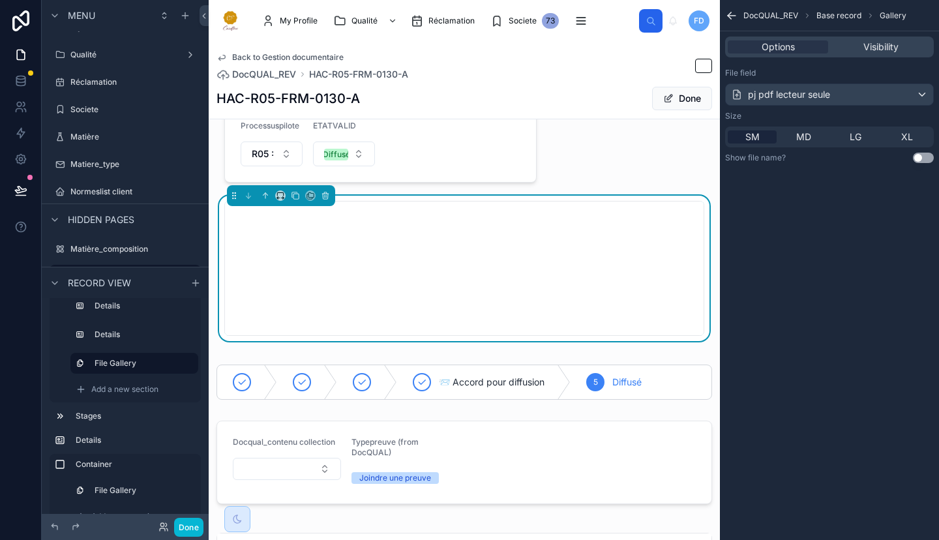
click at [921, 156] on button "Use setting" at bounding box center [923, 158] width 21 height 10
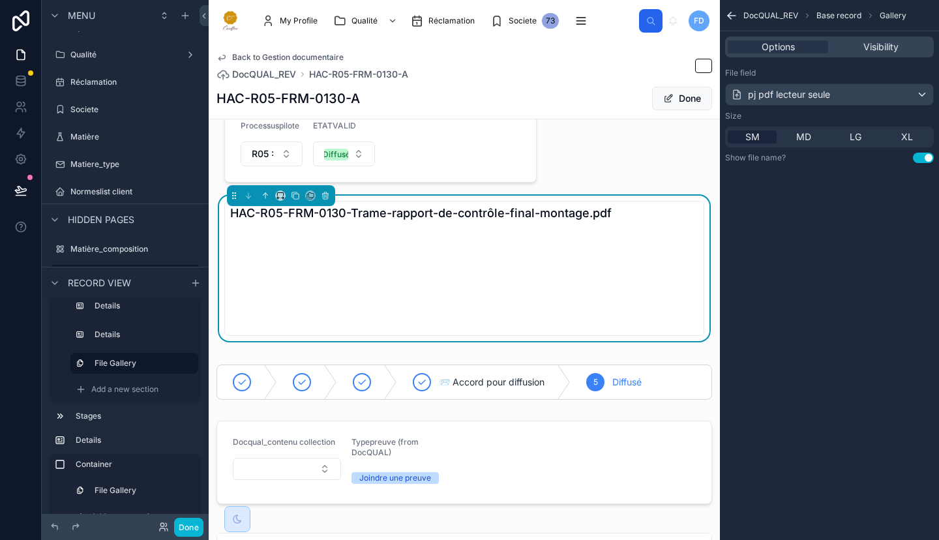
click at [311, 199] on div at bounding box center [281, 195] width 108 height 21
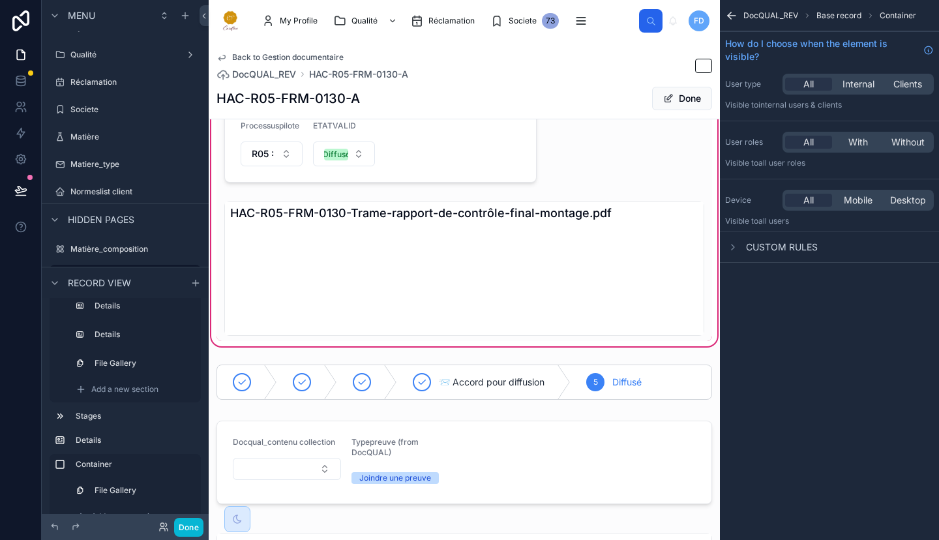
click at [318, 210] on div at bounding box center [465, 268] width 496 height 145
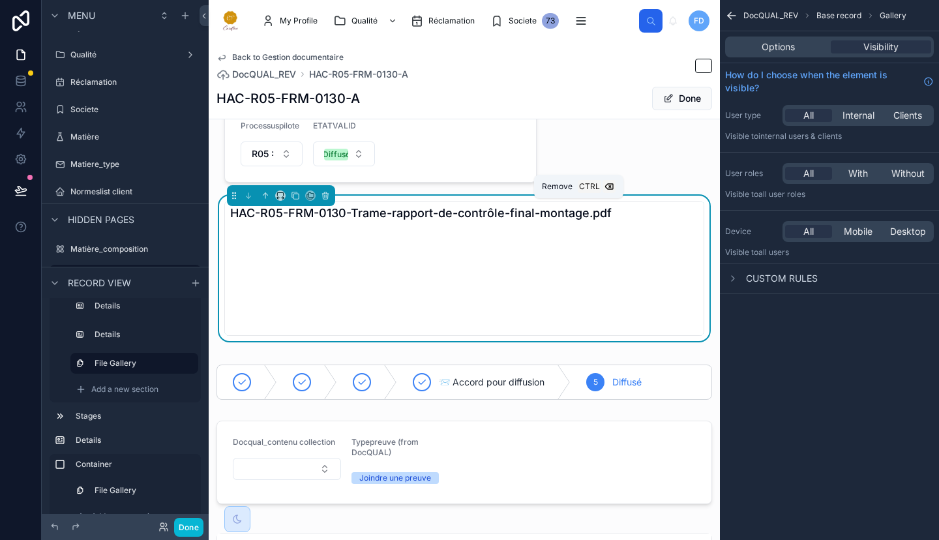
click at [323, 199] on icon at bounding box center [325, 196] width 5 height 5
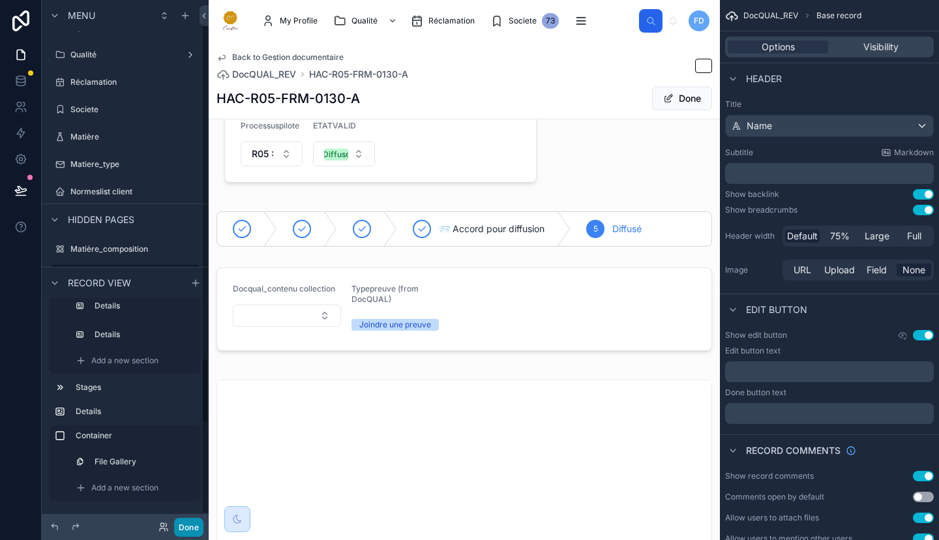
click at [189, 524] on button "Done" at bounding box center [188, 527] width 29 height 19
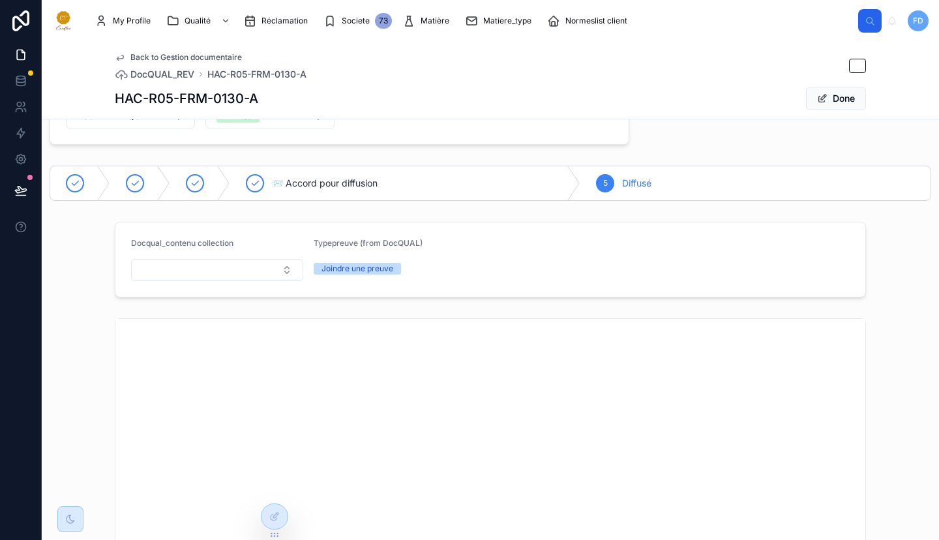
click at [286, 267] on button "Select Button" at bounding box center [217, 270] width 172 height 22
click at [258, 340] on div "- (00 - INTRODUCTION)" at bounding box center [213, 342] width 166 height 21
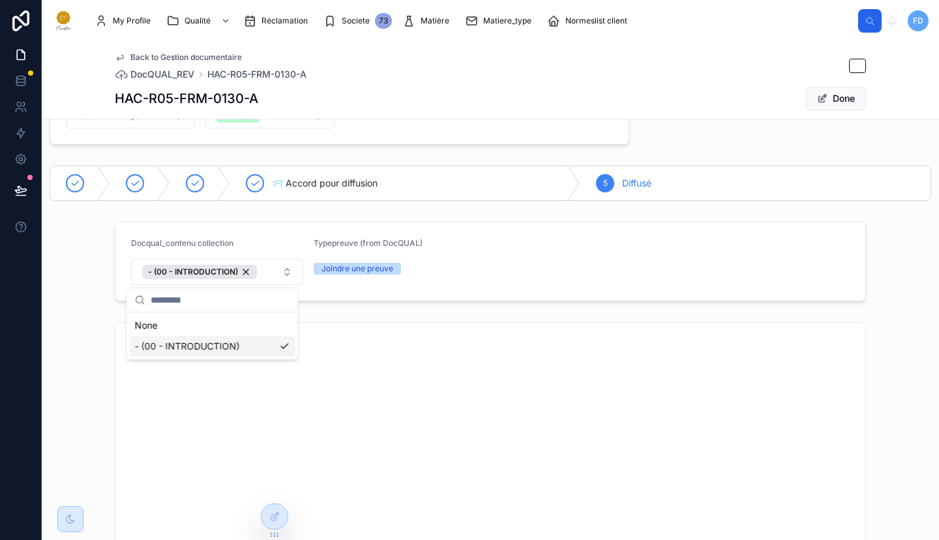
click at [256, 344] on div "- (00 - INTRODUCTION)" at bounding box center [213, 346] width 166 height 21
click at [272, 512] on icon at bounding box center [274, 516] width 10 height 10
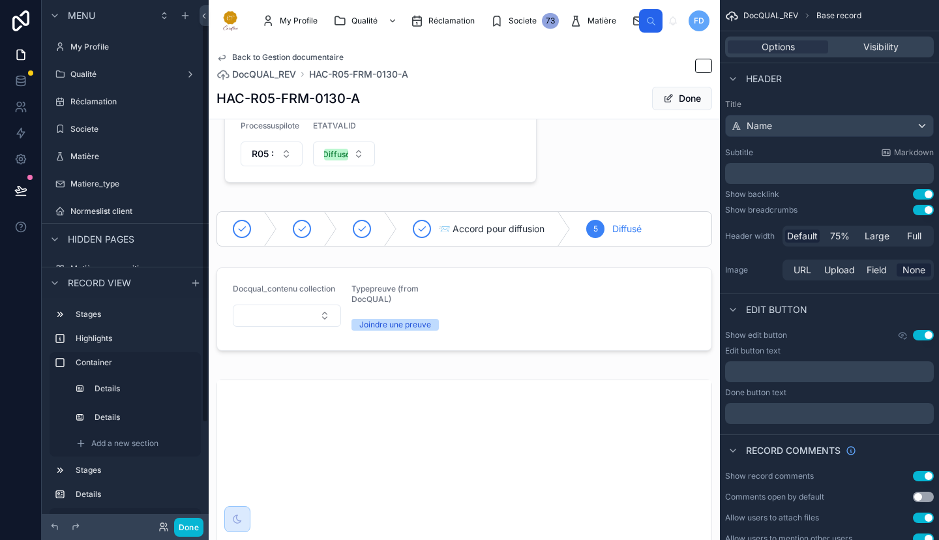
scroll to position [20, 0]
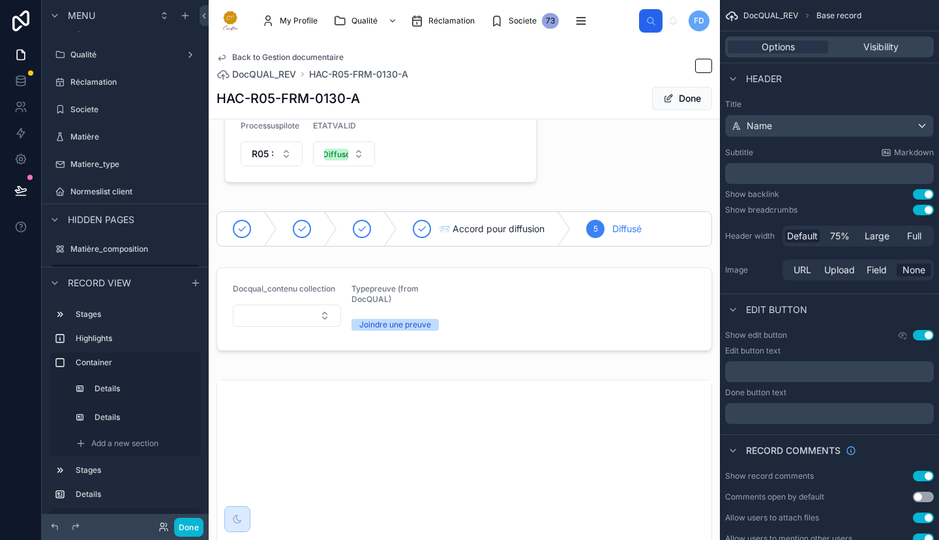
click at [632, 296] on div at bounding box center [464, 309] width 511 height 94
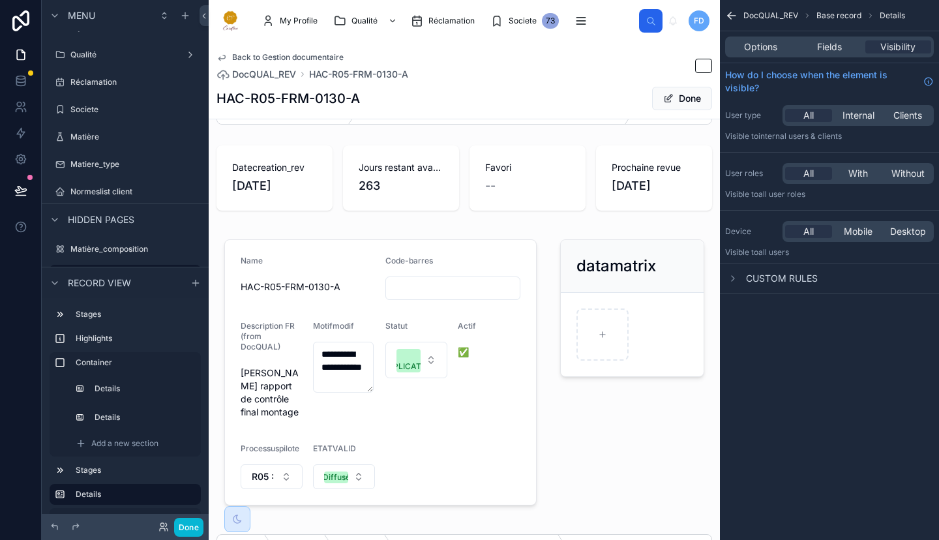
scroll to position [48, 0]
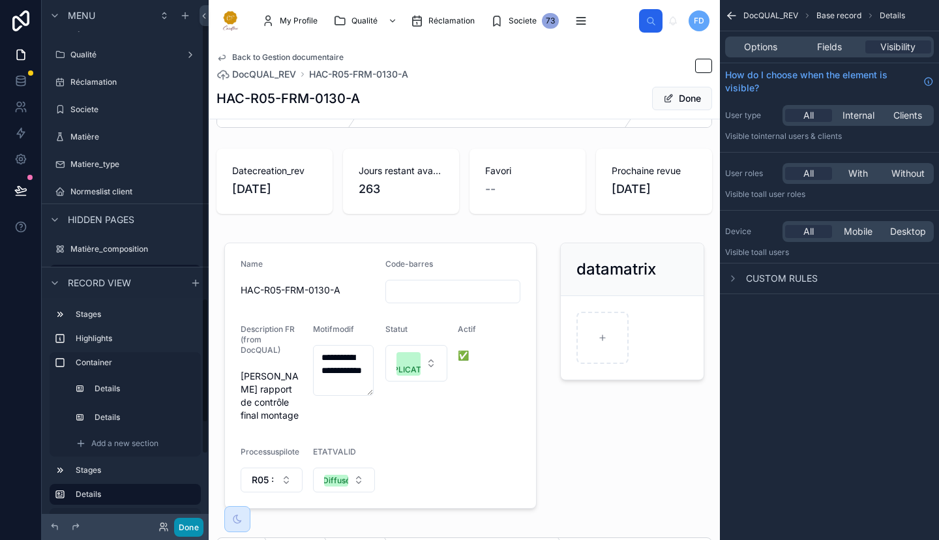
click at [193, 522] on button "Done" at bounding box center [188, 527] width 29 height 19
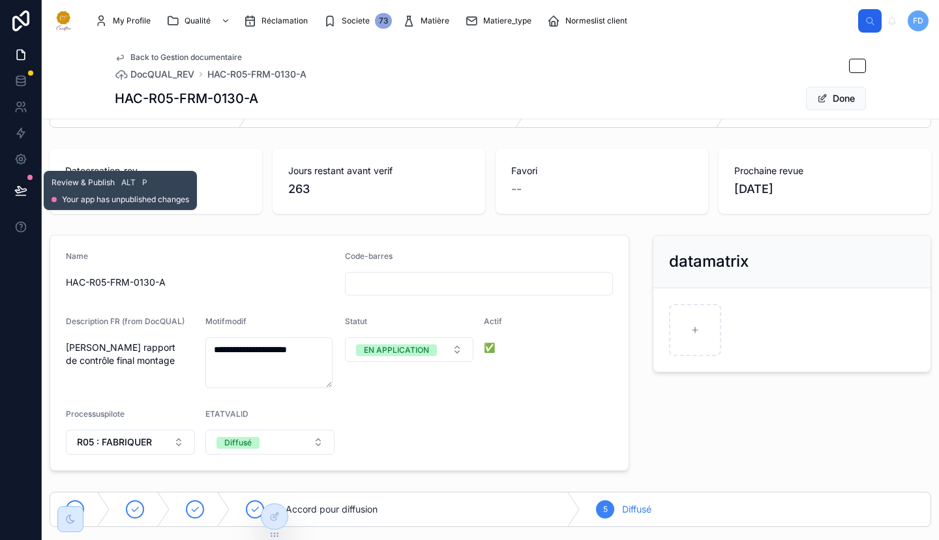
click at [16, 187] on icon at bounding box center [20, 190] width 13 height 13
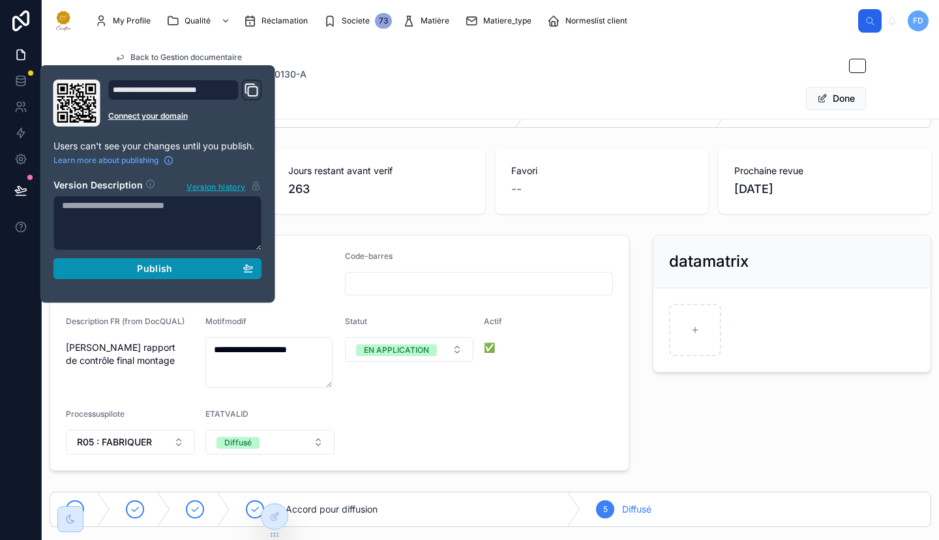
click at [217, 267] on div "Publish" at bounding box center [158, 269] width 192 height 12
